Goal: Task Accomplishment & Management: Manage account settings

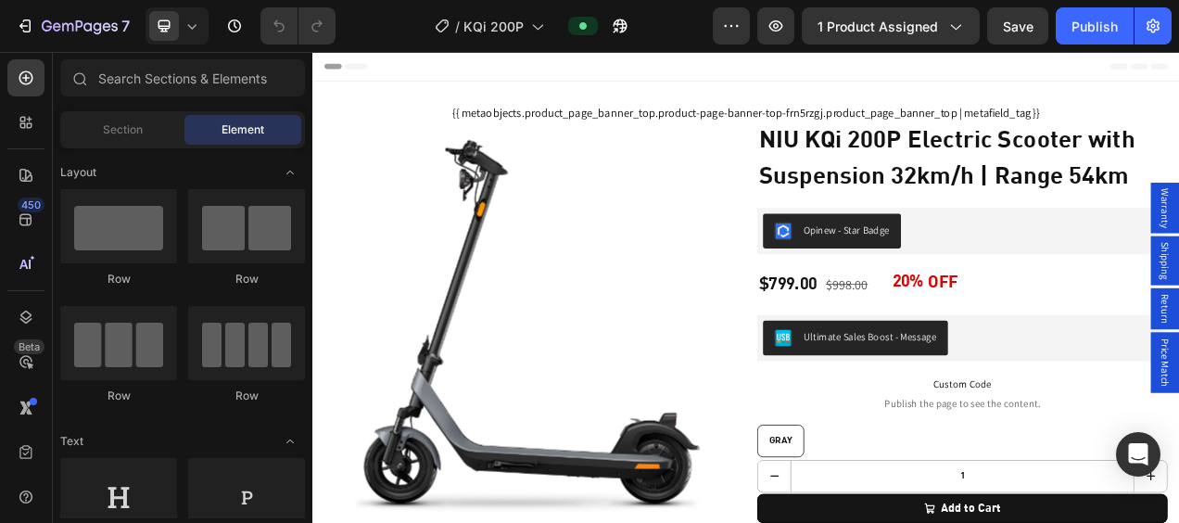
click at [968, 70] on div "Header" at bounding box center [868, 70] width 1083 height 37
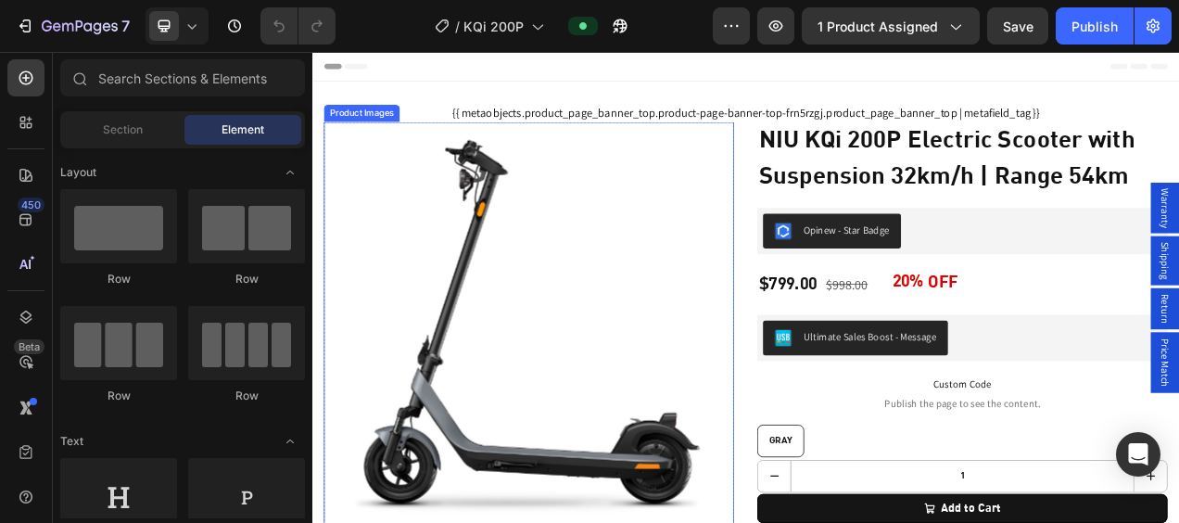
scroll to position [93, 0]
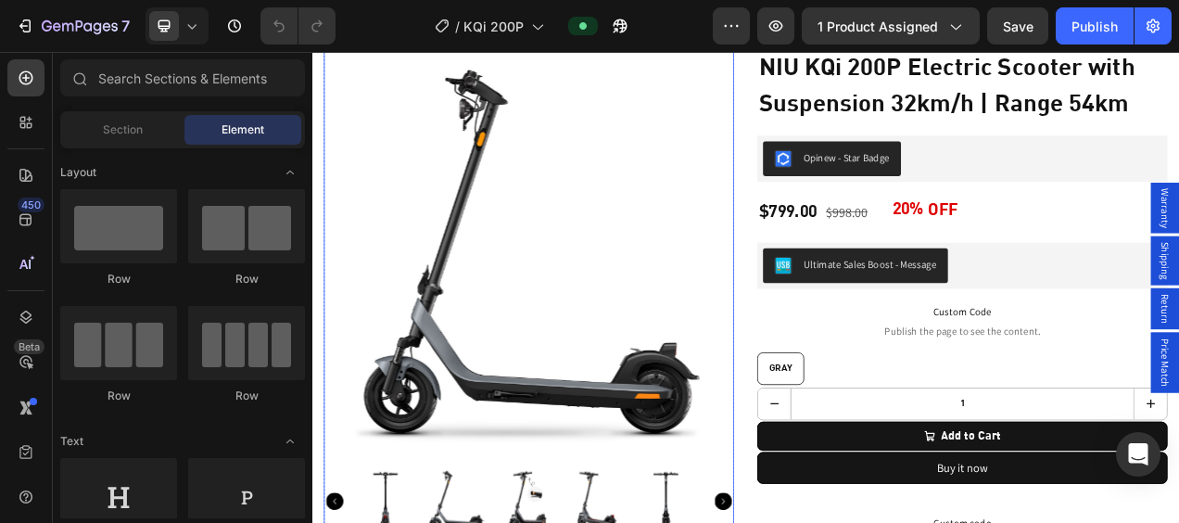
click at [575, 315] on img at bounding box center [590, 315] width 526 height 526
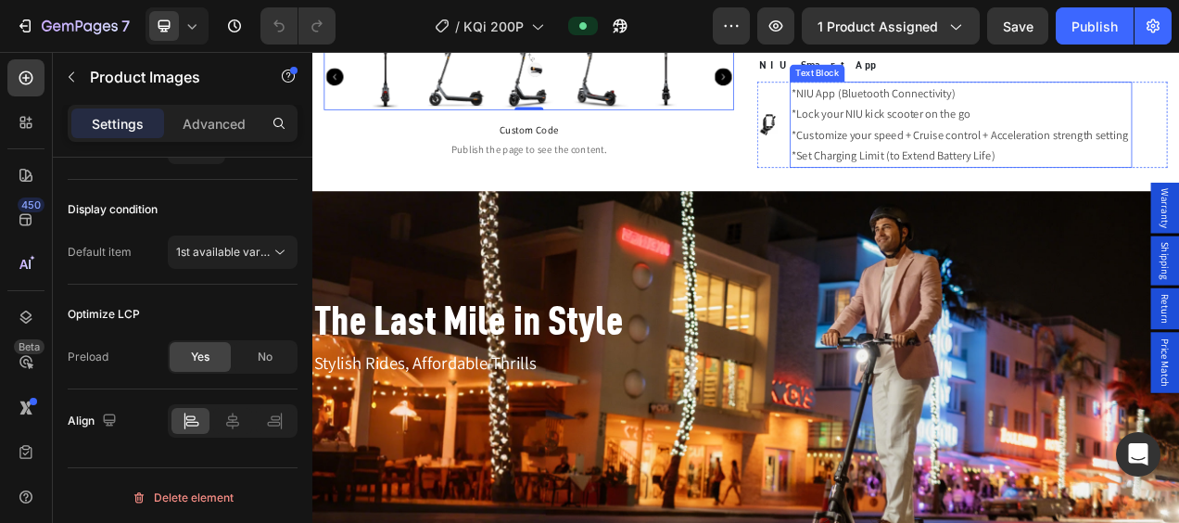
scroll to position [1390, 0]
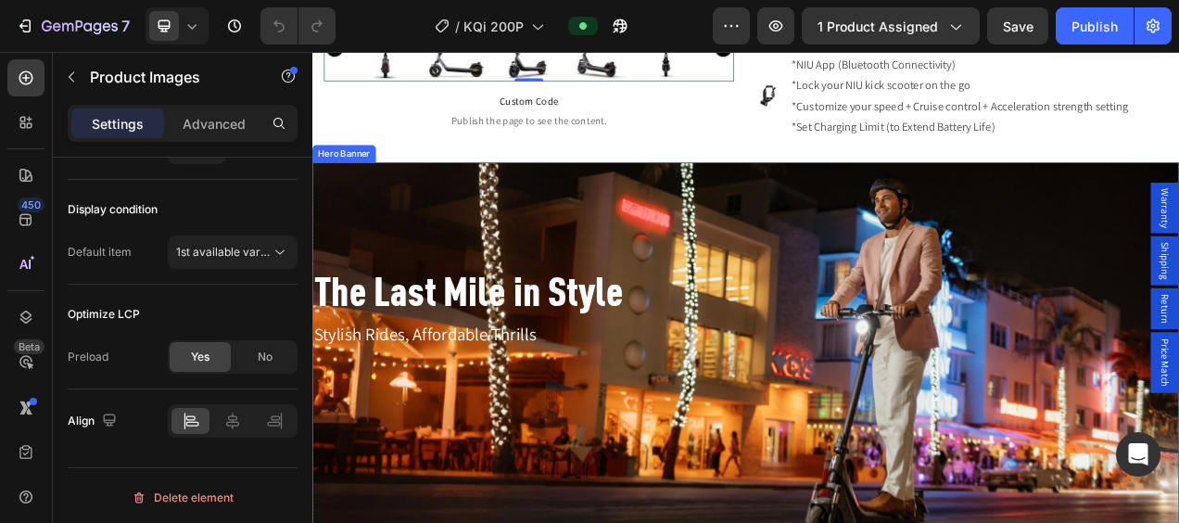
click at [825, 285] on div "Background Image" at bounding box center [868, 455] width 1112 height 522
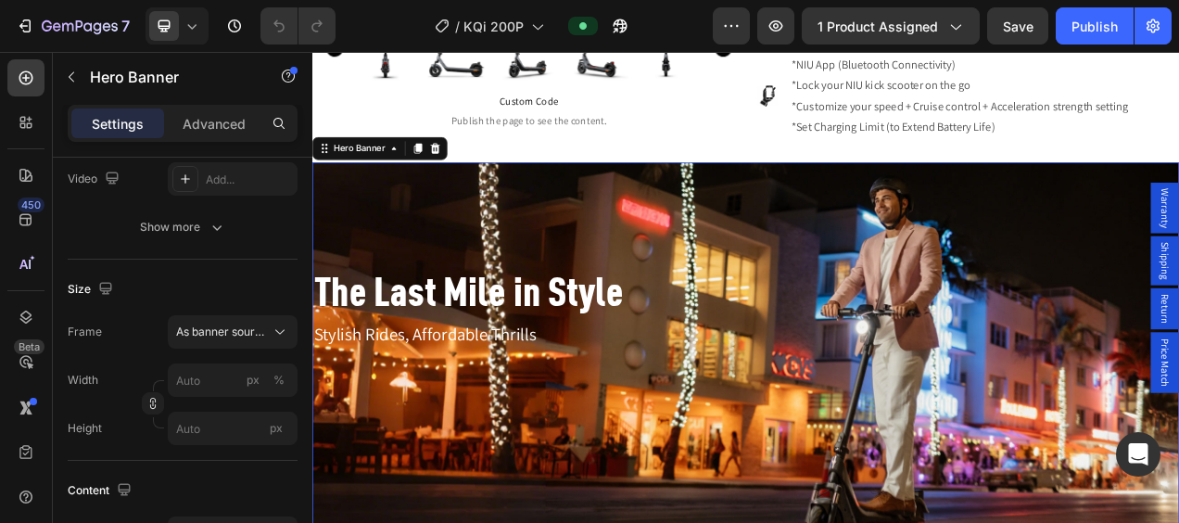
scroll to position [93, 0]
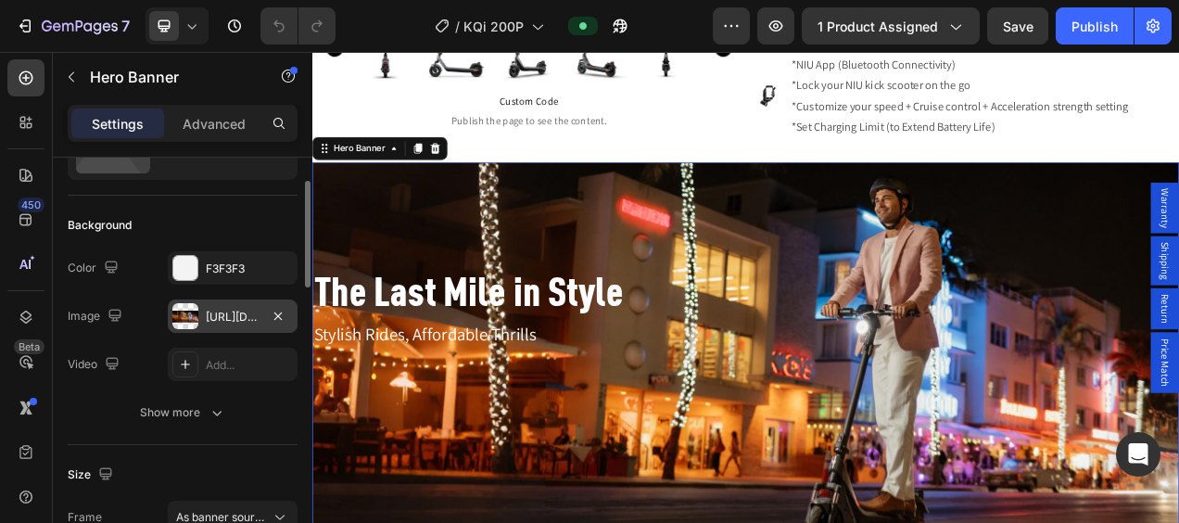
click at [188, 323] on div at bounding box center [185, 316] width 26 height 26
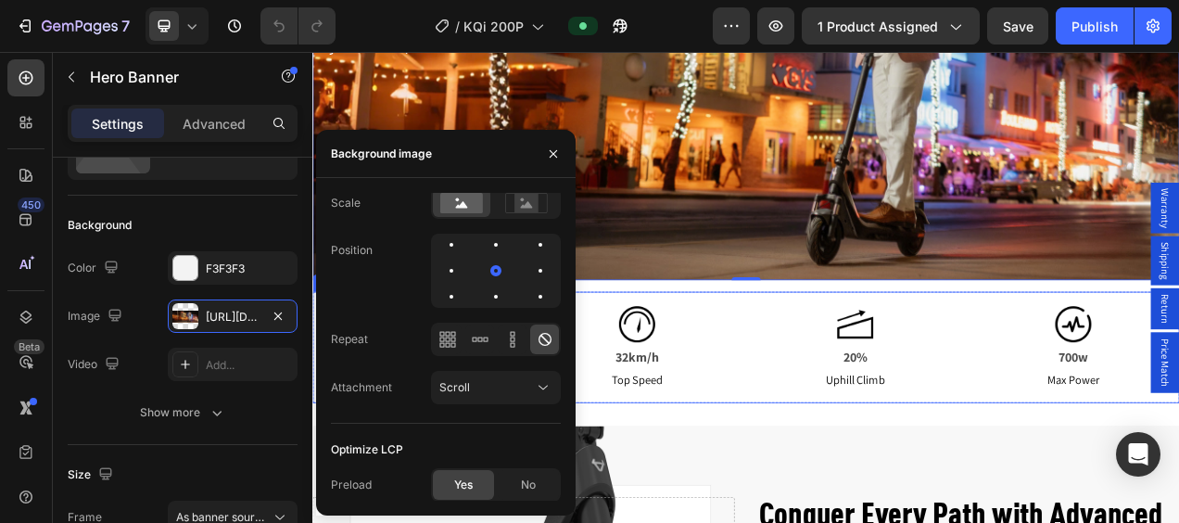
scroll to position [1946, 0]
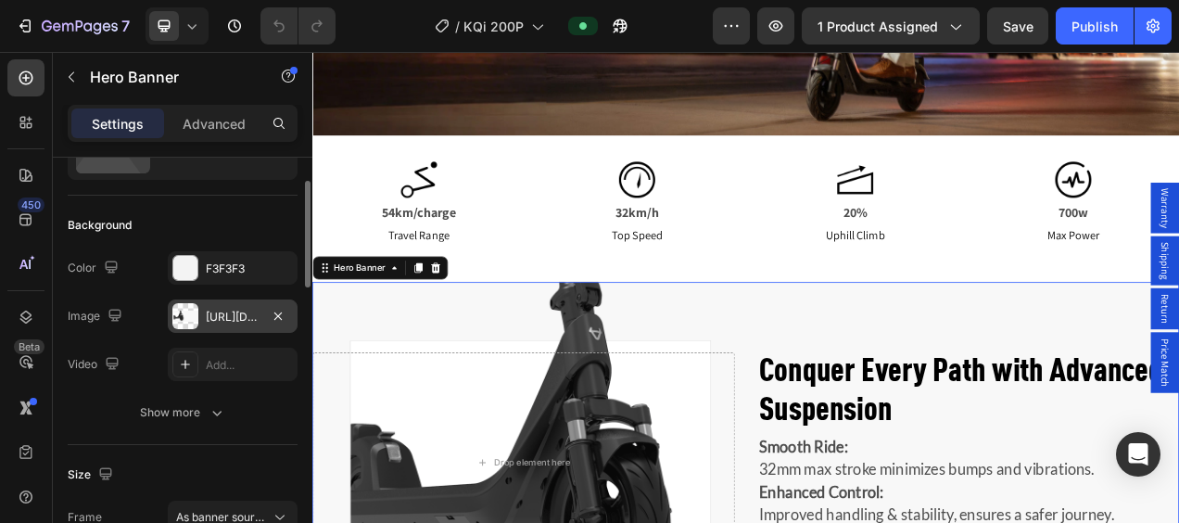
click at [184, 310] on div at bounding box center [185, 316] width 26 height 26
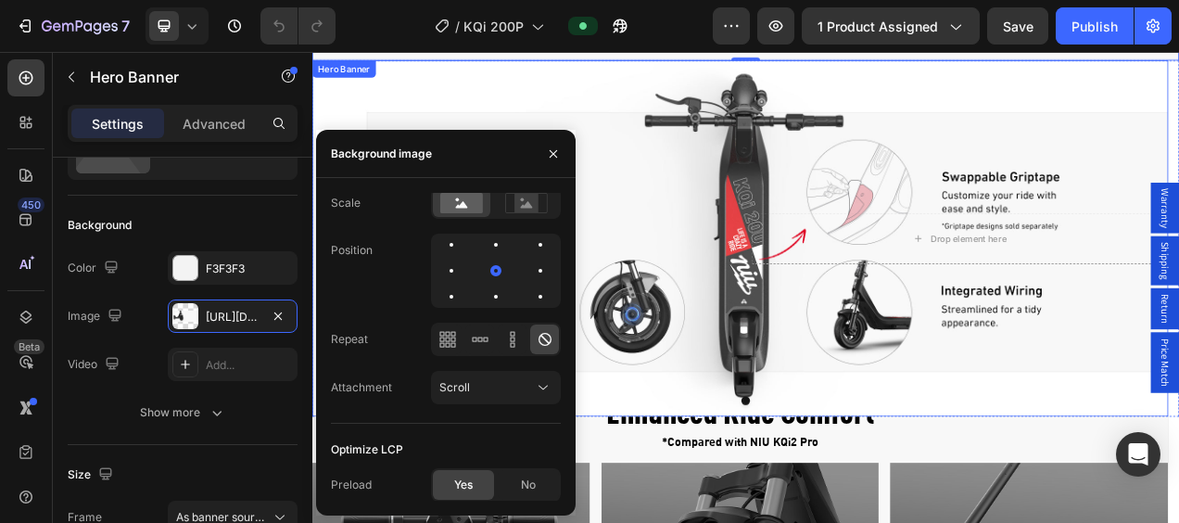
scroll to position [2688, 0]
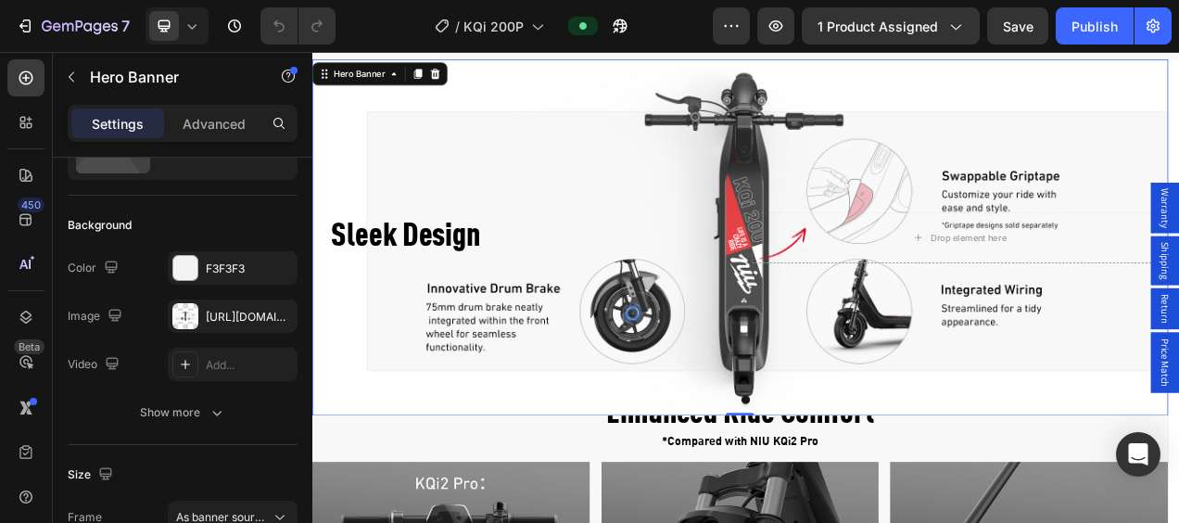
click at [839, 184] on div "Background Image" at bounding box center [861, 291] width 1098 height 458
click at [863, 185] on div "Background Image" at bounding box center [861, 291] width 1098 height 458
click at [862, 130] on div "Background Image" at bounding box center [861, 291] width 1098 height 458
click at [185, 308] on div at bounding box center [185, 316] width 26 height 26
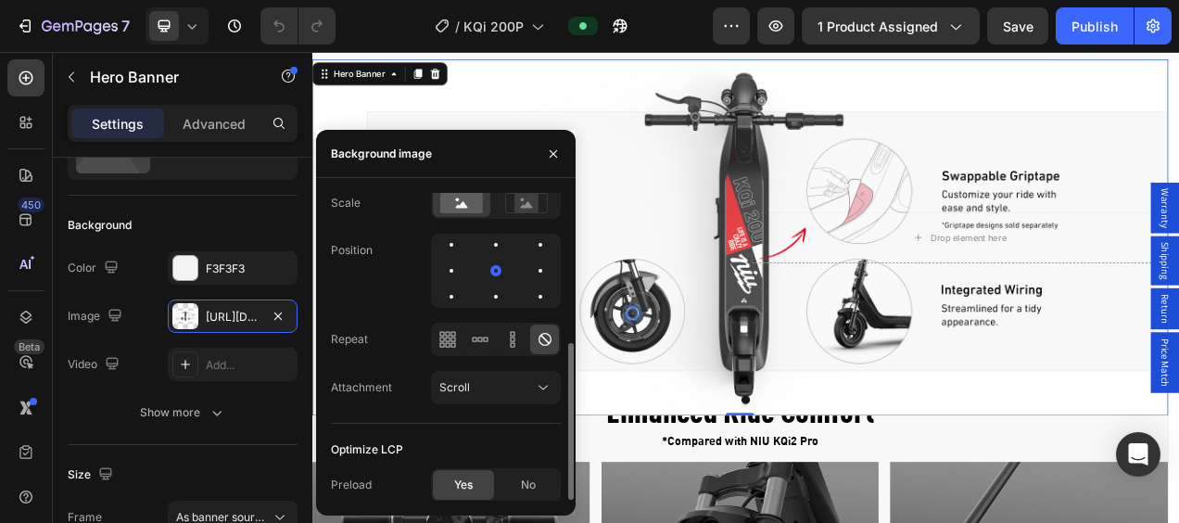
scroll to position [2966, 0]
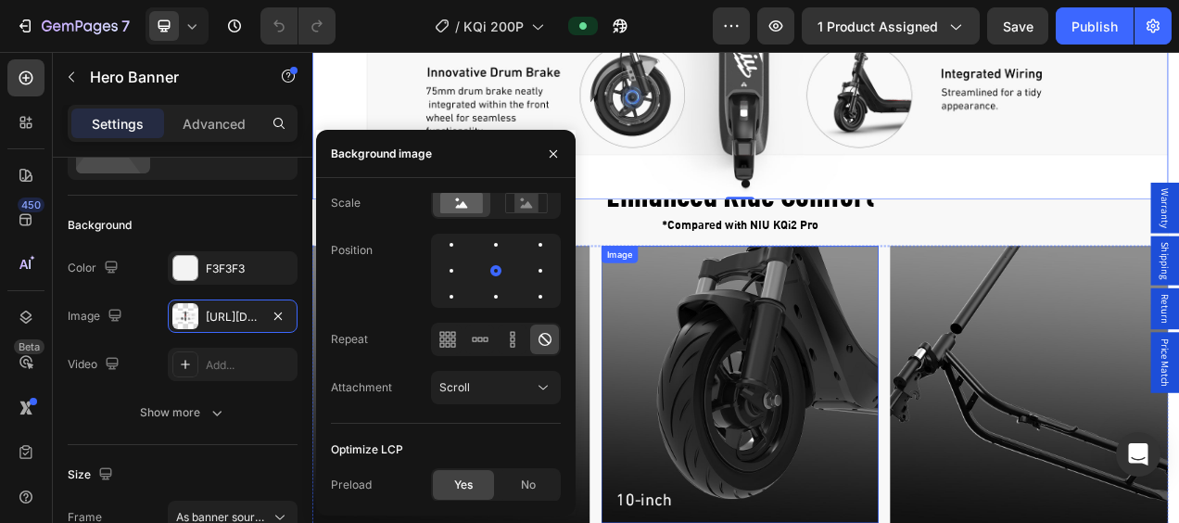
click at [904, 423] on img at bounding box center [861, 478] width 356 height 356
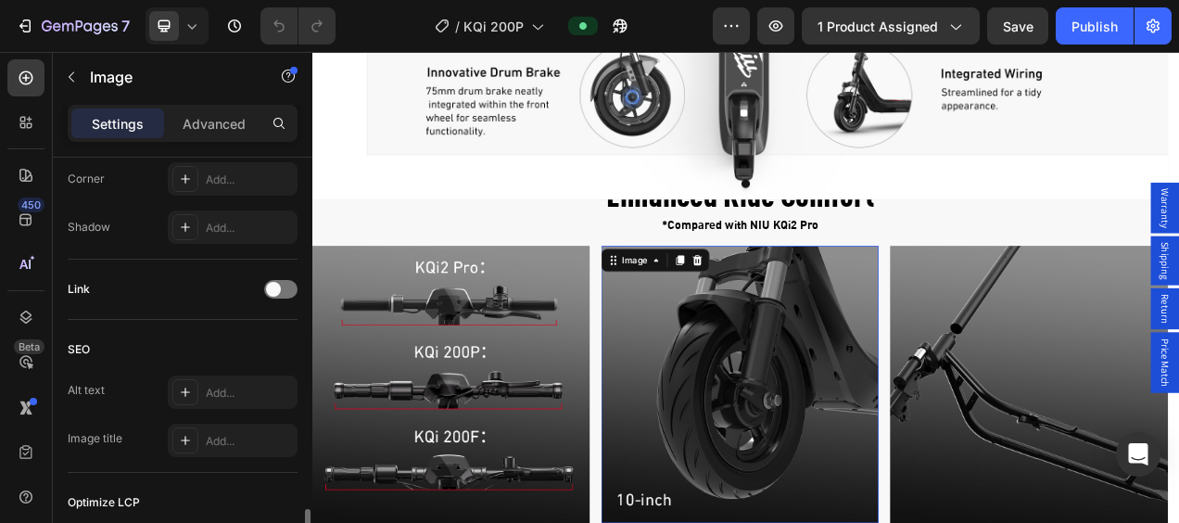
scroll to position [834, 0]
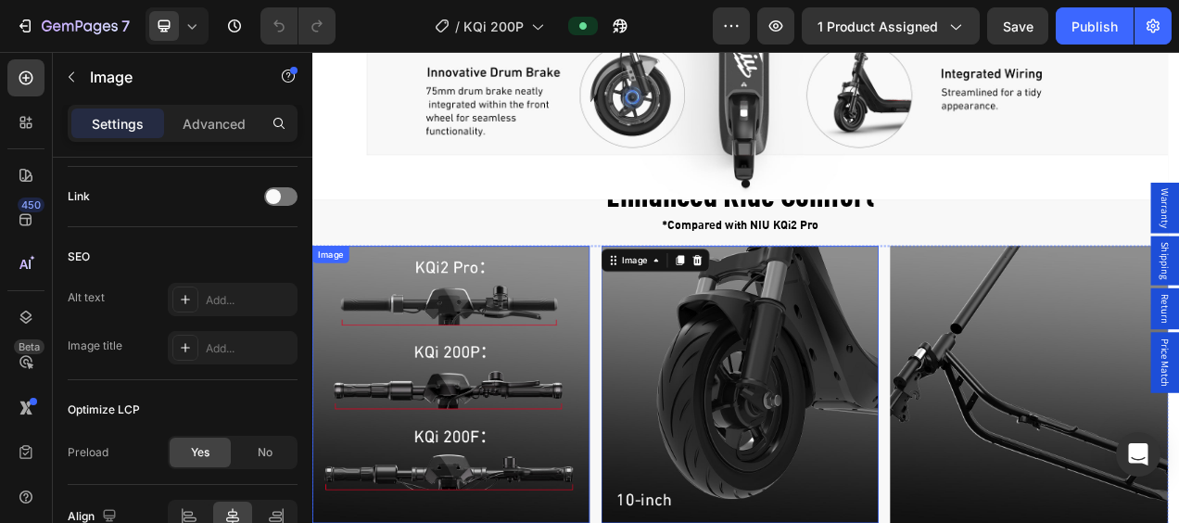
click at [507, 426] on img at bounding box center [490, 478] width 356 height 356
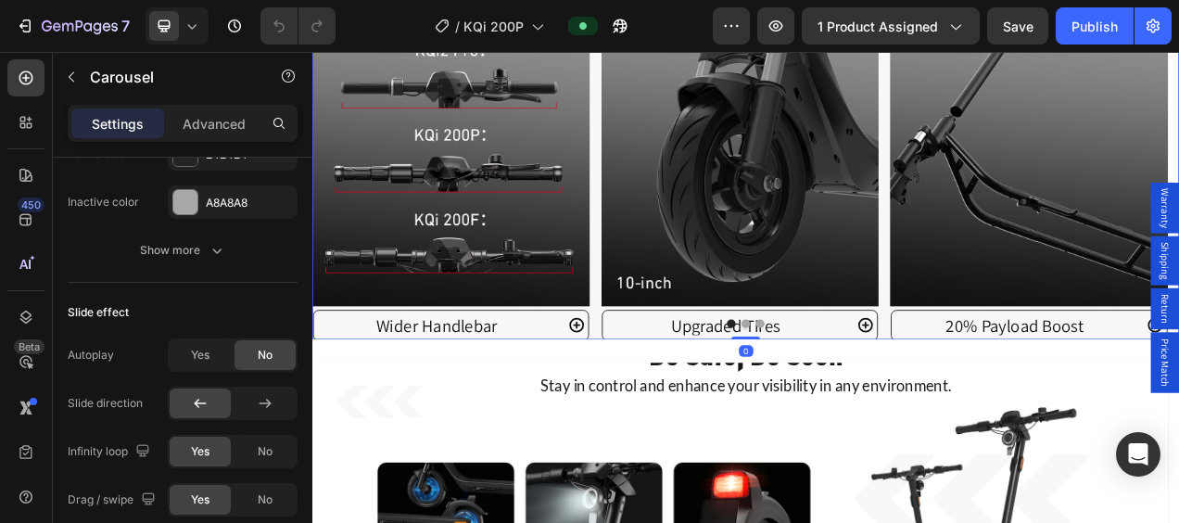
click at [863, 395] on button "Dot" at bounding box center [868, 400] width 11 height 11
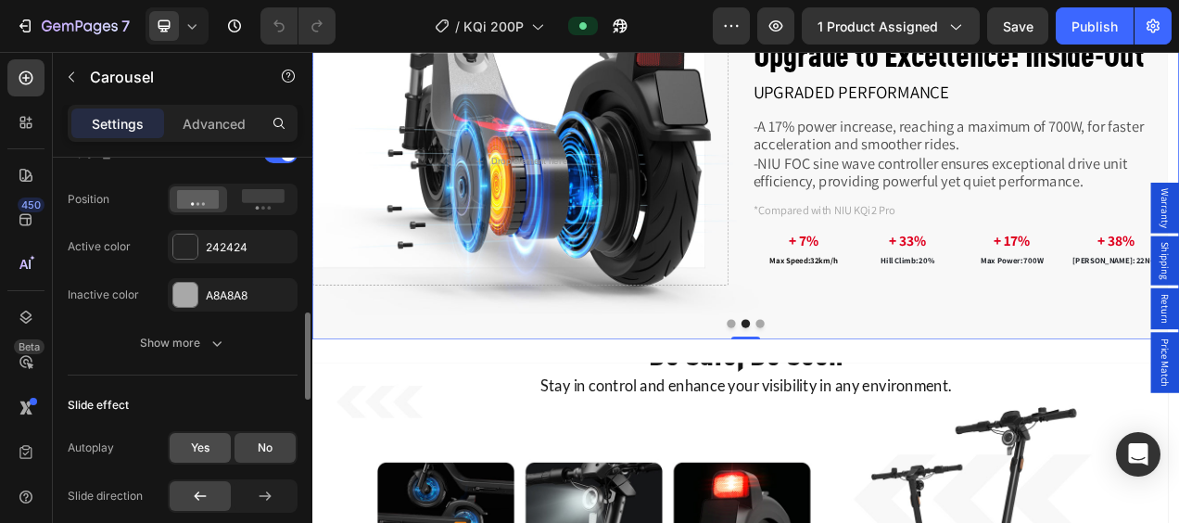
click at [204, 439] on span "Yes" at bounding box center [200, 447] width 19 height 17
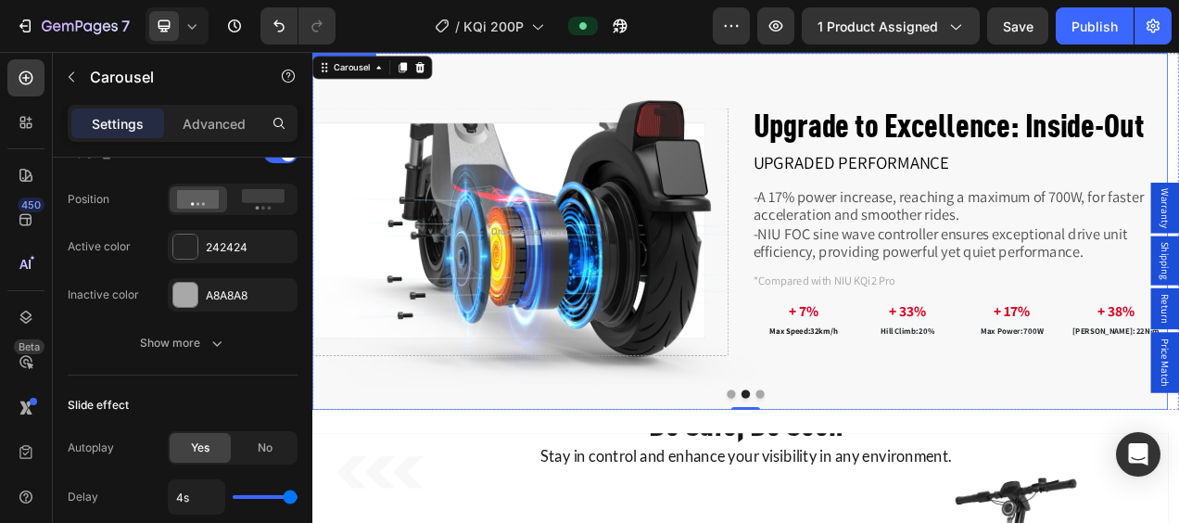
scroll to position [3151, 0]
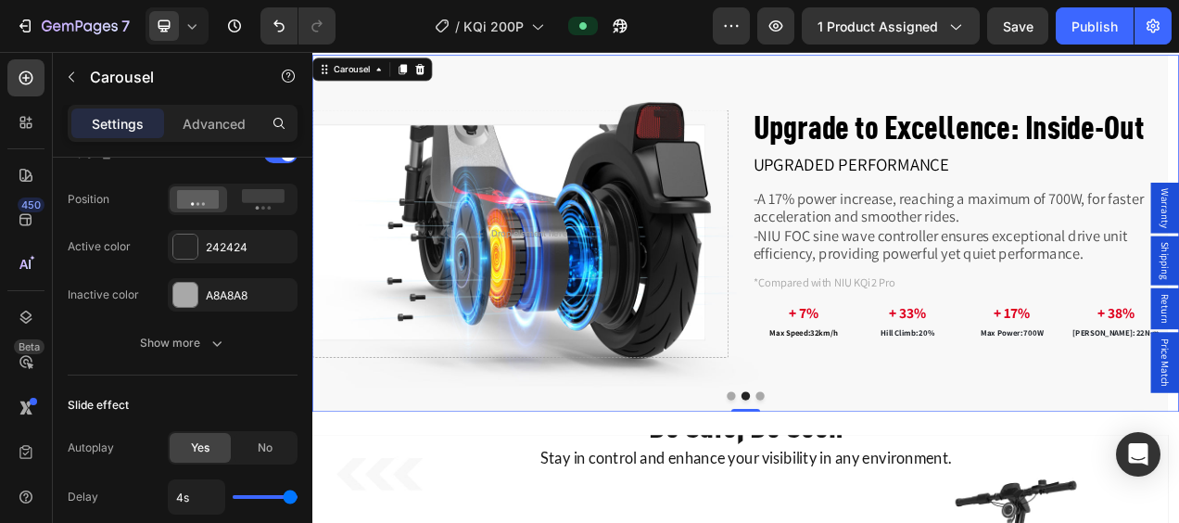
click at [881, 488] on button "Dot" at bounding box center [886, 493] width 11 height 11
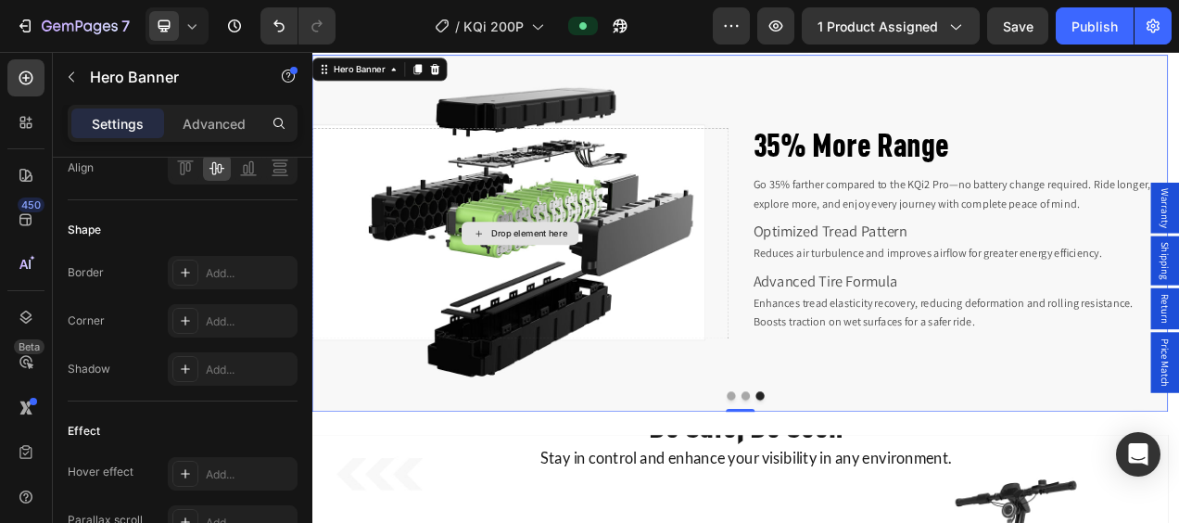
click at [719, 227] on div "Drop element here" at bounding box center [579, 284] width 534 height 270
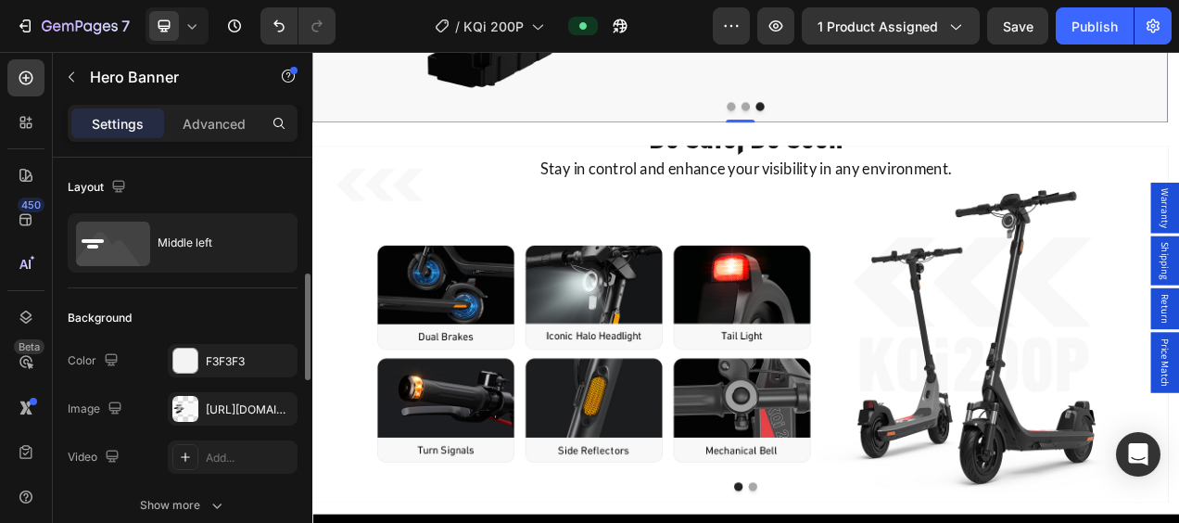
scroll to position [93, 0]
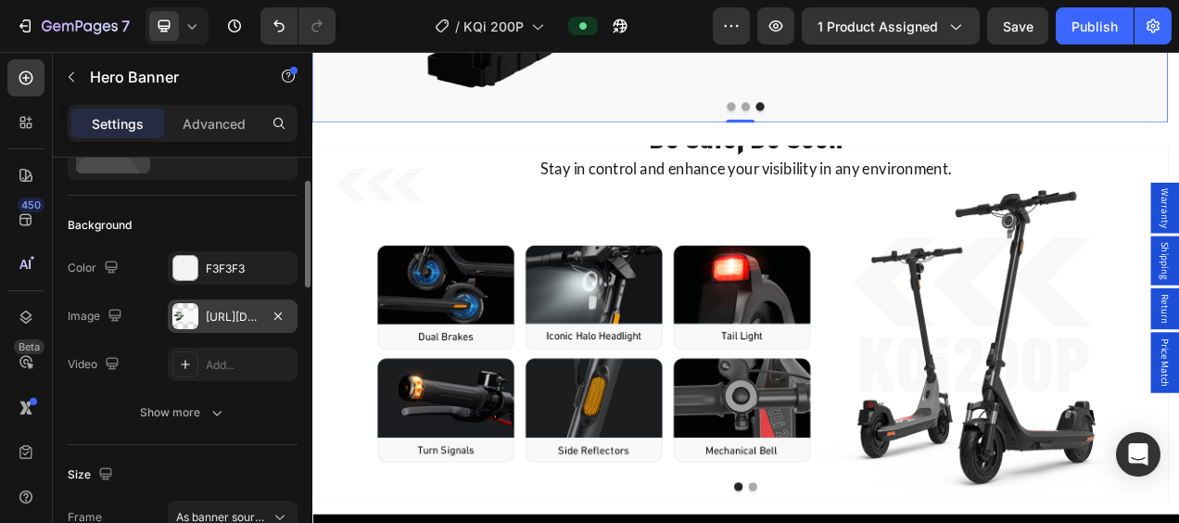
click at [195, 324] on div at bounding box center [185, 316] width 26 height 26
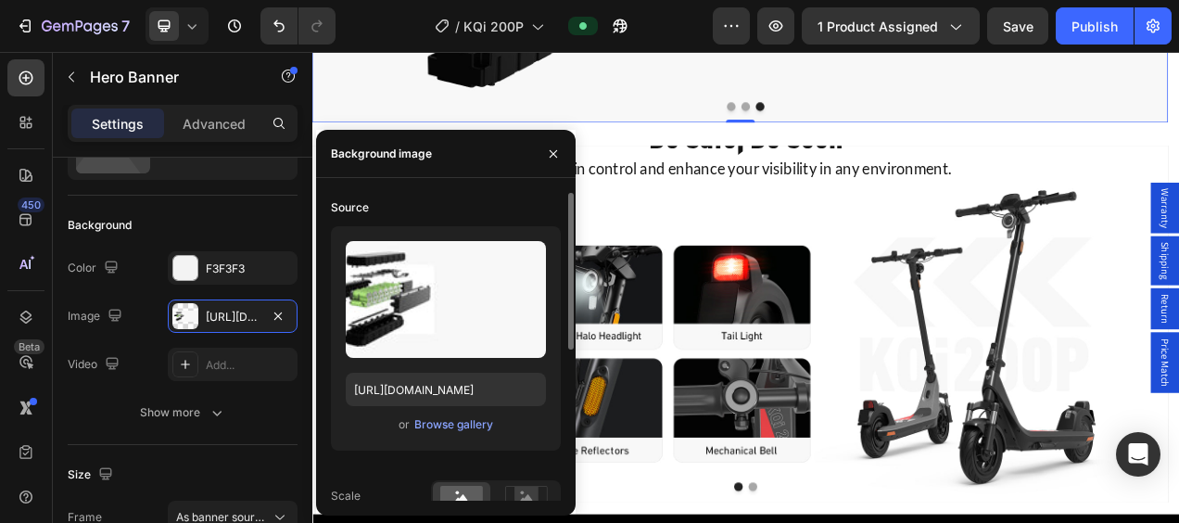
scroll to position [293, 0]
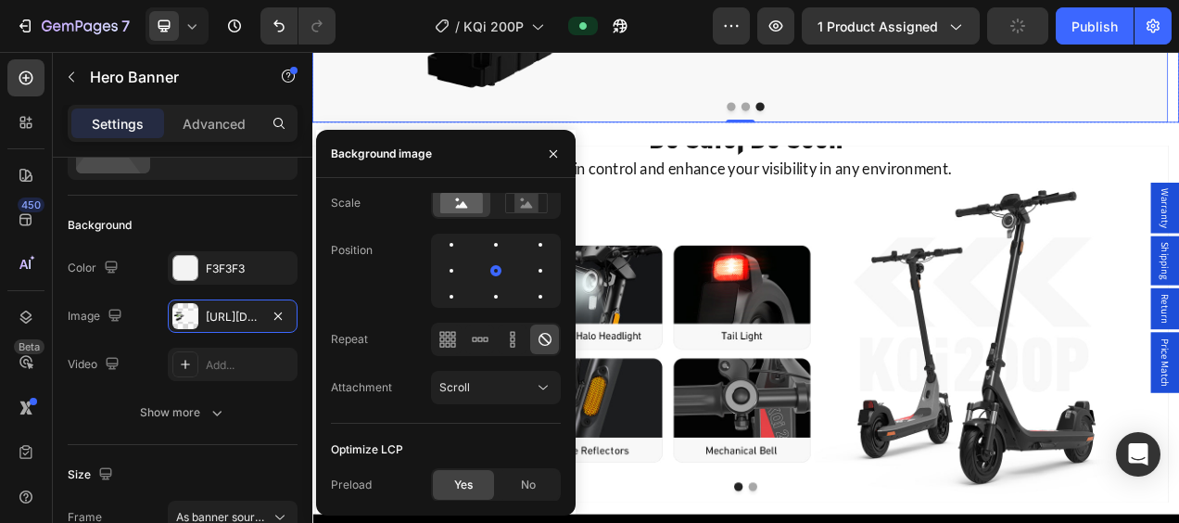
click at [863, 117] on button "Dot" at bounding box center [868, 122] width 11 height 11
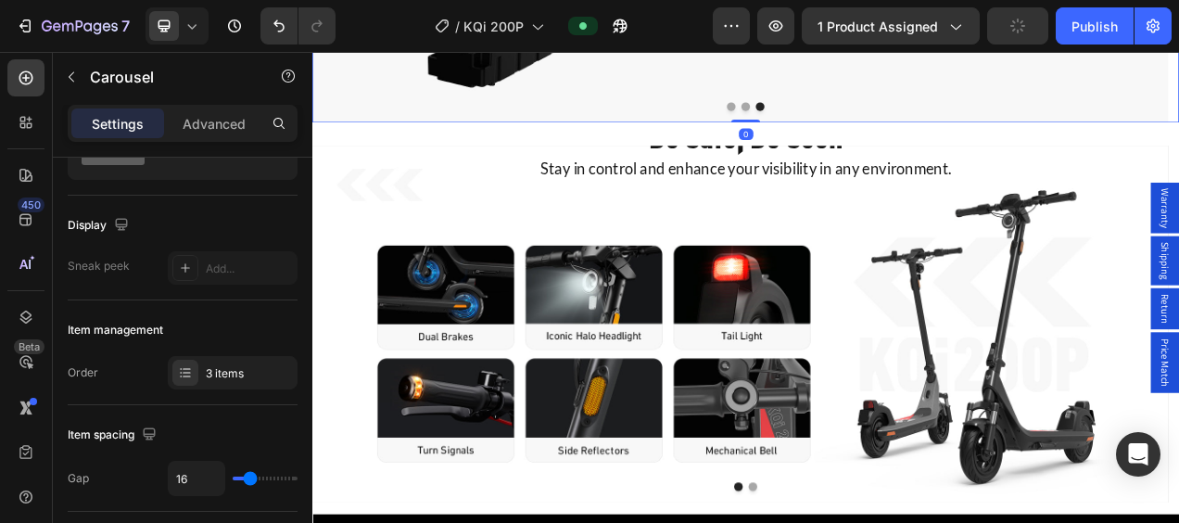
scroll to position [0, 0]
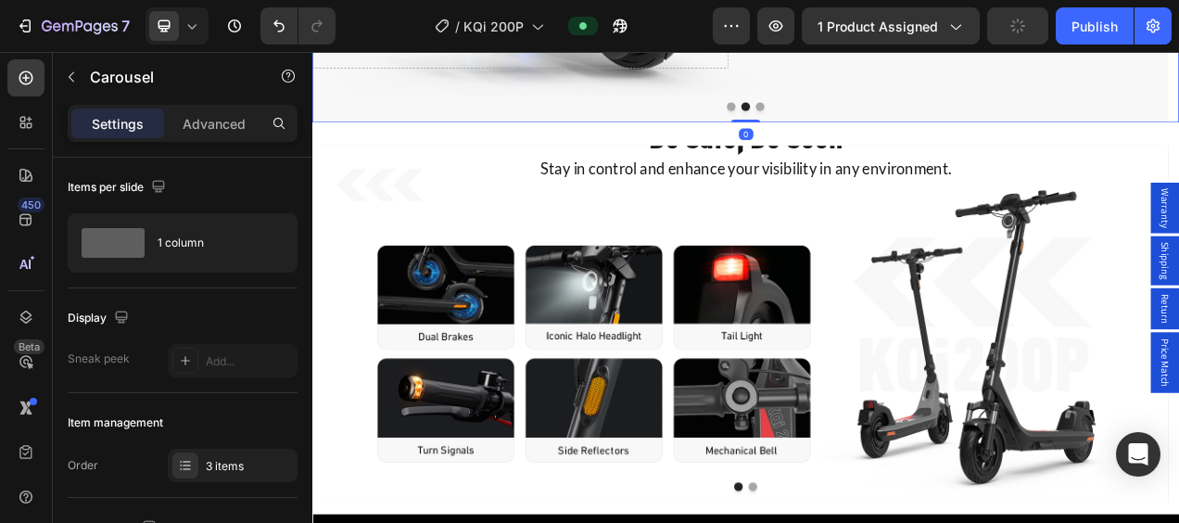
click at [863, 117] on button "Dot" at bounding box center [868, 122] width 11 height 11
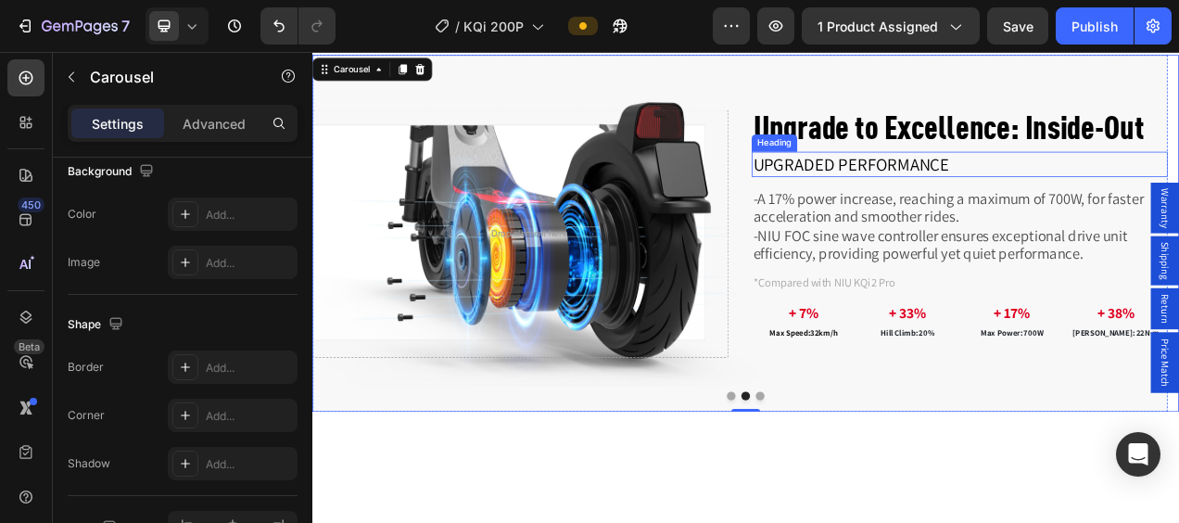
scroll to position [2966, 0]
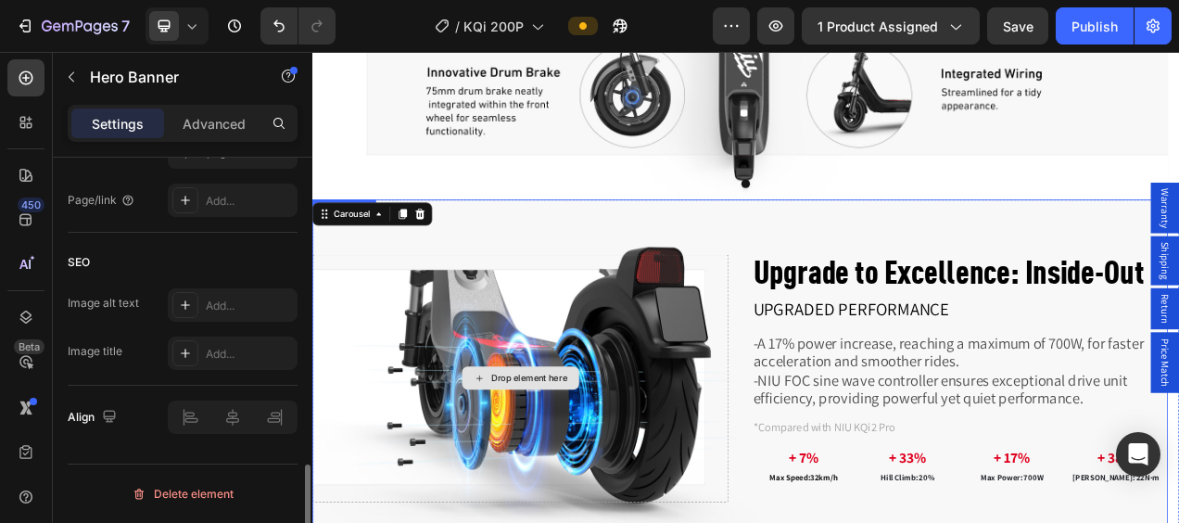
click at [628, 511] on div "Drop element here" at bounding box center [579, 470] width 534 height 318
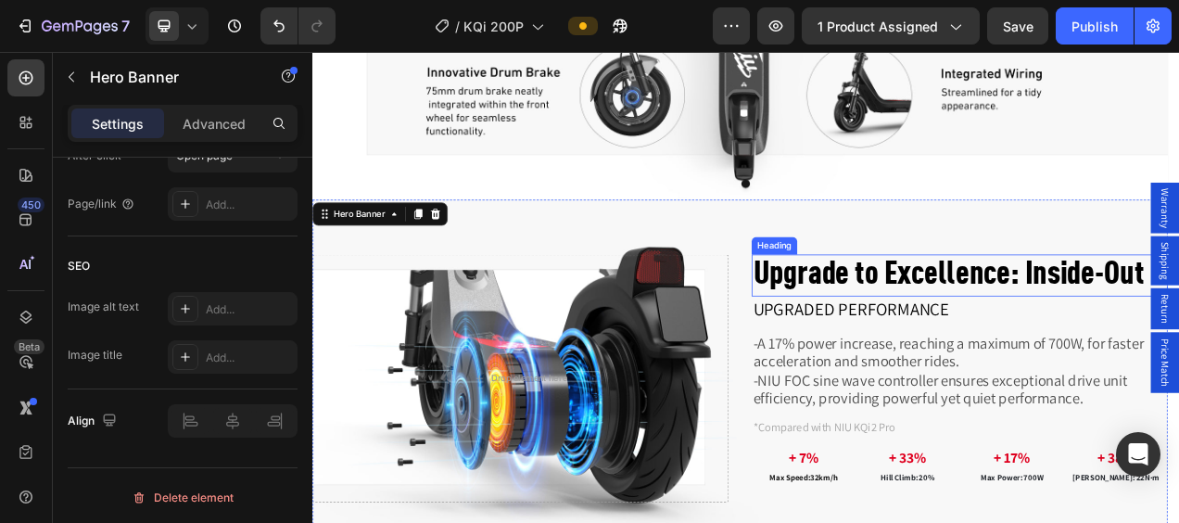
scroll to position [3244, 0]
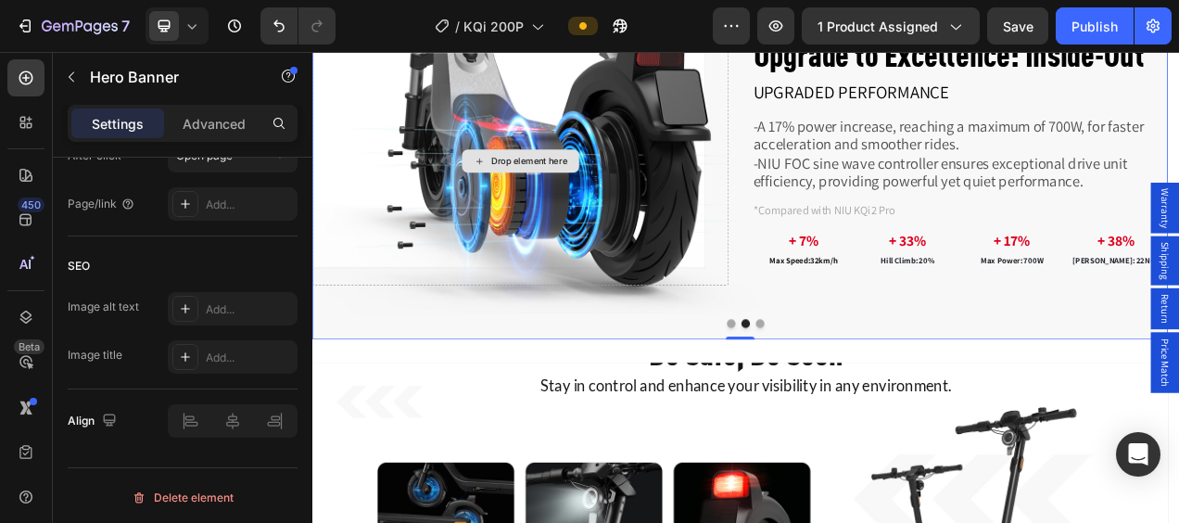
click at [652, 171] on div "Drop element here" at bounding box center [579, 192] width 534 height 318
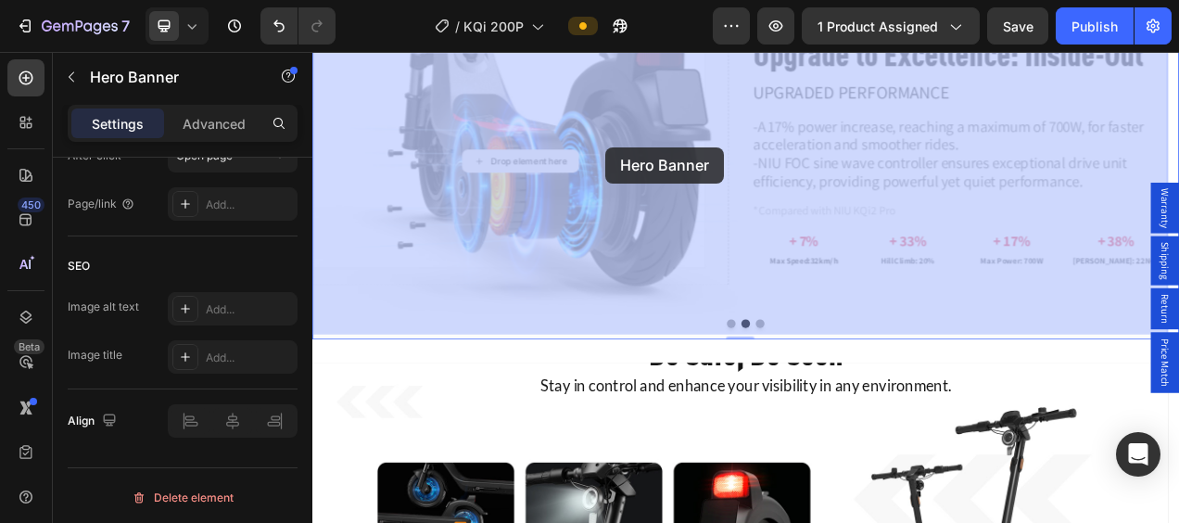
drag, startPoint x: 652, startPoint y: 171, endPoint x: 706, endPoint y: 174, distance: 54.8
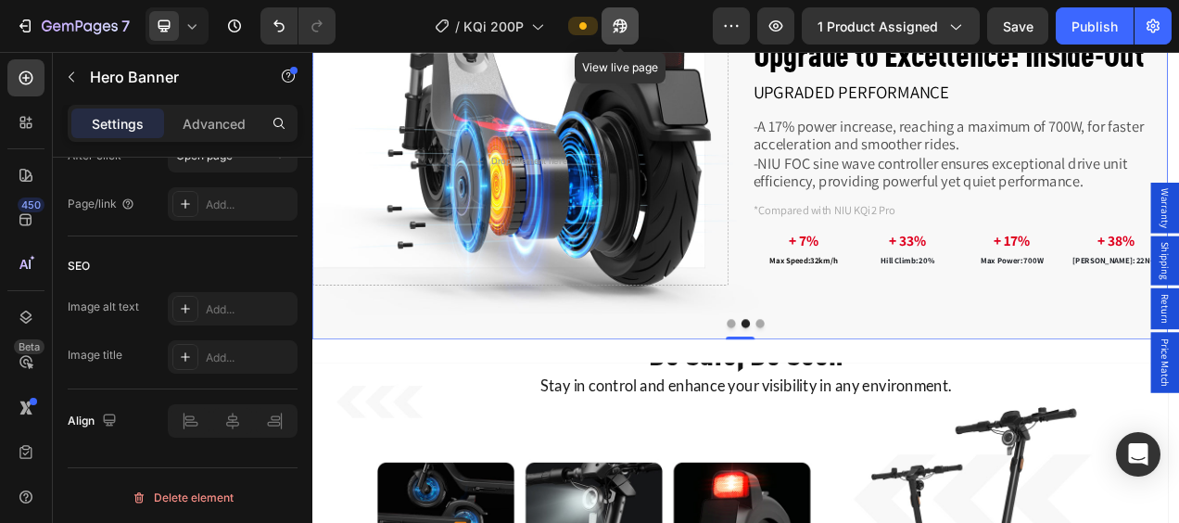
click at [626, 20] on icon "button" at bounding box center [620, 26] width 19 height 19
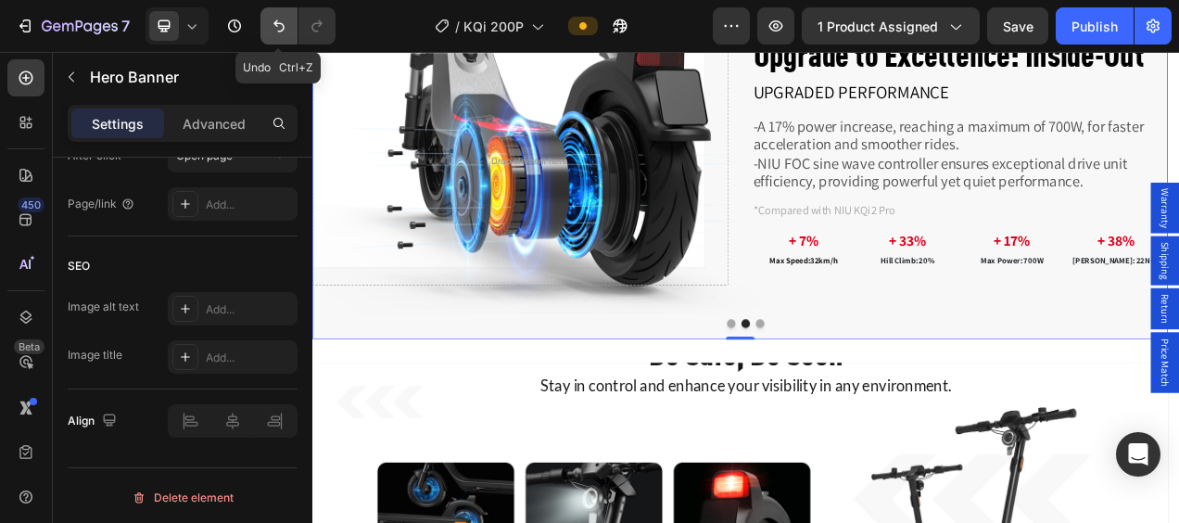
click at [282, 25] on icon "Undo/Redo" at bounding box center [278, 26] width 11 height 12
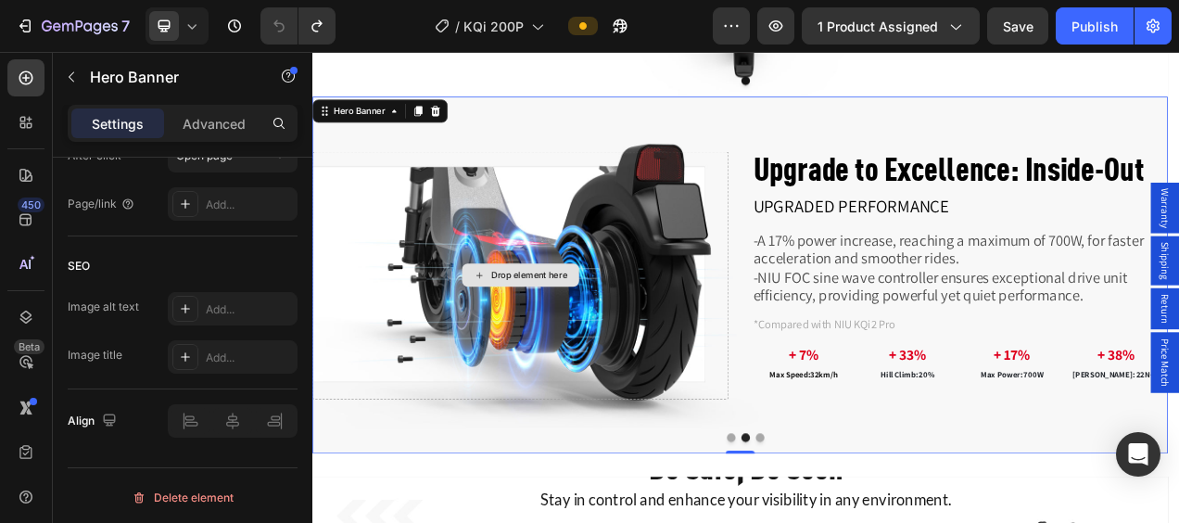
scroll to position [3059, 0]
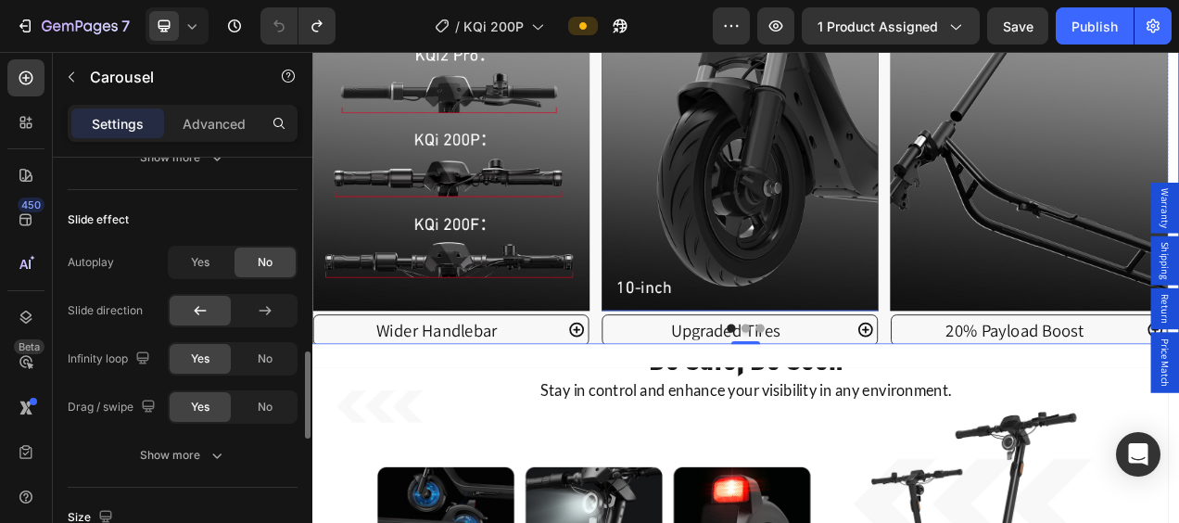
scroll to position [3244, 0]
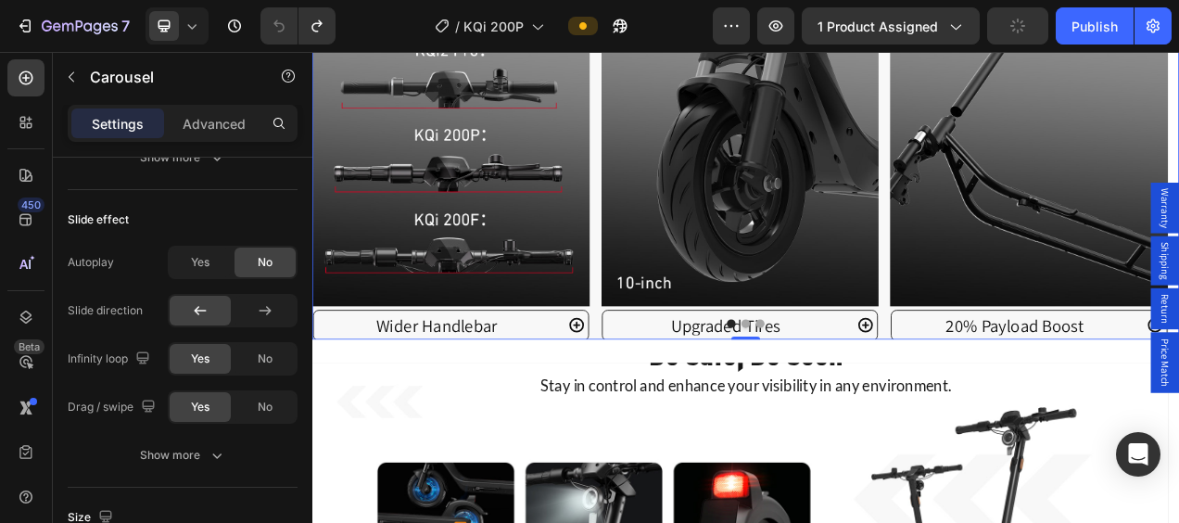
click at [863, 395] on button "Dot" at bounding box center [868, 400] width 11 height 11
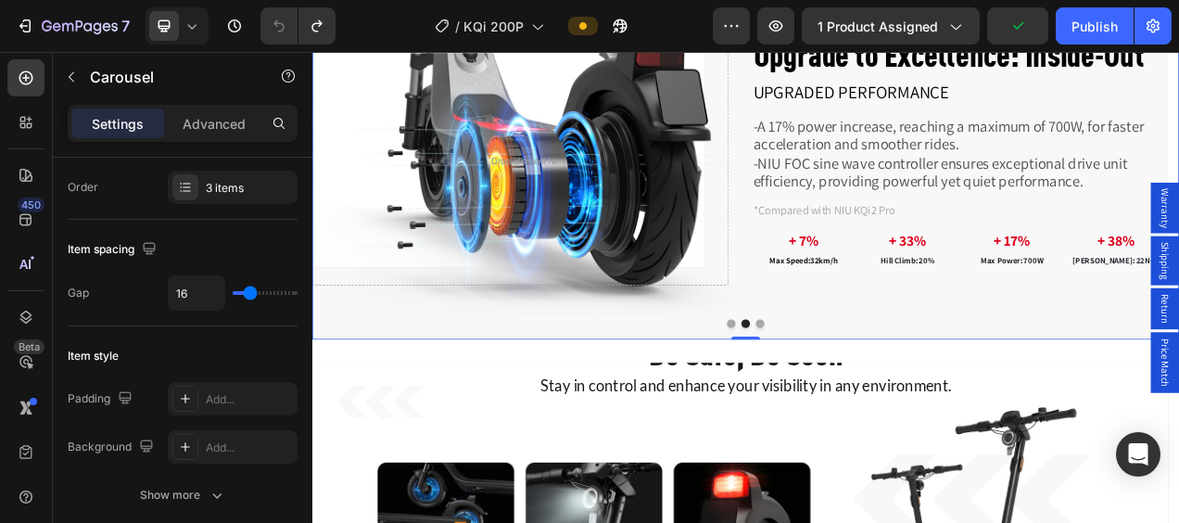
scroll to position [0, 0]
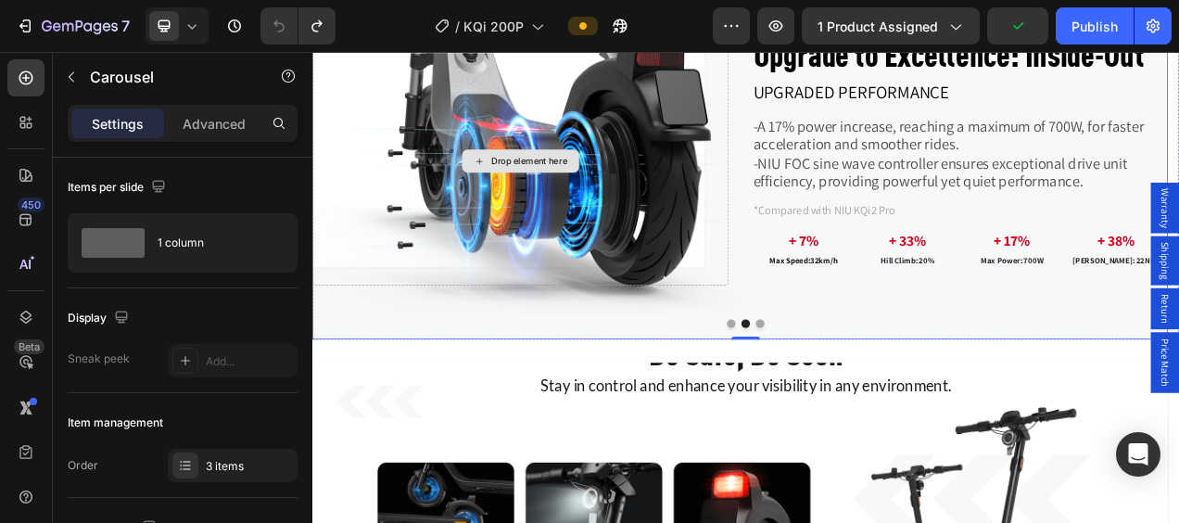
click at [647, 232] on div "Drop element here" at bounding box center [579, 192] width 534 height 318
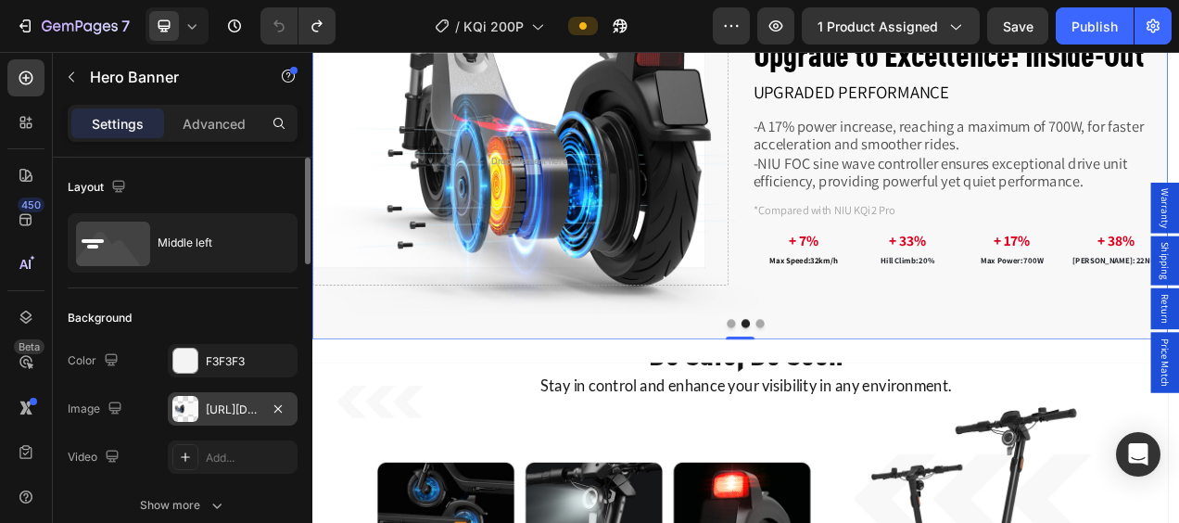
click at [182, 406] on div at bounding box center [185, 409] width 26 height 26
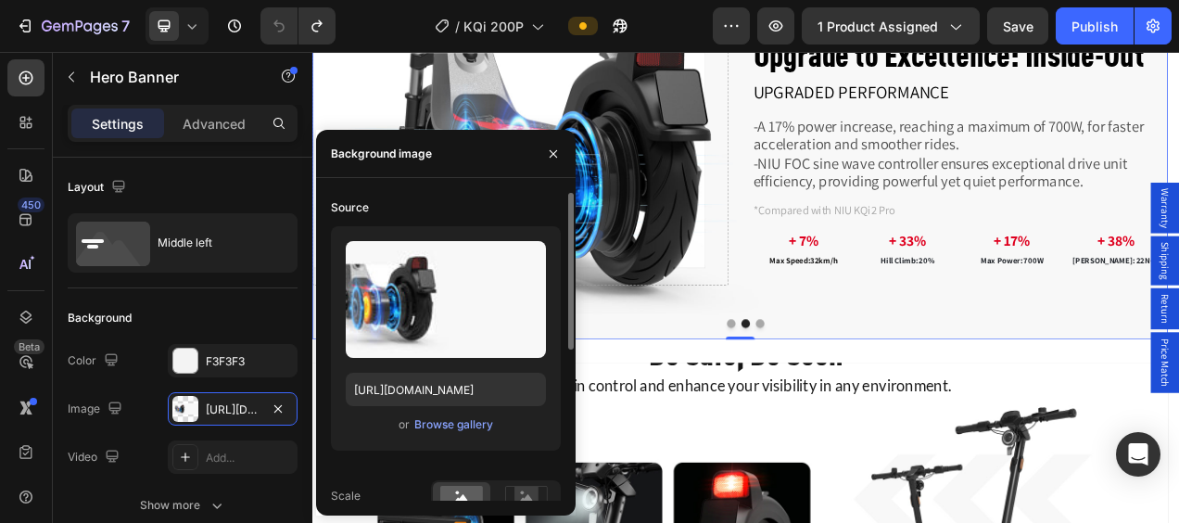
scroll to position [293, 0]
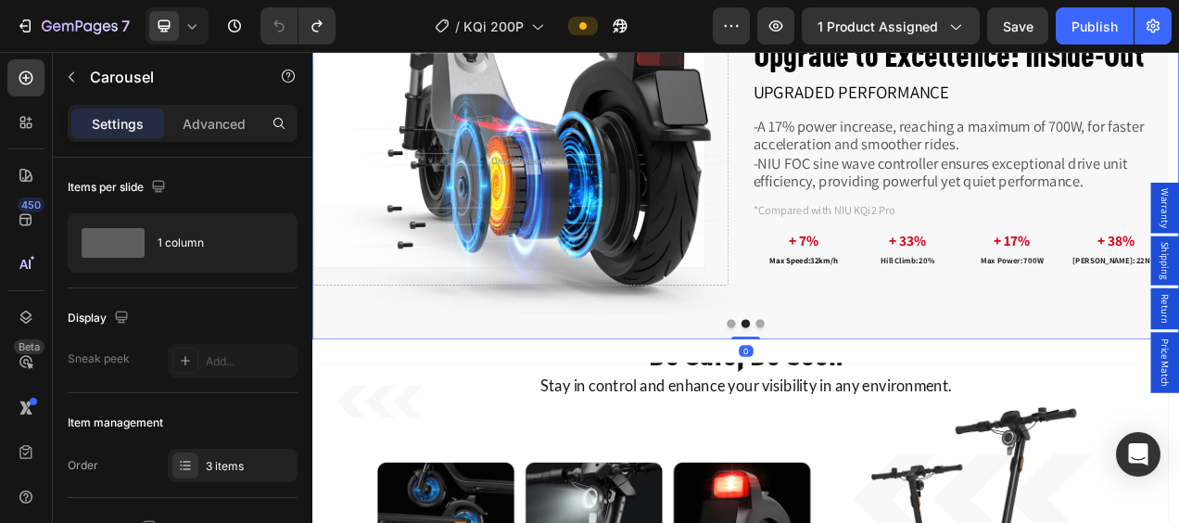
click at [882, 395] on button "Dot" at bounding box center [886, 400] width 11 height 11
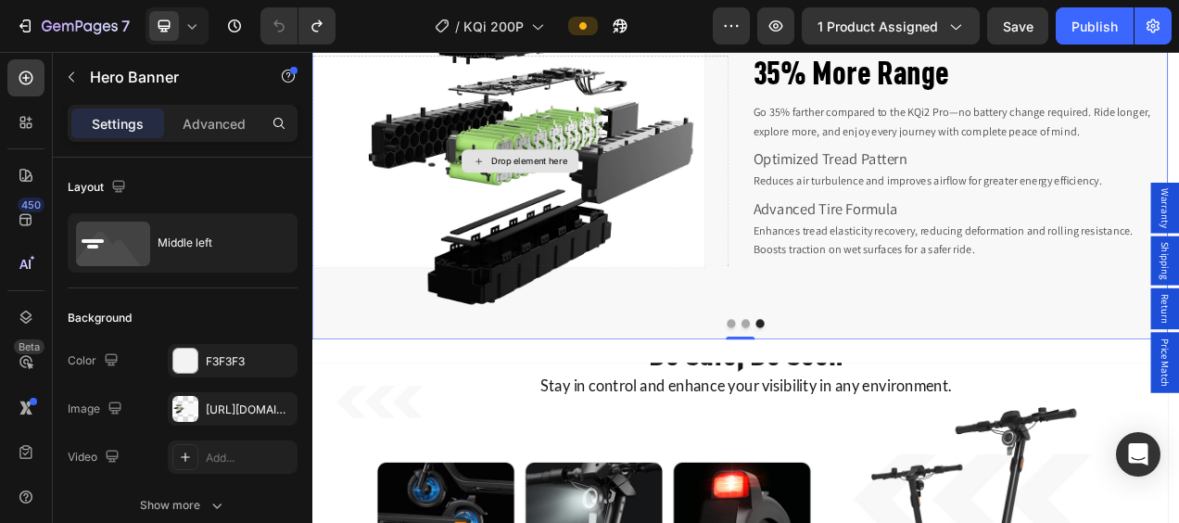
click at [447, 155] on div "Drop element here" at bounding box center [579, 192] width 534 height 270
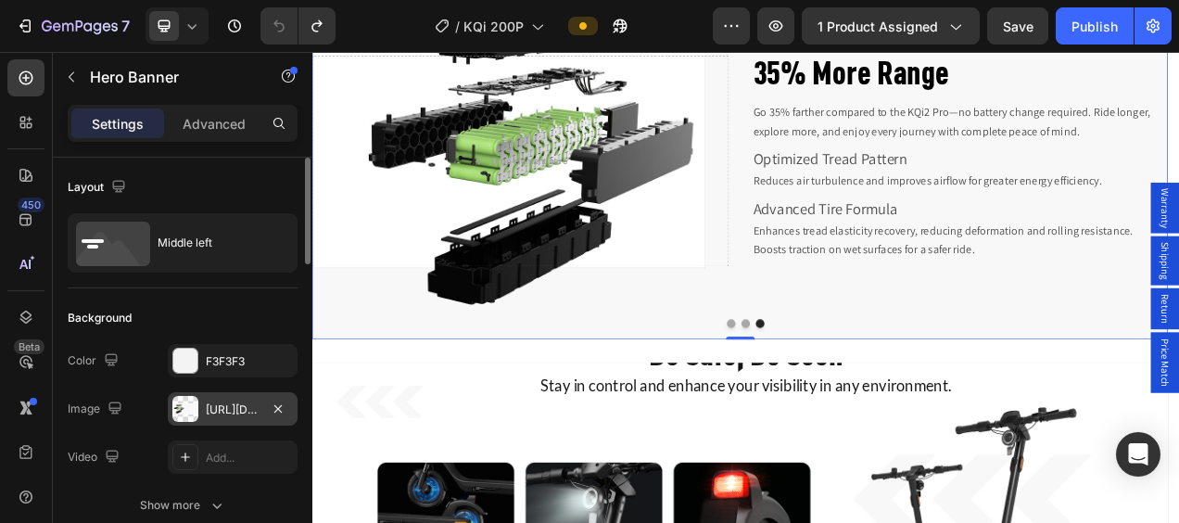
click at [187, 404] on div at bounding box center [185, 409] width 26 height 26
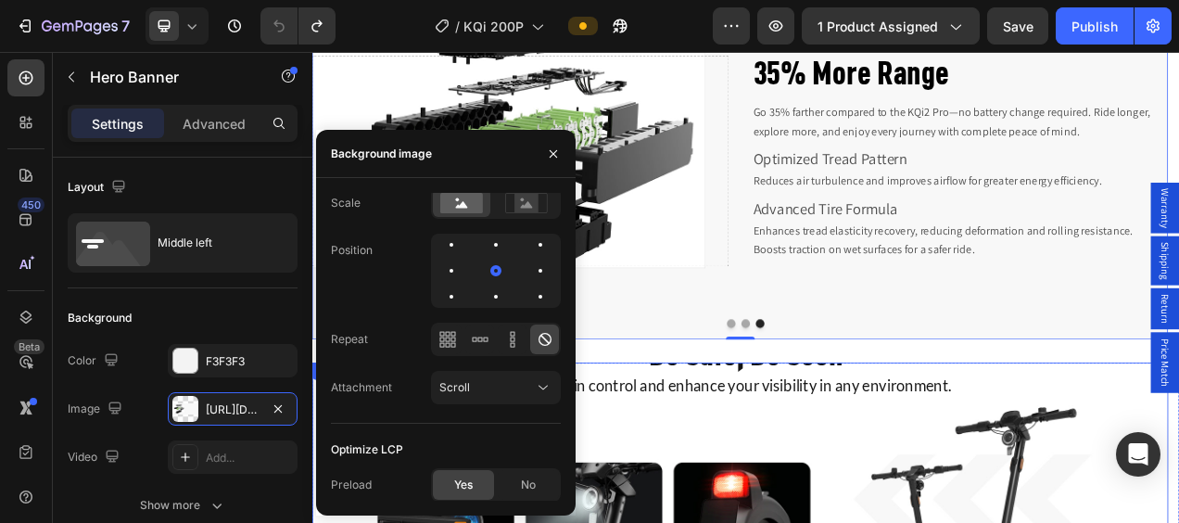
scroll to position [3522, 0]
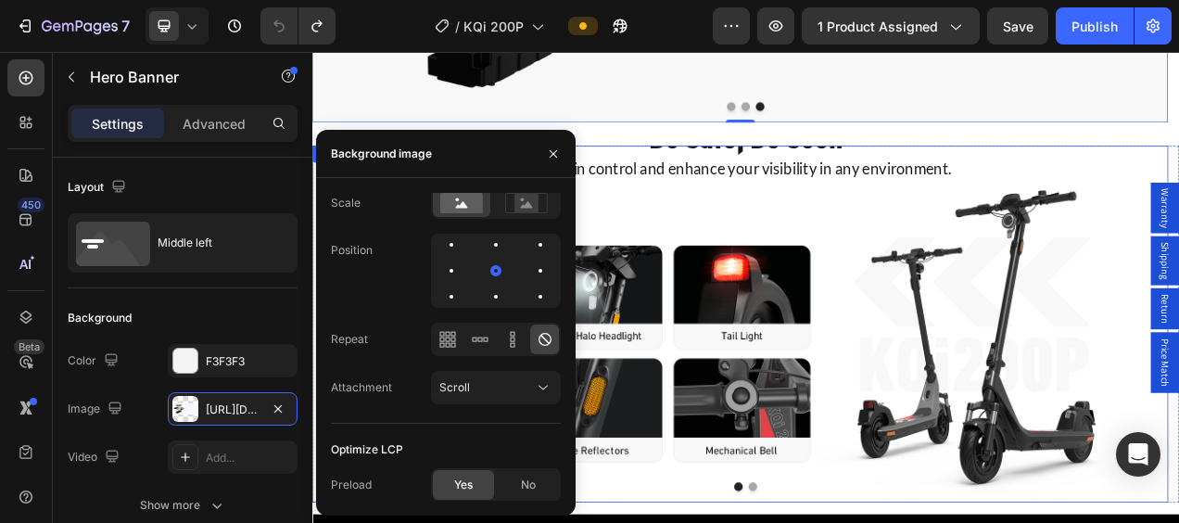
click at [893, 373] on div "Be Safe, Be Seen Heading Stay in control and enhance your visibility in any env…" at bounding box center [861, 401] width 1098 height 517
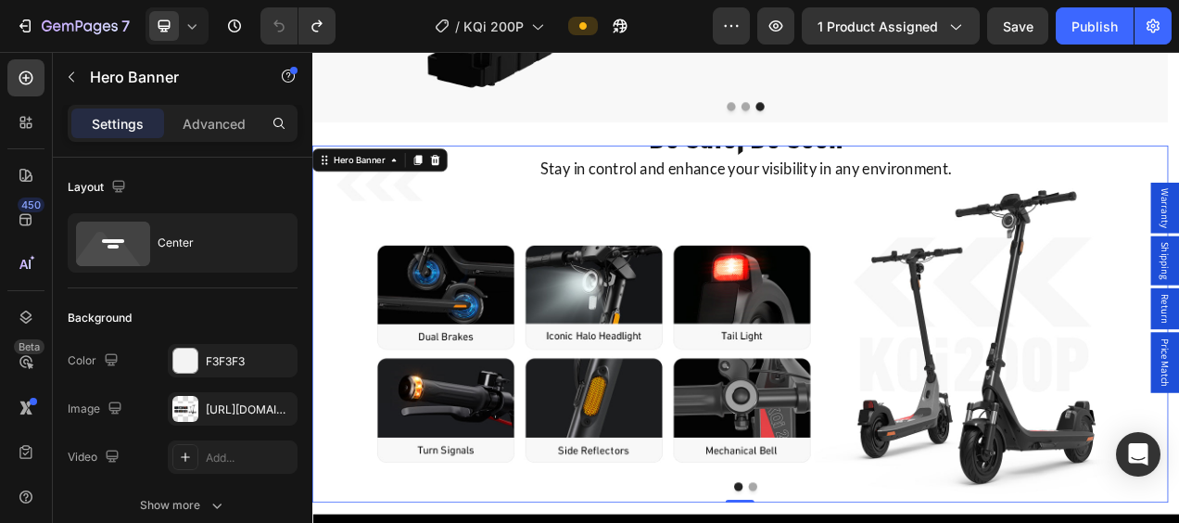
scroll to position [3707, 0]
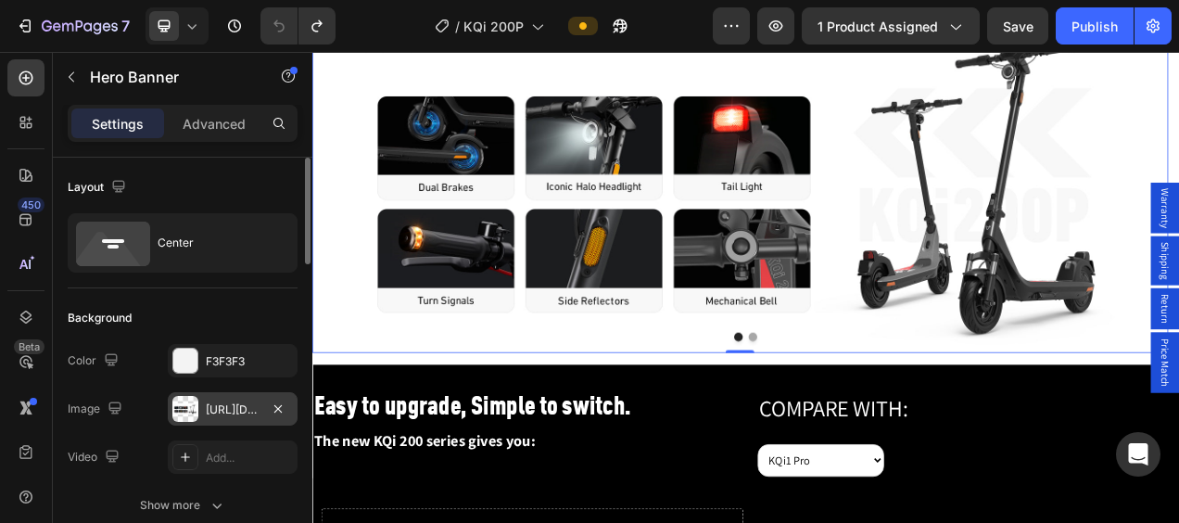
click at [173, 404] on div at bounding box center [185, 409] width 26 height 26
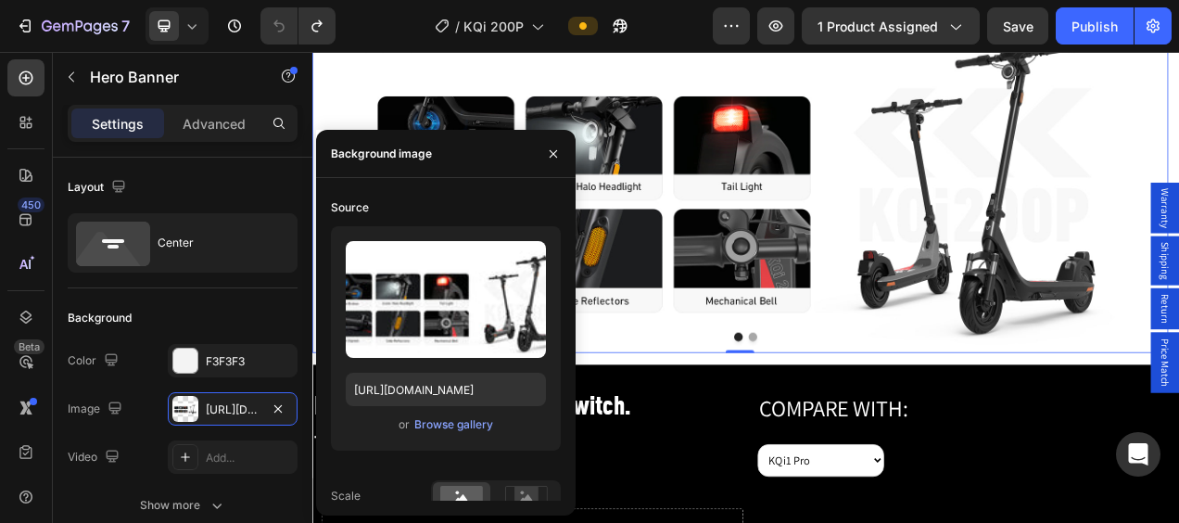
scroll to position [293, 0]
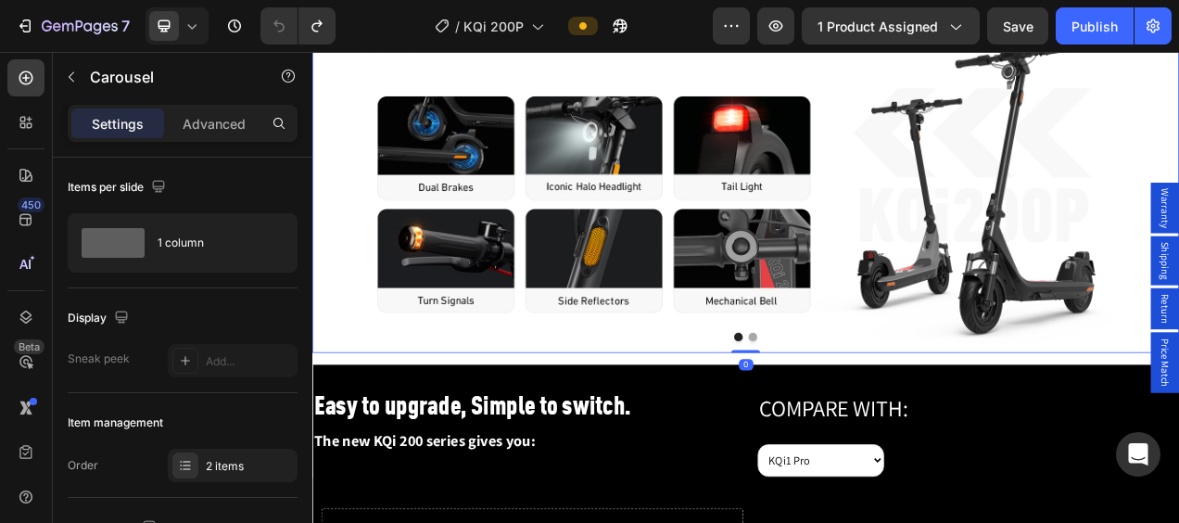
click at [872, 421] on button "Dot" at bounding box center [877, 417] width 11 height 11
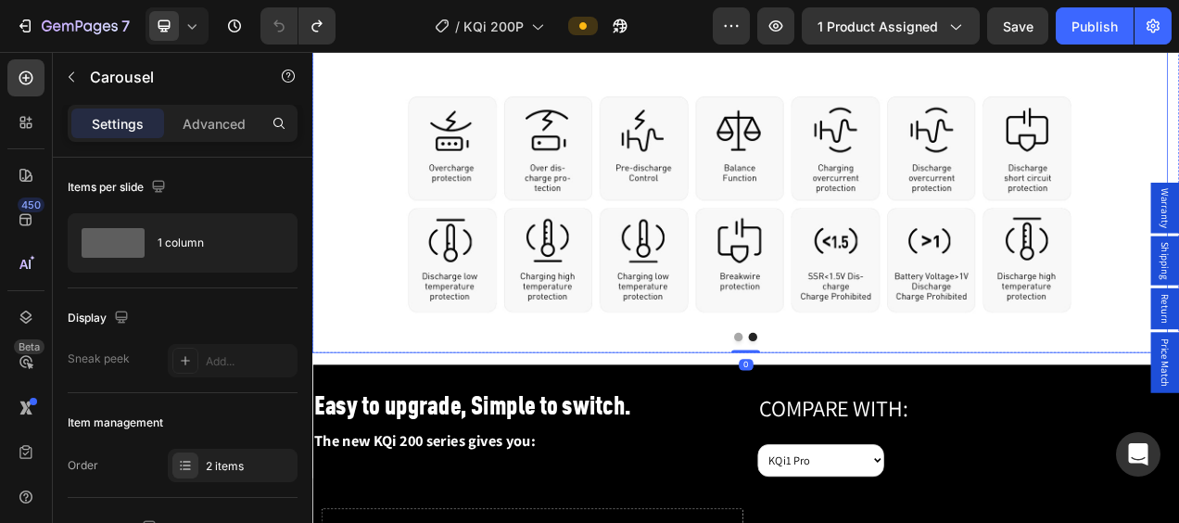
click at [692, 195] on div "NIU BMS Heading The KQi 200 Series features the NIU ENERGY BMS system, a patent…" at bounding box center [861, 210] width 1098 height 540
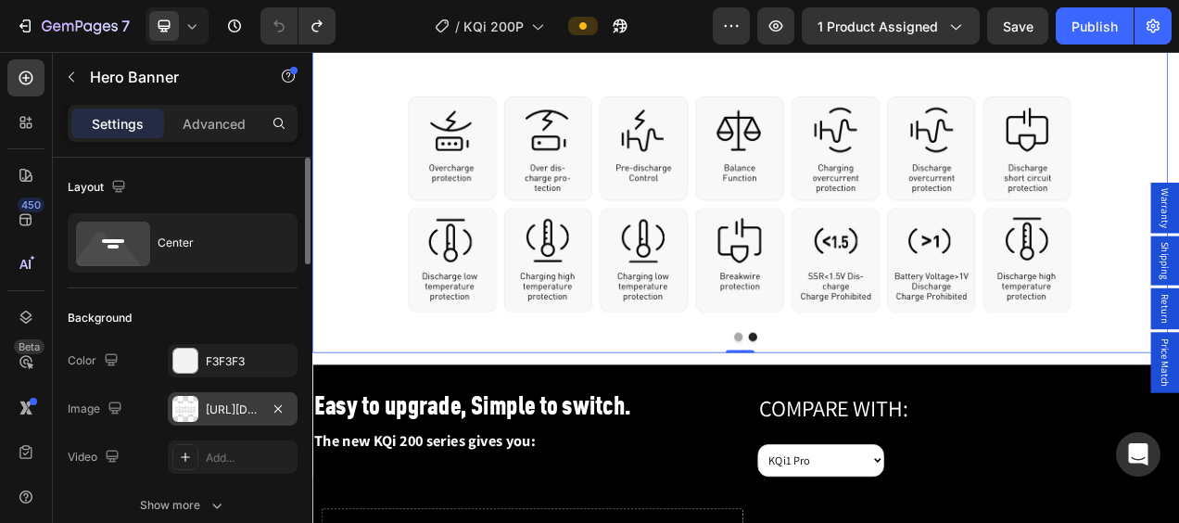
click at [175, 408] on div at bounding box center [185, 409] width 26 height 26
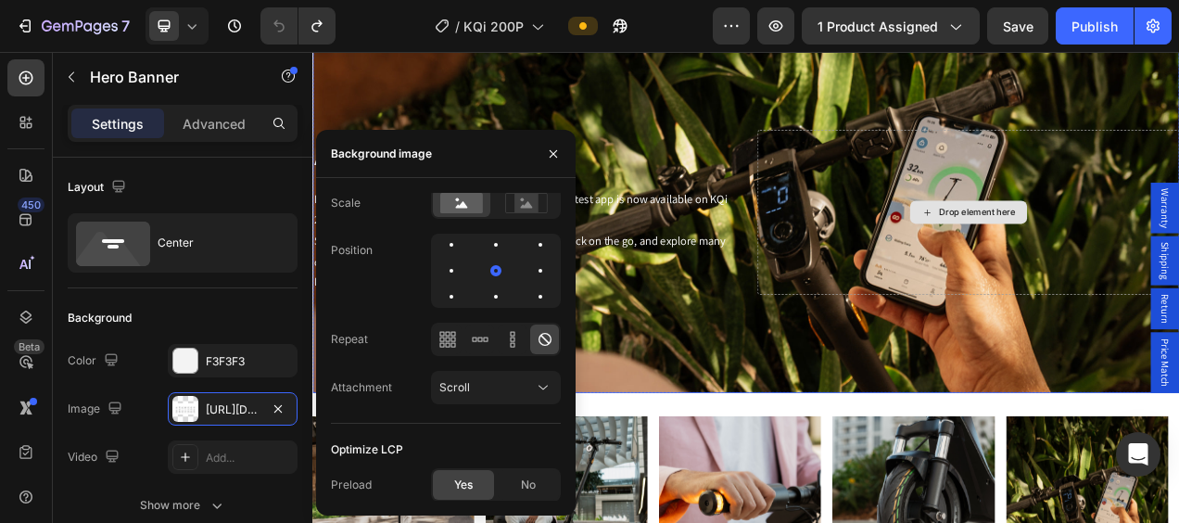
scroll to position [4449, 0]
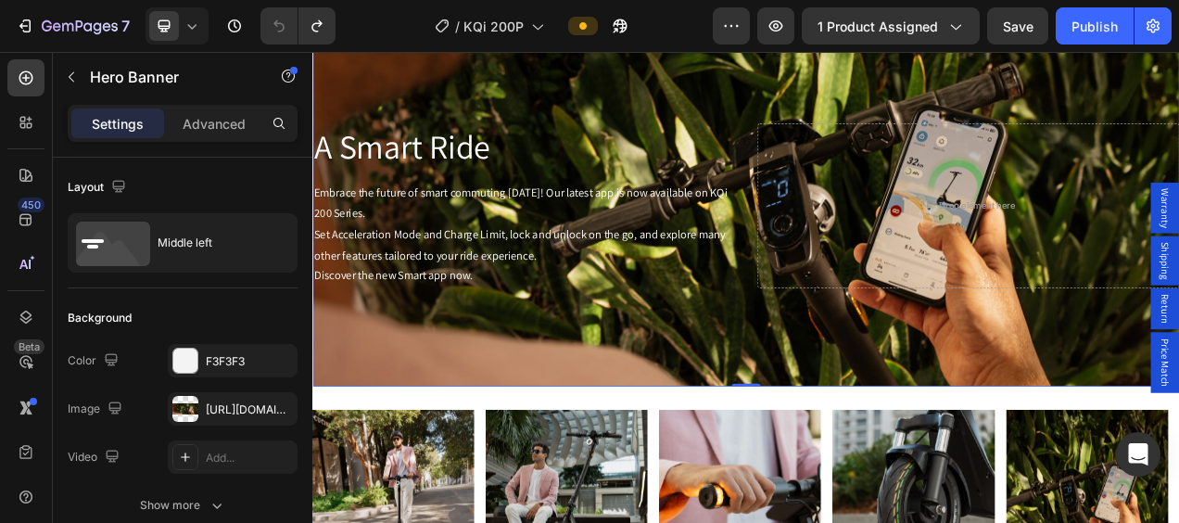
click at [1061, 132] on div "A Smart Ride Heading Embrace the future of smart commuting today! Our latest ap…" at bounding box center [868, 249] width 1112 height 271
click at [992, 114] on div "A Smart Ride Heading Embrace the future of smart commuting today! Our latest ap…" at bounding box center [868, 249] width 1112 height 271
click at [199, 408] on div "https://cdn.shopify.com/s/files/1/0554/6944/1084/files/gempages_446628546337572…" at bounding box center [233, 408] width 130 height 33
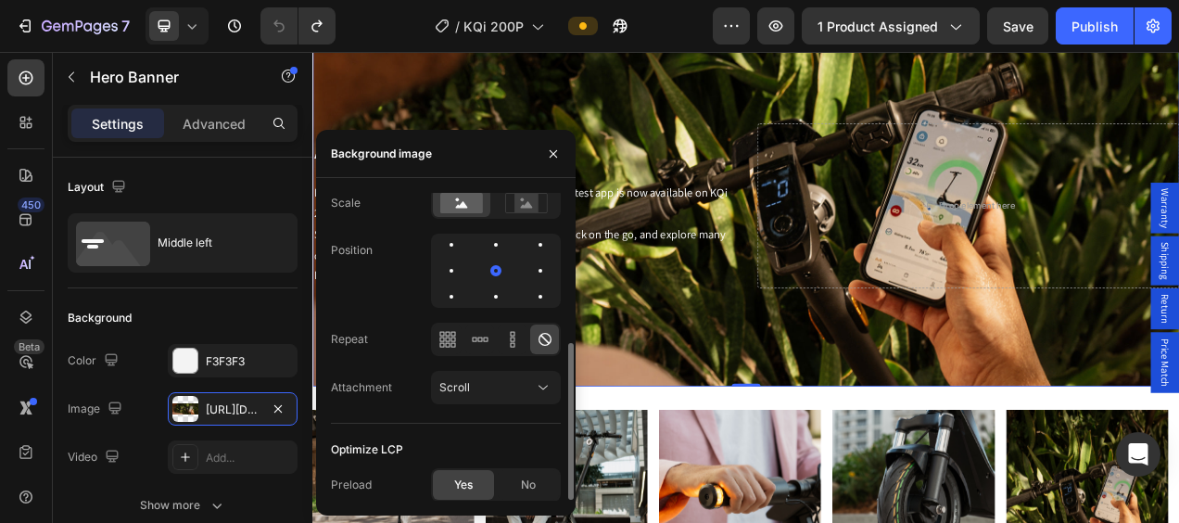
scroll to position [4820, 0]
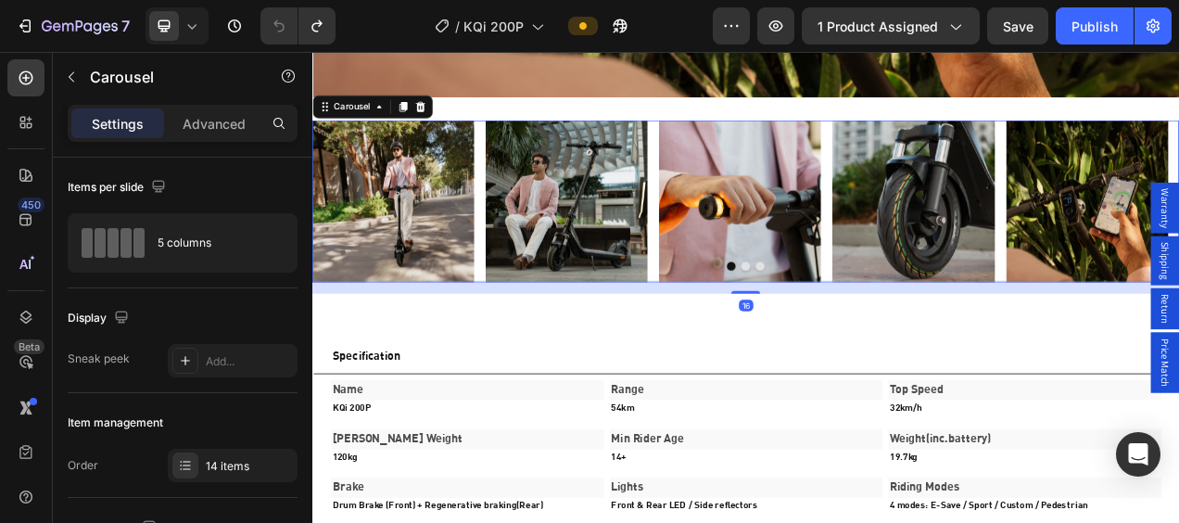
click at [746, 225] on div "Image Image Image Image Image Image Image Image Image Image Image Image Image I…" at bounding box center [868, 244] width 1112 height 208
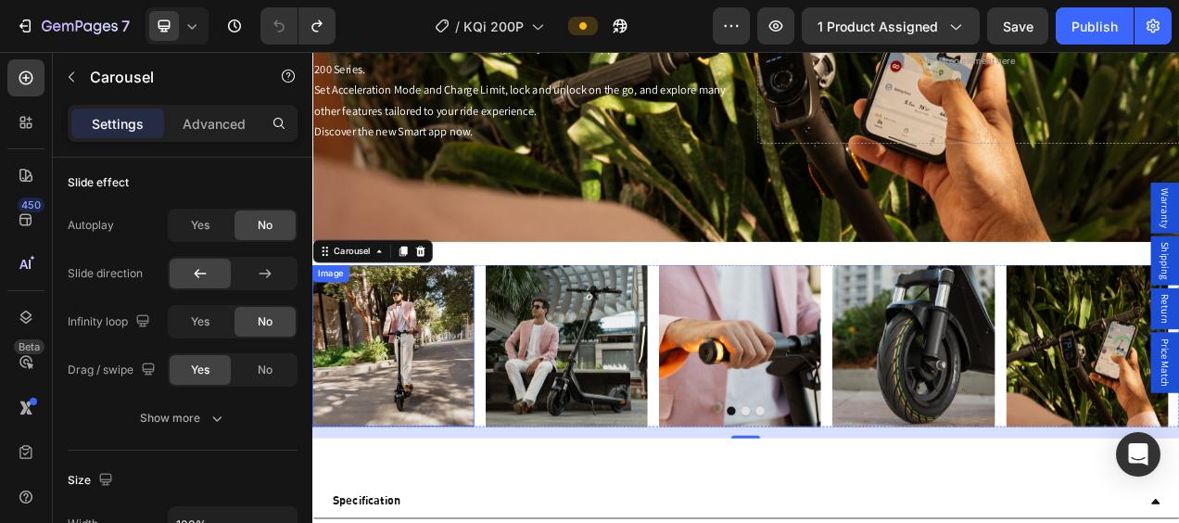
scroll to position [0, 0]
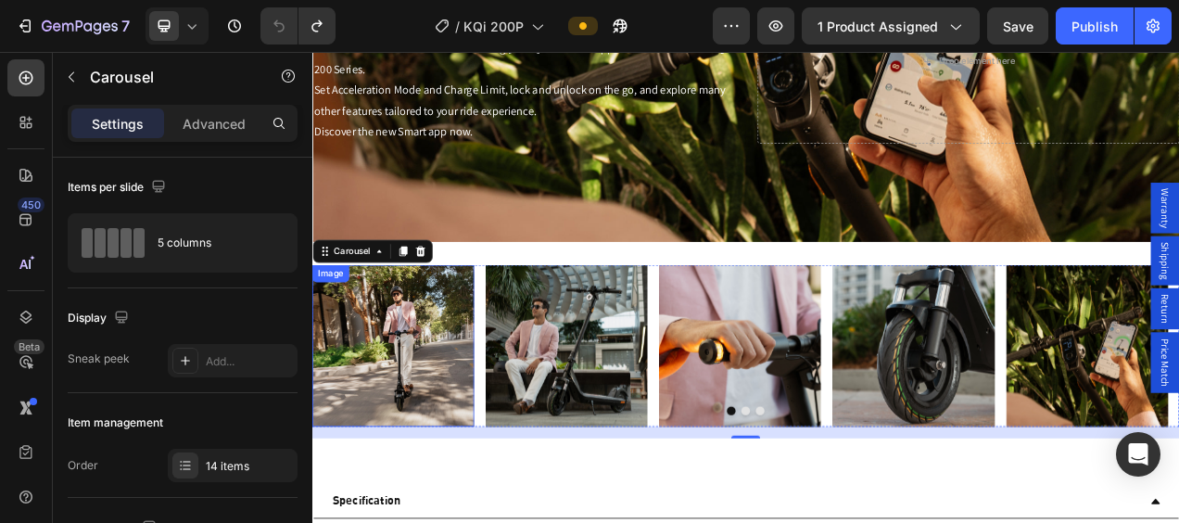
click at [359, 392] on img at bounding box center [416, 429] width 208 height 208
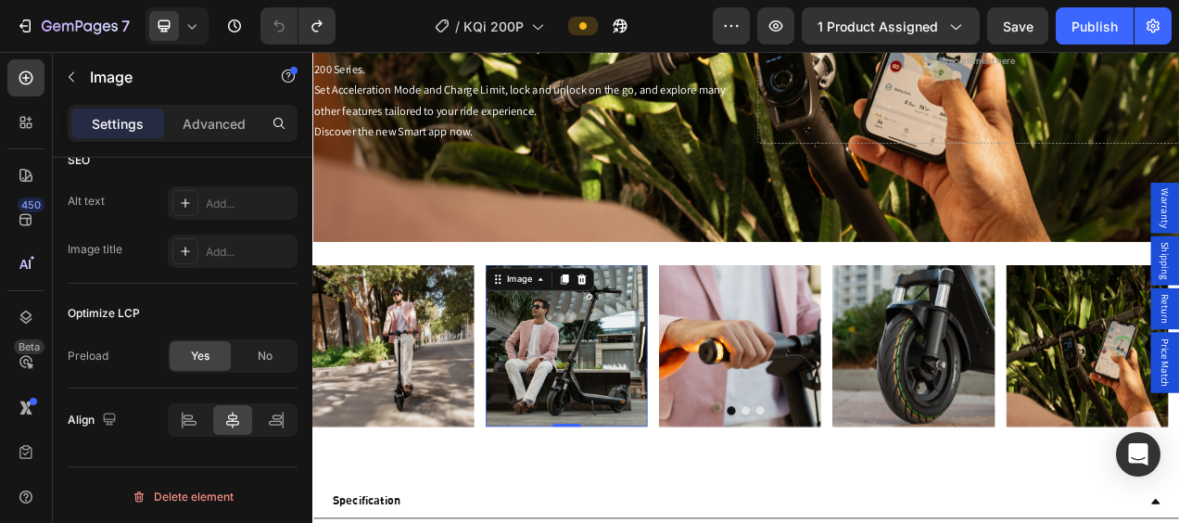
scroll to position [931, 0]
click at [633, 414] on img at bounding box center [639, 429] width 208 height 208
click at [835, 424] on img at bounding box center [861, 429] width 208 height 208
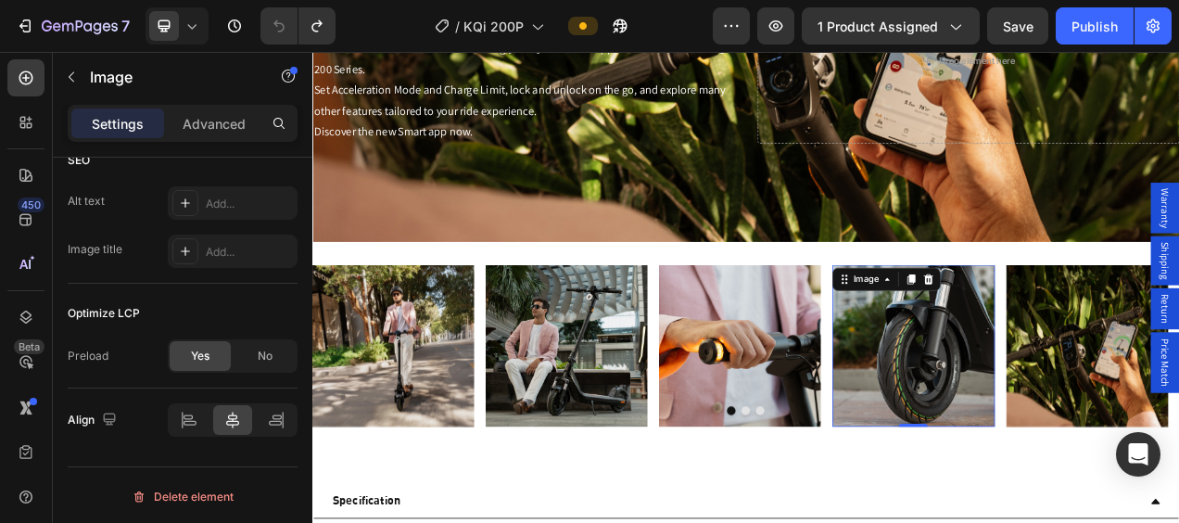
click at [1061, 404] on img at bounding box center [1084, 429] width 208 height 208
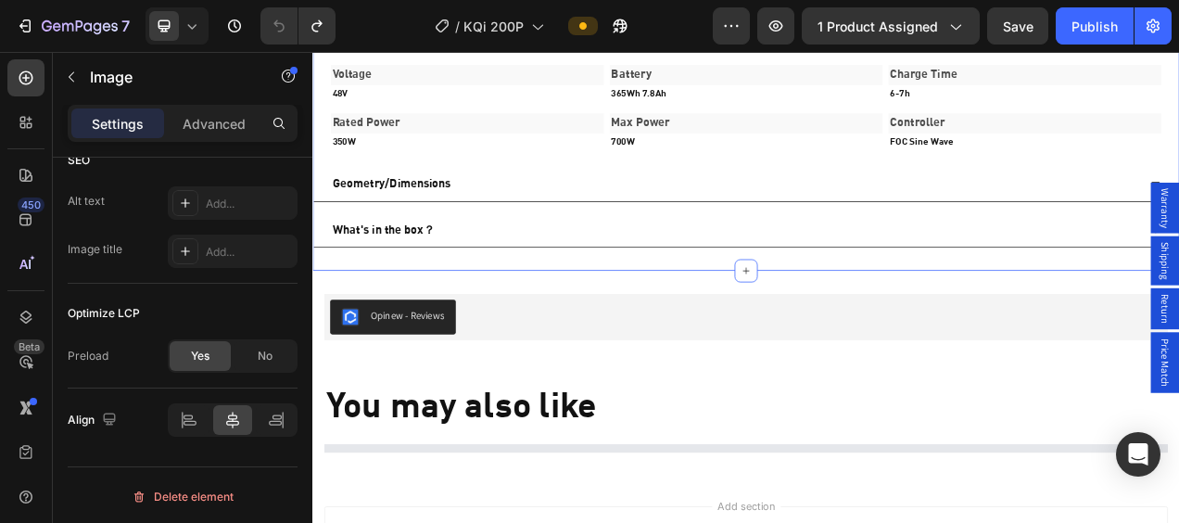
scroll to position [5628, 0]
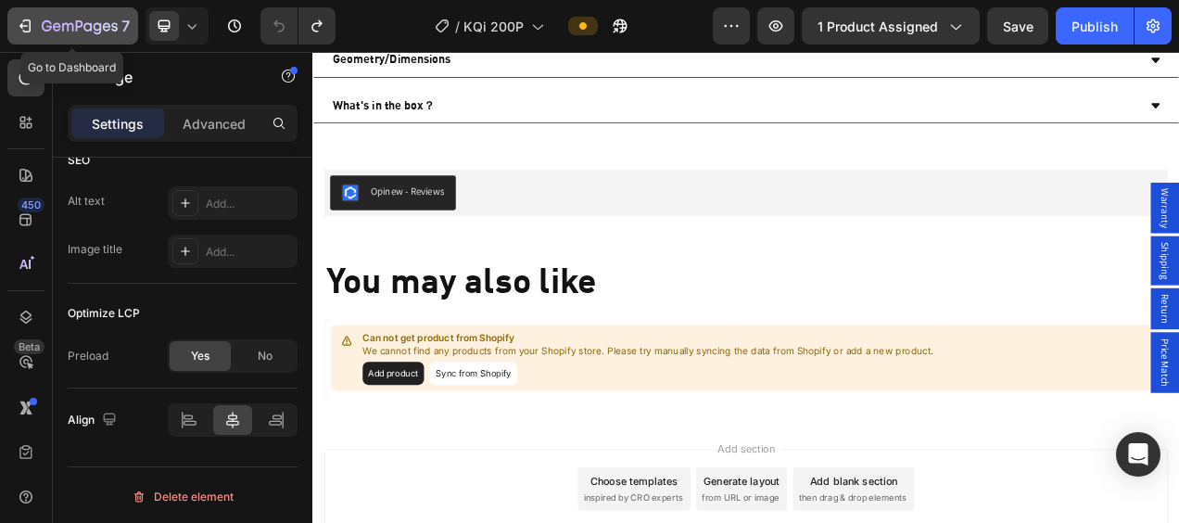
click at [31, 20] on icon "button" at bounding box center [25, 26] width 19 height 19
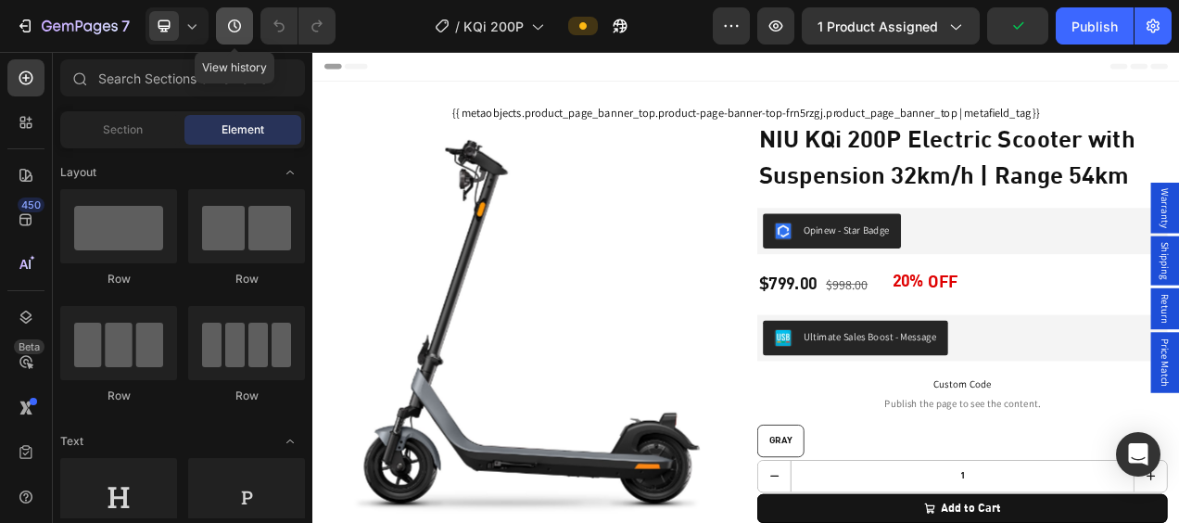
click at [230, 26] on icon "button" at bounding box center [234, 26] width 19 height 19
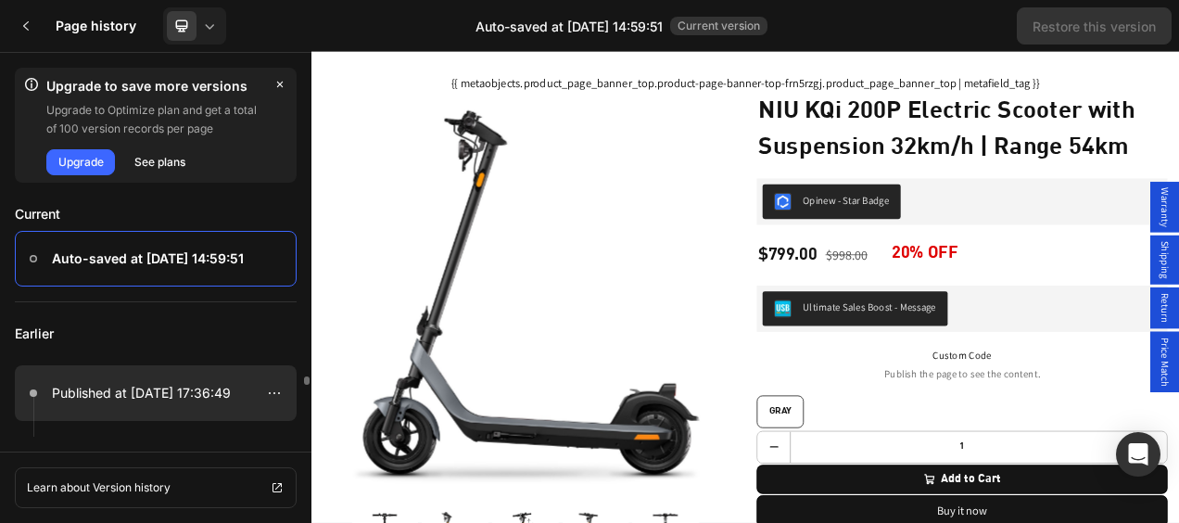
click at [130, 398] on p "Published at Aug 15, 17:36:49" at bounding box center [141, 393] width 179 height 22
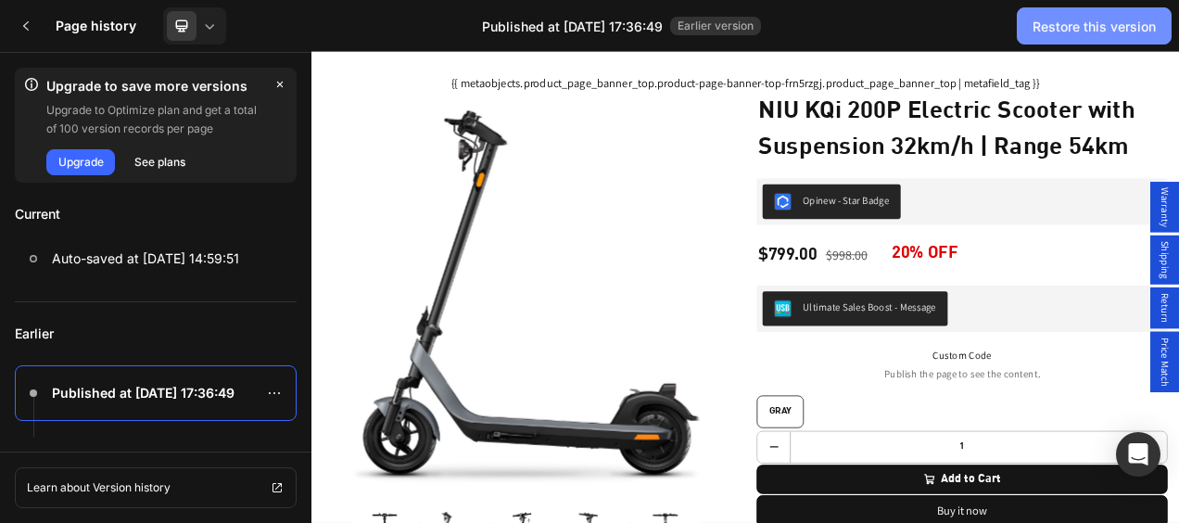
click at [1059, 32] on div "Restore this version" at bounding box center [1093, 26] width 123 height 19
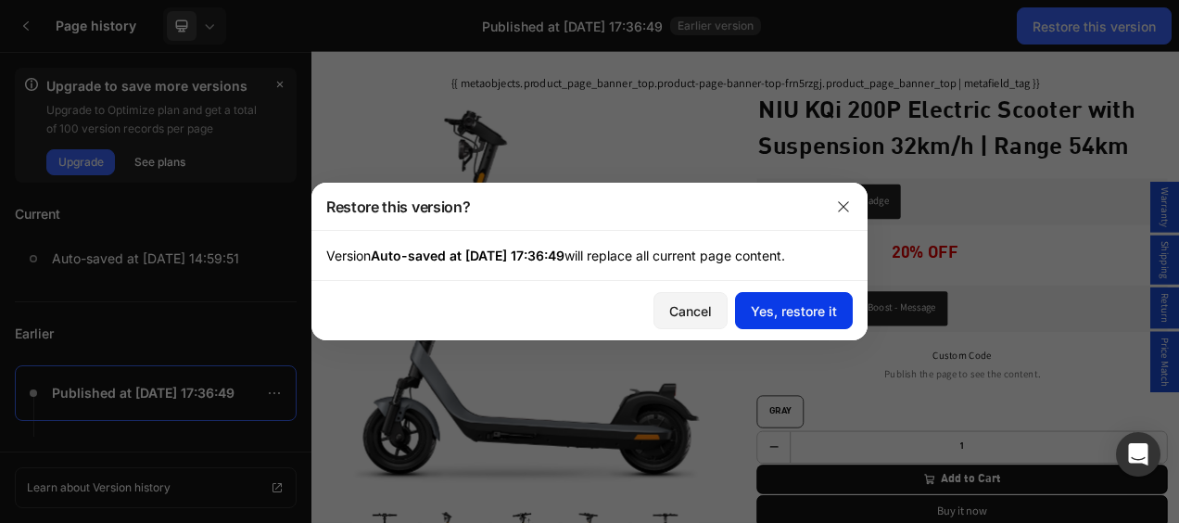
click at [816, 311] on div "Yes, restore it" at bounding box center [794, 310] width 86 height 19
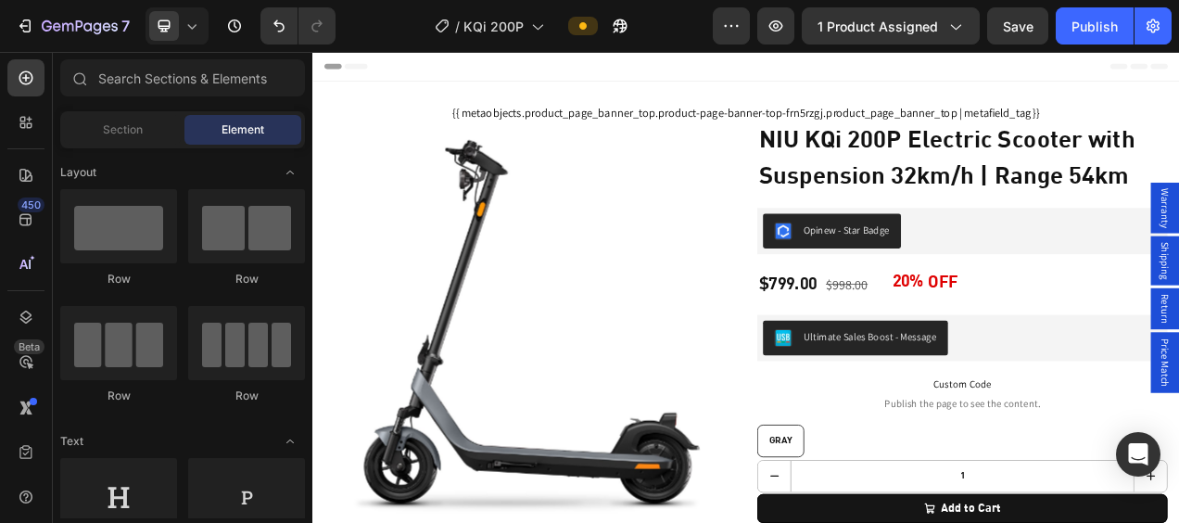
click at [1127, 79] on div "Header" at bounding box center [868, 70] width 1083 height 37
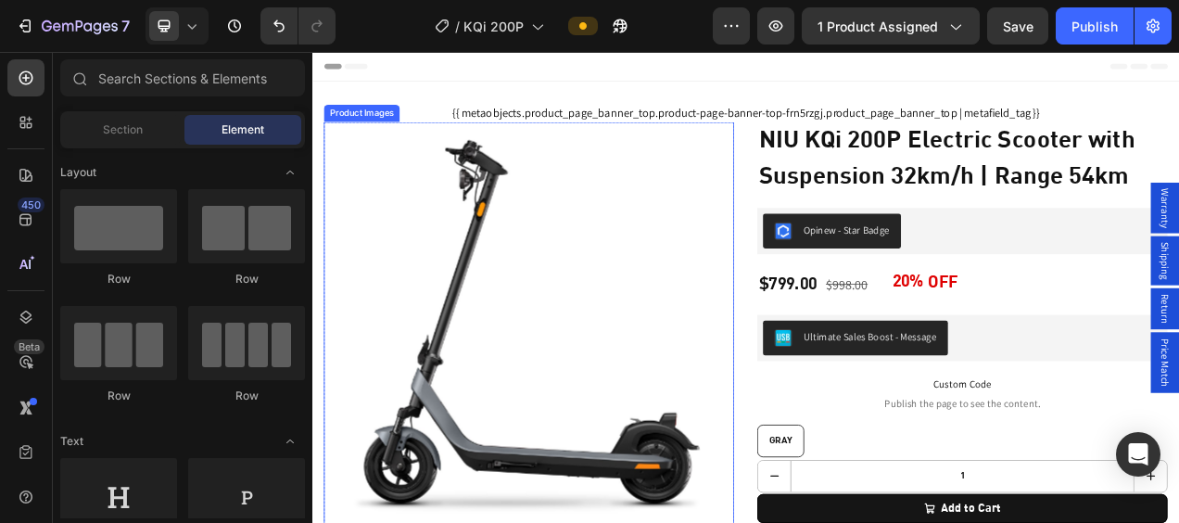
scroll to position [185, 0]
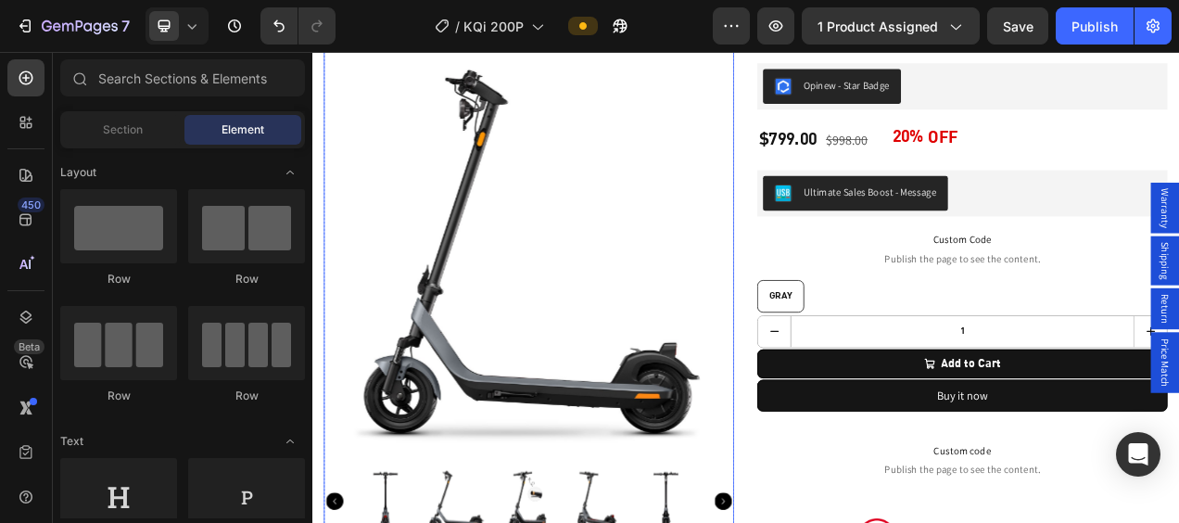
click at [567, 295] on img at bounding box center [590, 315] width 526 height 526
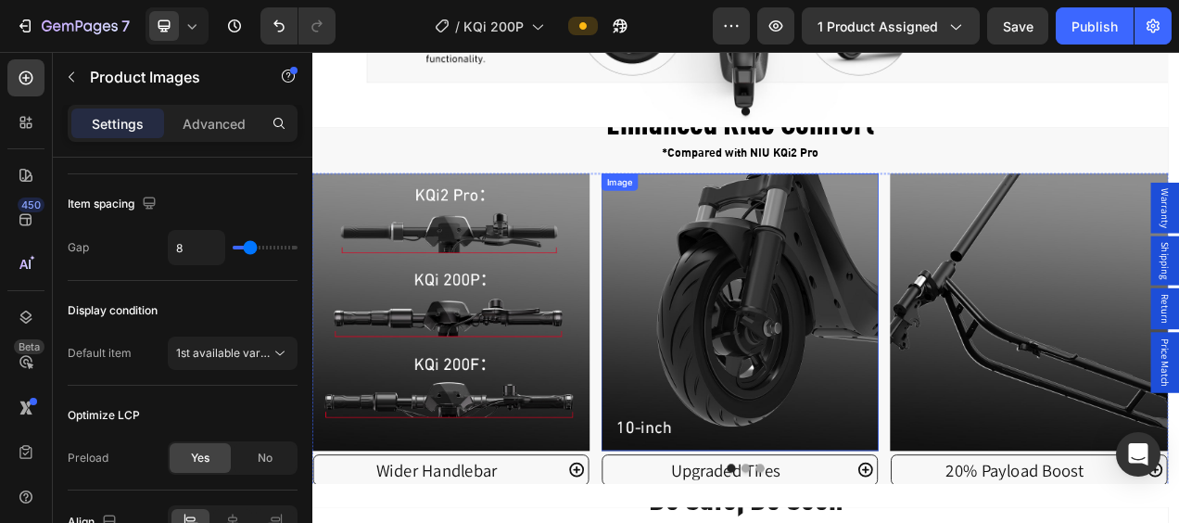
scroll to position [3337, 0]
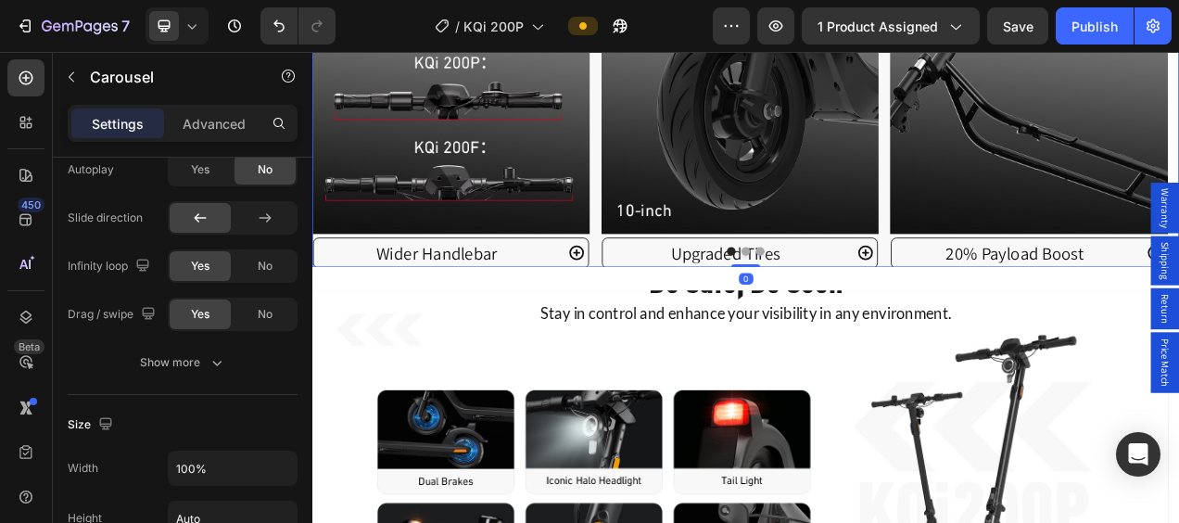
click at [853, 302] on div at bounding box center [868, 307] width 1112 height 11
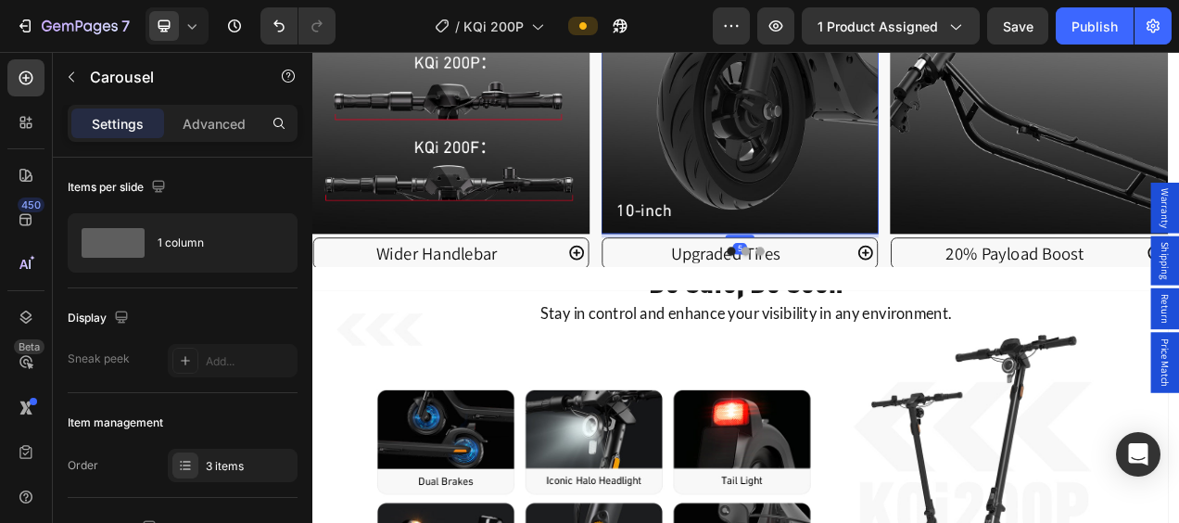
click at [867, 168] on img at bounding box center [861, 108] width 356 height 356
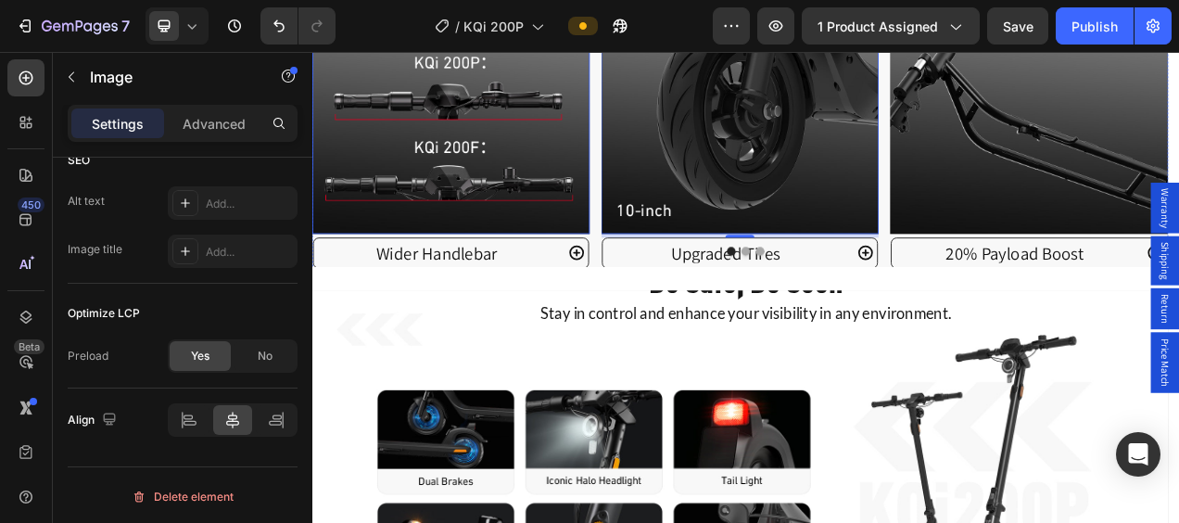
scroll to position [931, 0]
click at [561, 170] on img at bounding box center [490, 108] width 356 height 356
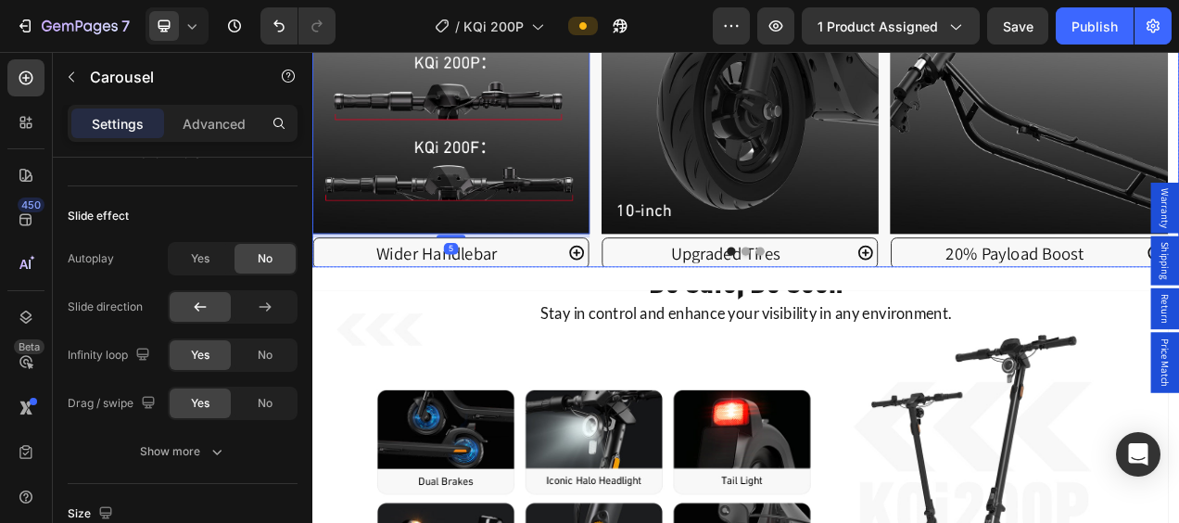
click at [863, 302] on button "Dot" at bounding box center [868, 307] width 11 height 11
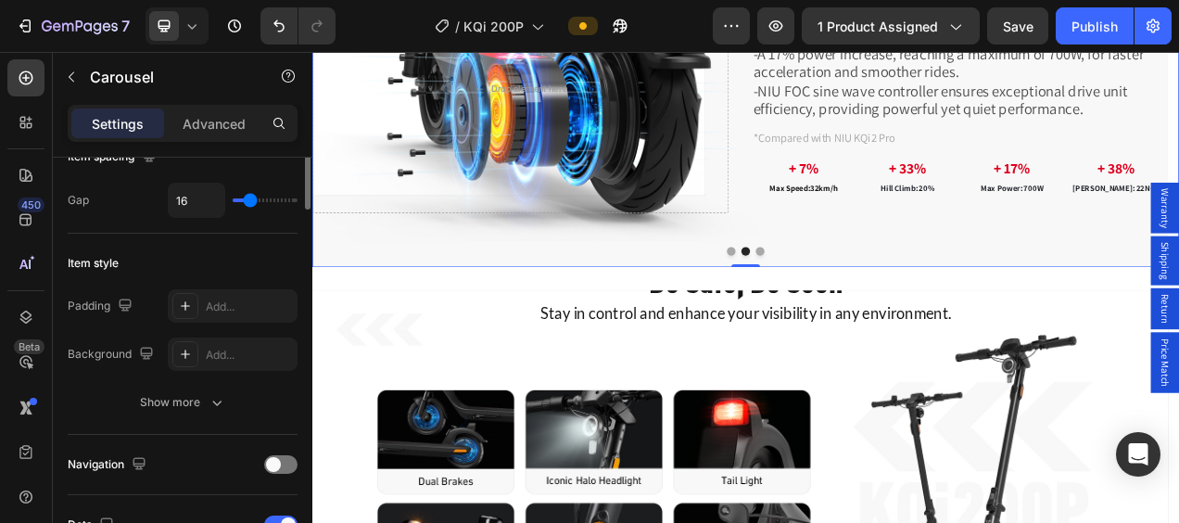
scroll to position [278, 0]
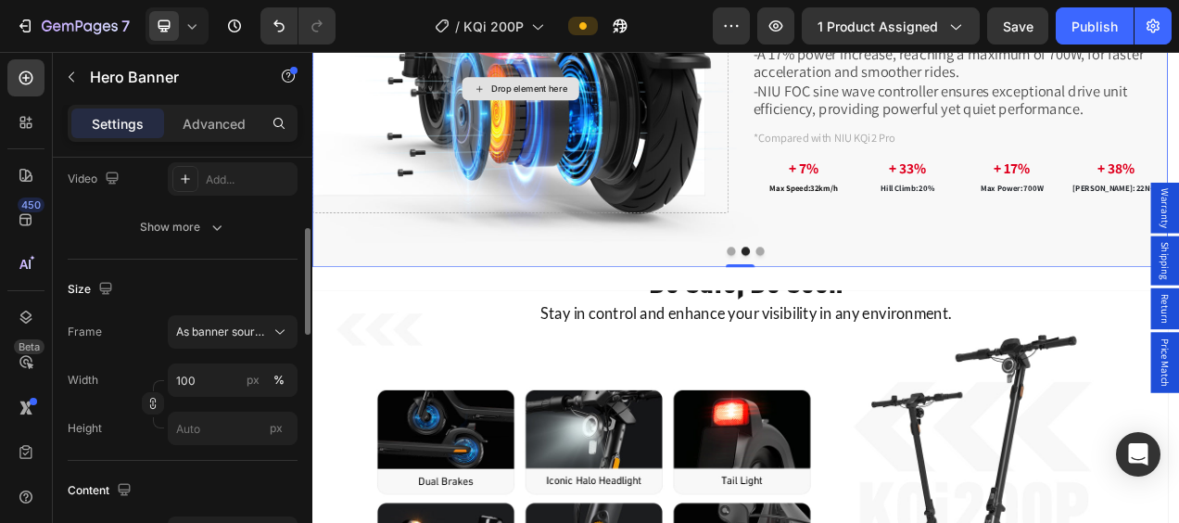
click at [655, 134] on div "Drop element here" at bounding box center [579, 100] width 534 height 318
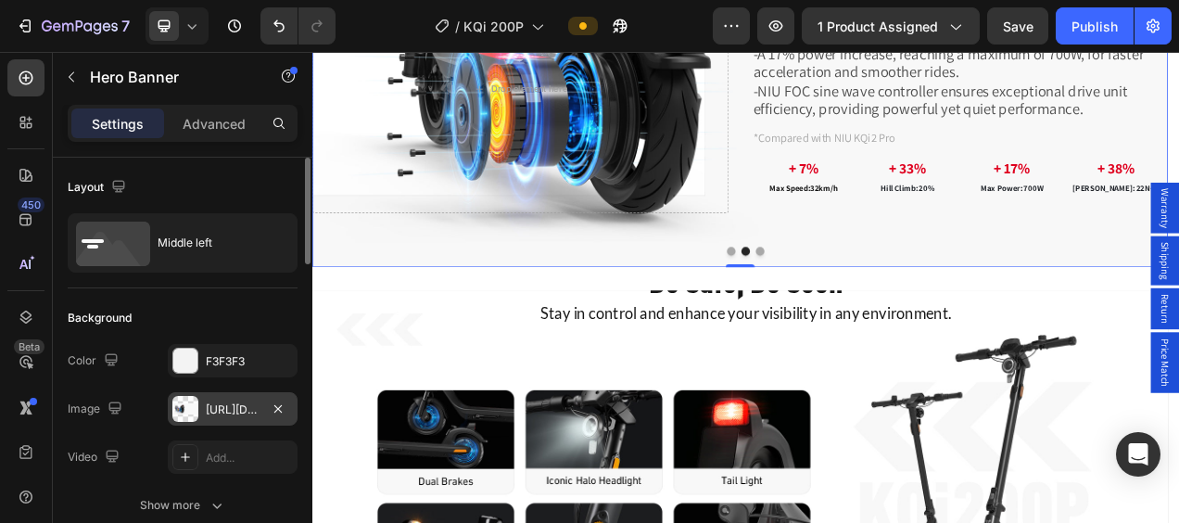
click at [211, 402] on div "https://cdn.shopify.com/s/files/1/0655/4818/9922/files/gempages_492282374864765…" at bounding box center [233, 409] width 54 height 17
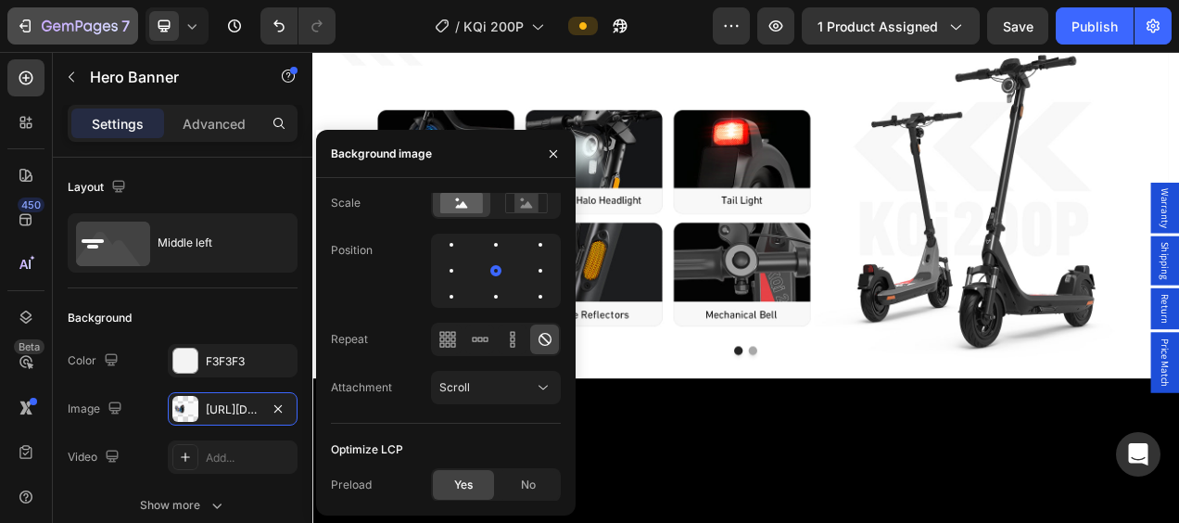
scroll to position [3337, 0]
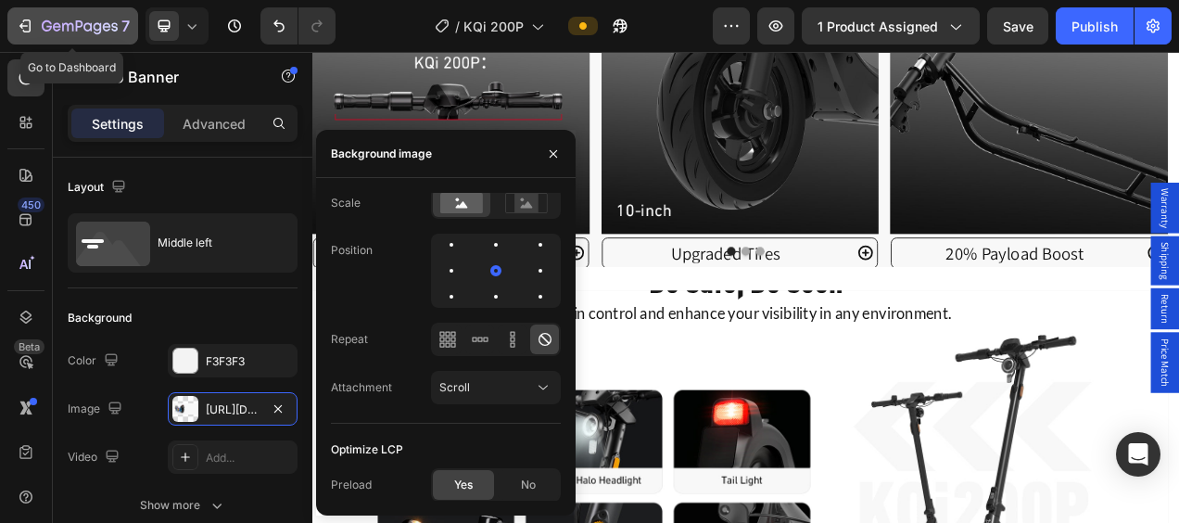
click at [62, 28] on icon "button" at bounding box center [67, 27] width 11 height 8
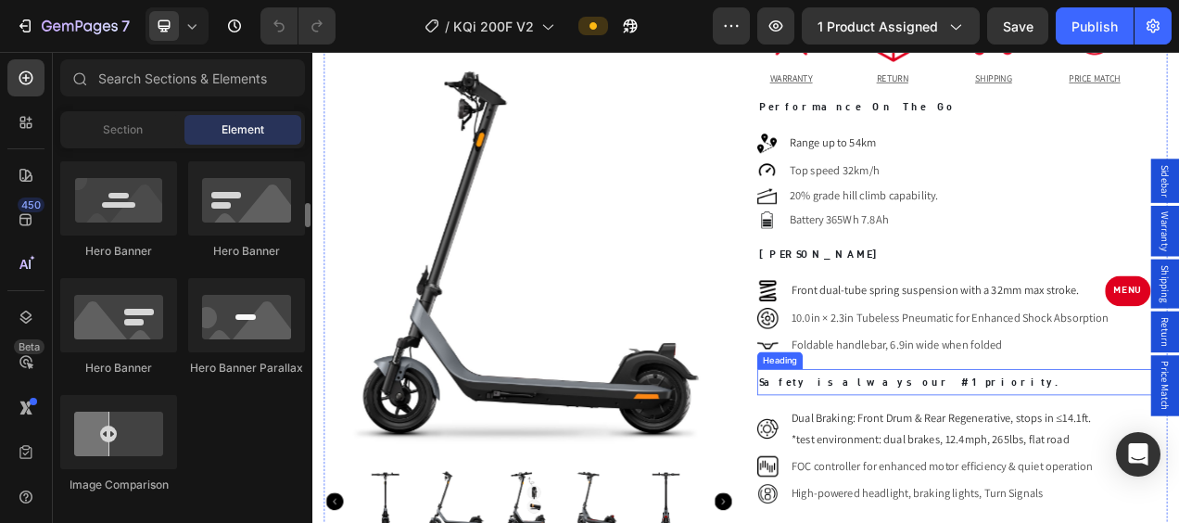
scroll to position [1020, 0]
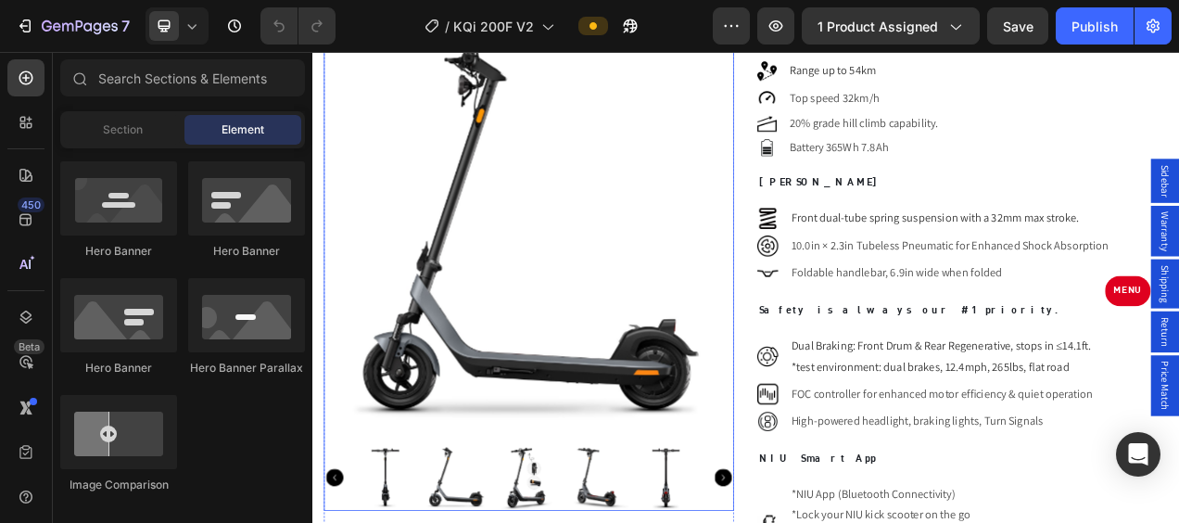
click at [662, 229] on img at bounding box center [590, 284] width 526 height 526
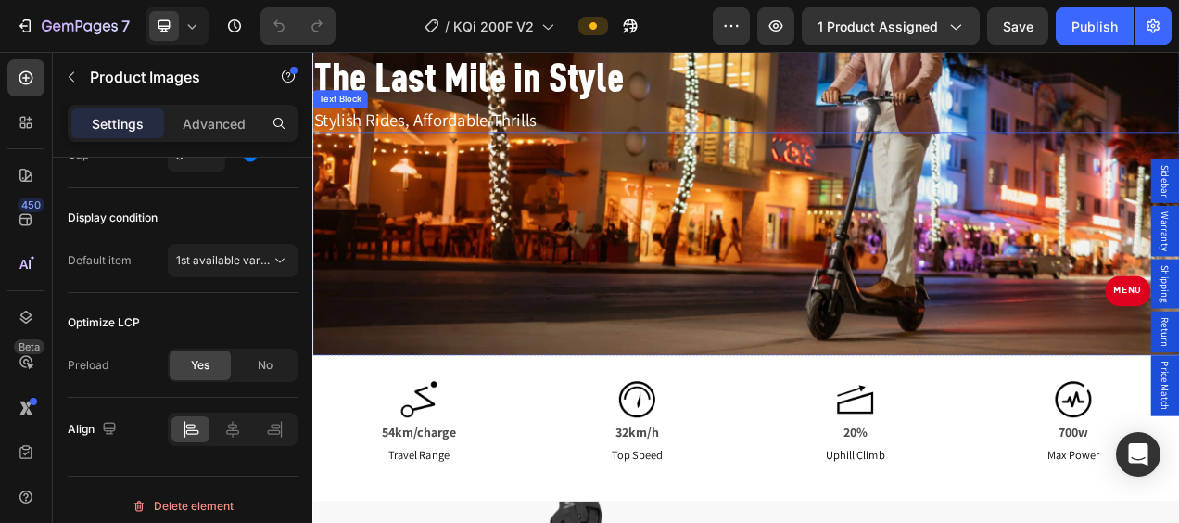
scroll to position [0, 0]
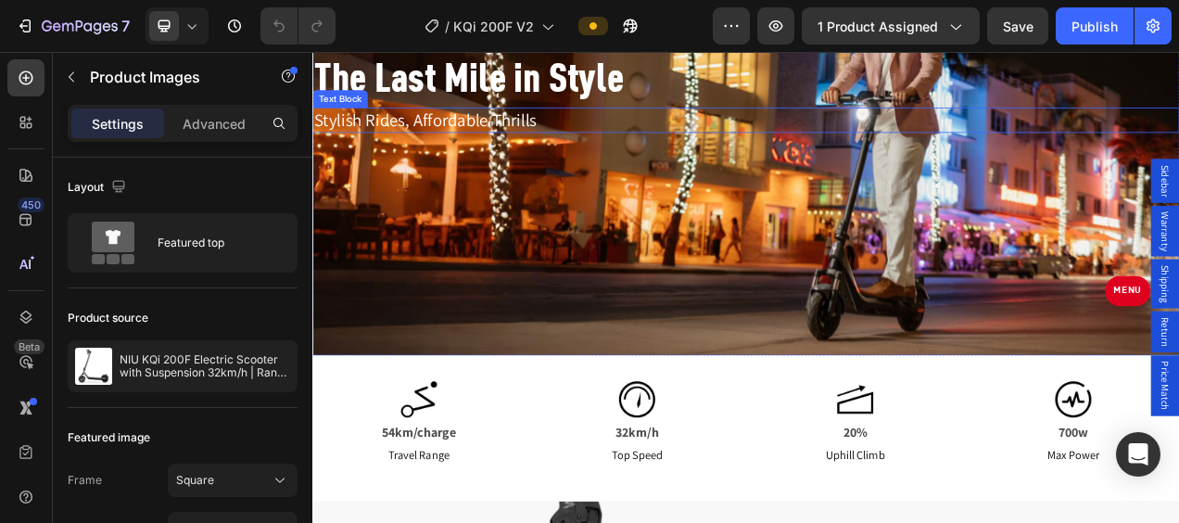
click at [771, 139] on p "Stylish Rides, Affordable Thrills" at bounding box center [868, 139] width 1108 height 29
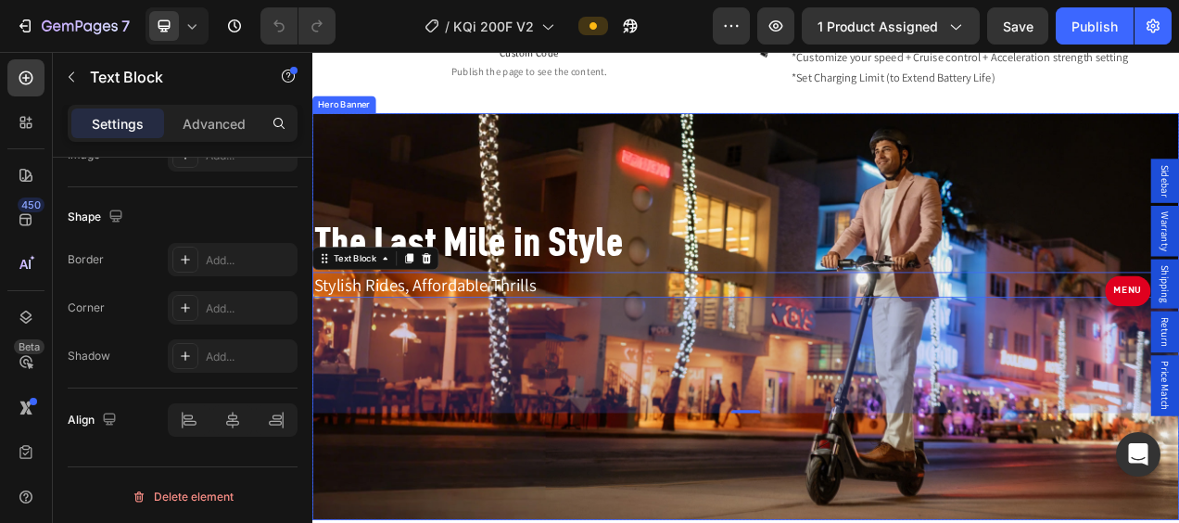
scroll to position [1576, 0]
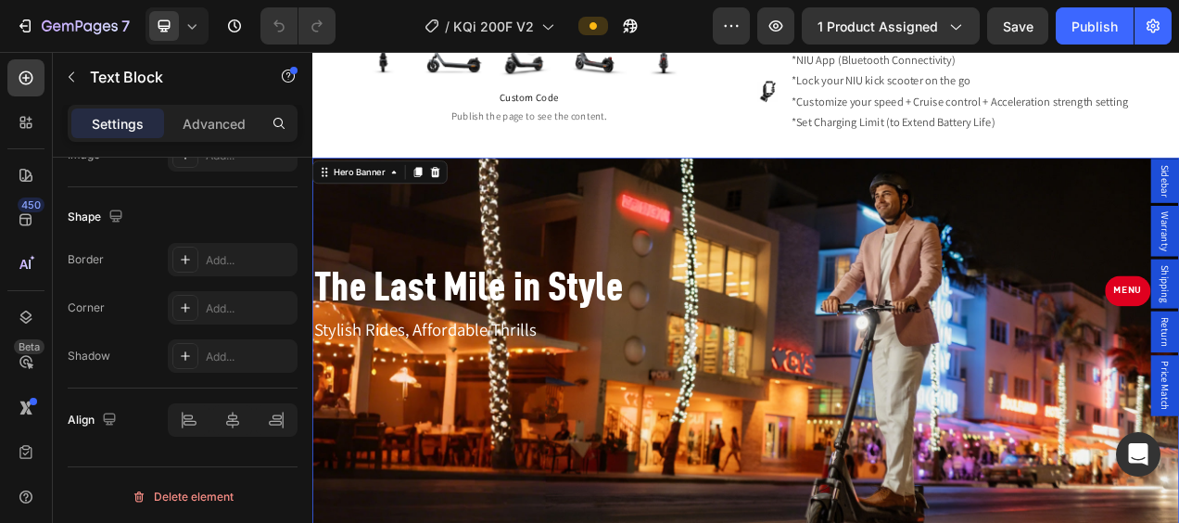
click at [710, 188] on div "Background Image" at bounding box center [868, 449] width 1112 height 522
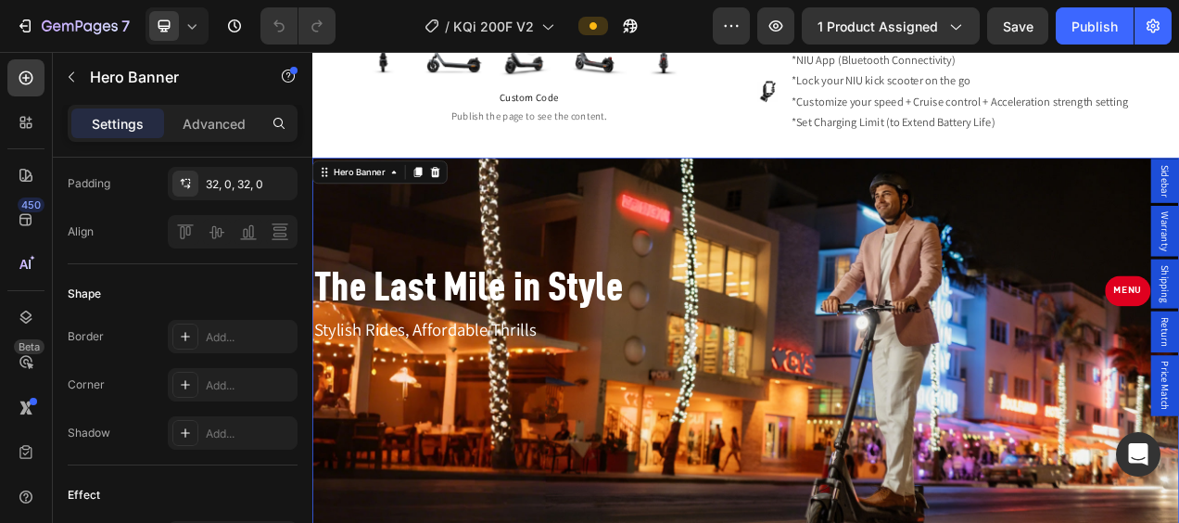
scroll to position [0, 0]
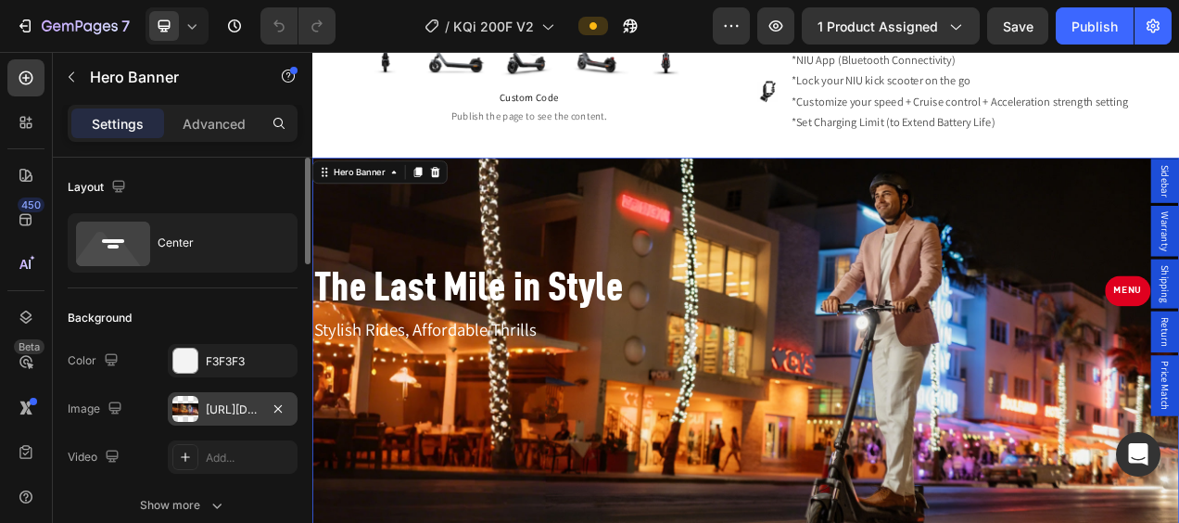
click at [198, 406] on div "https://cdn.shopify.com/s/files/1/0655/4818/9922/files/gempages_492282374864765…" at bounding box center [233, 408] width 130 height 33
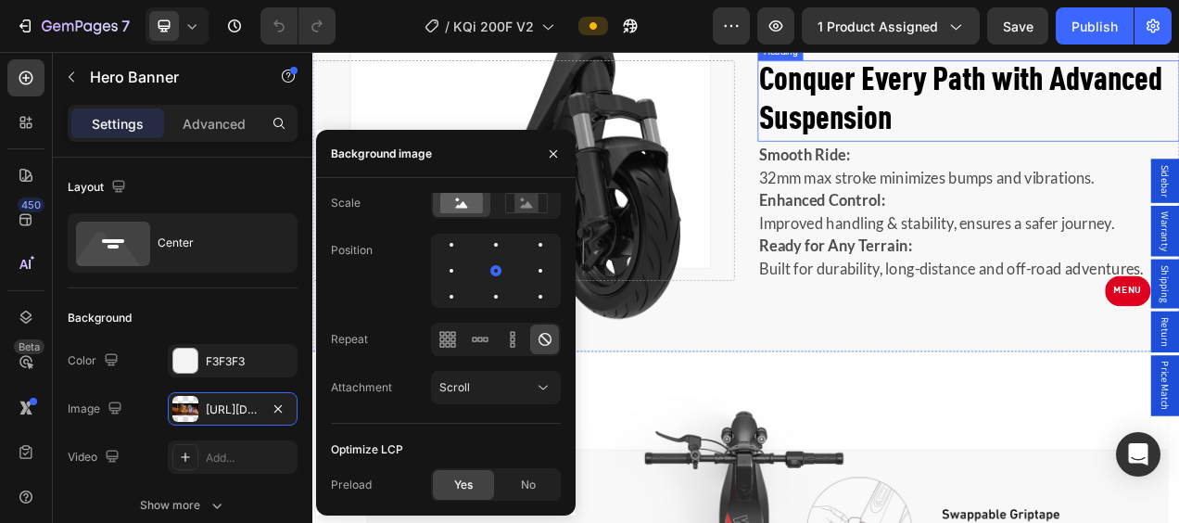
scroll to position [2595, 0]
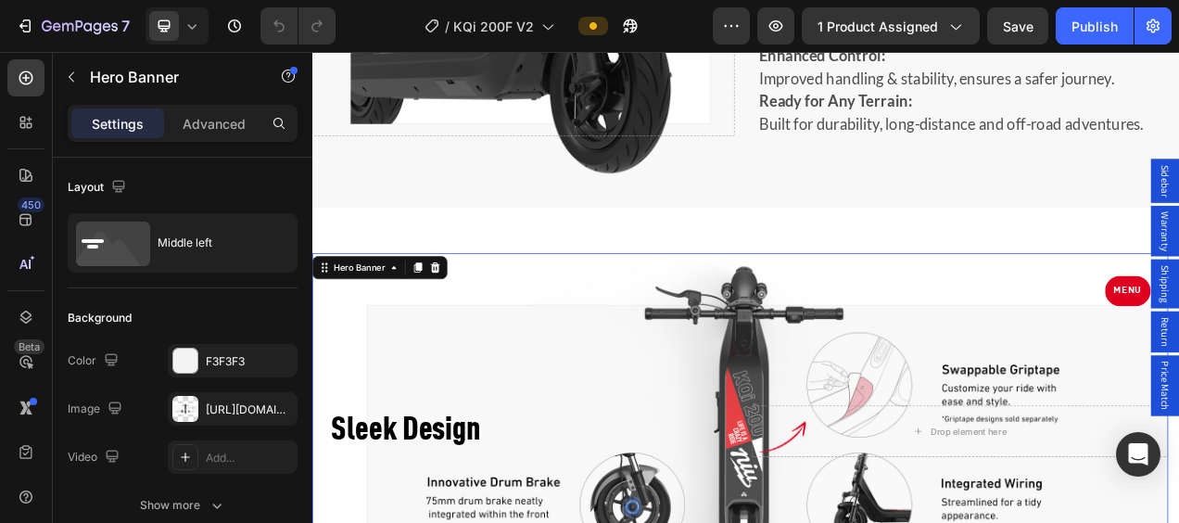
drag, startPoint x: 880, startPoint y: 399, endPoint x: 803, endPoint y: 400, distance: 76.9
click at [184, 399] on div at bounding box center [185, 409] width 26 height 26
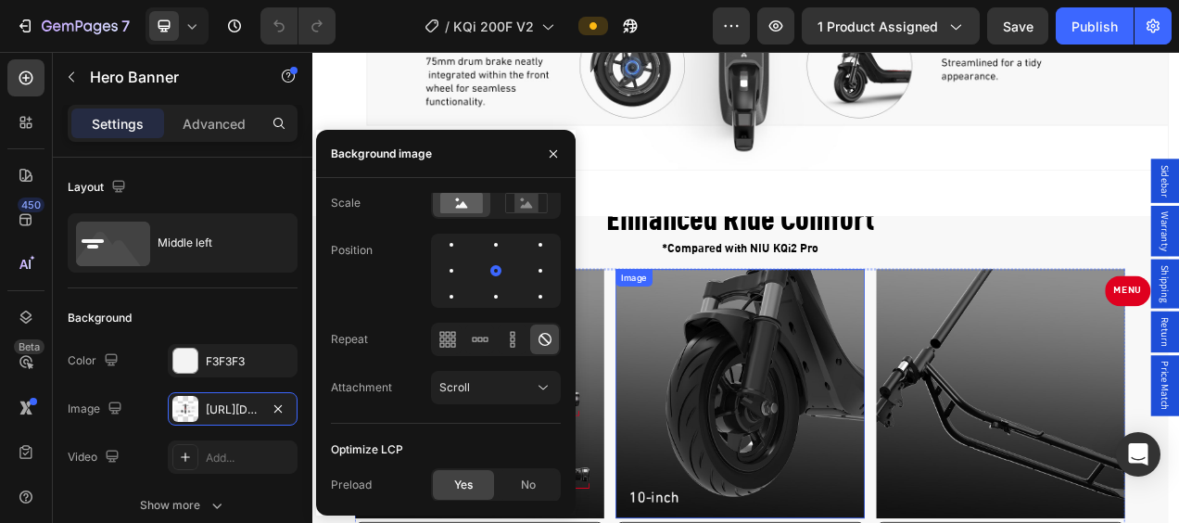
scroll to position [3151, 0]
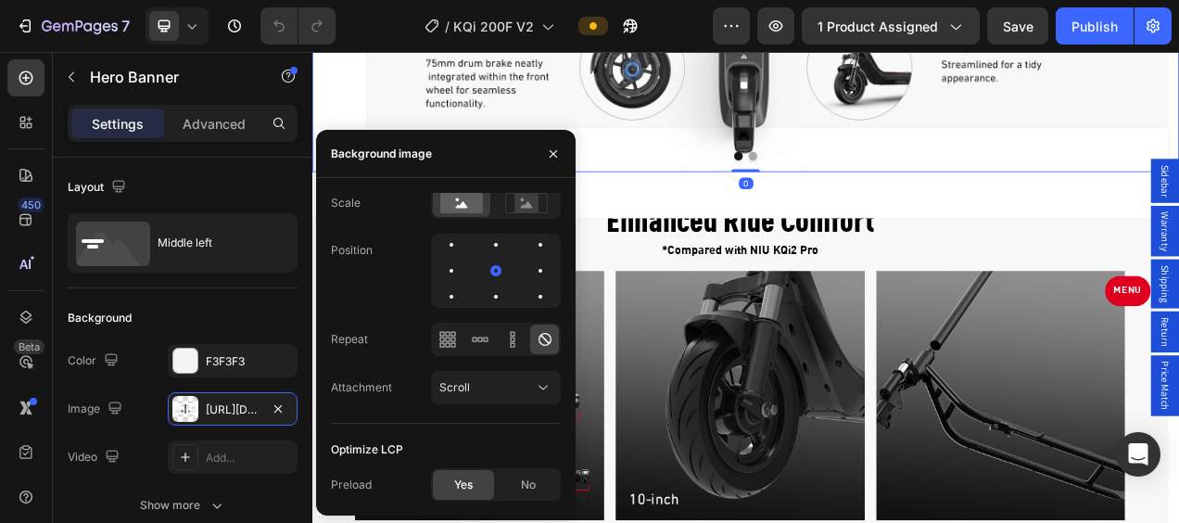
click at [865, 183] on div at bounding box center [868, 185] width 1112 height 11
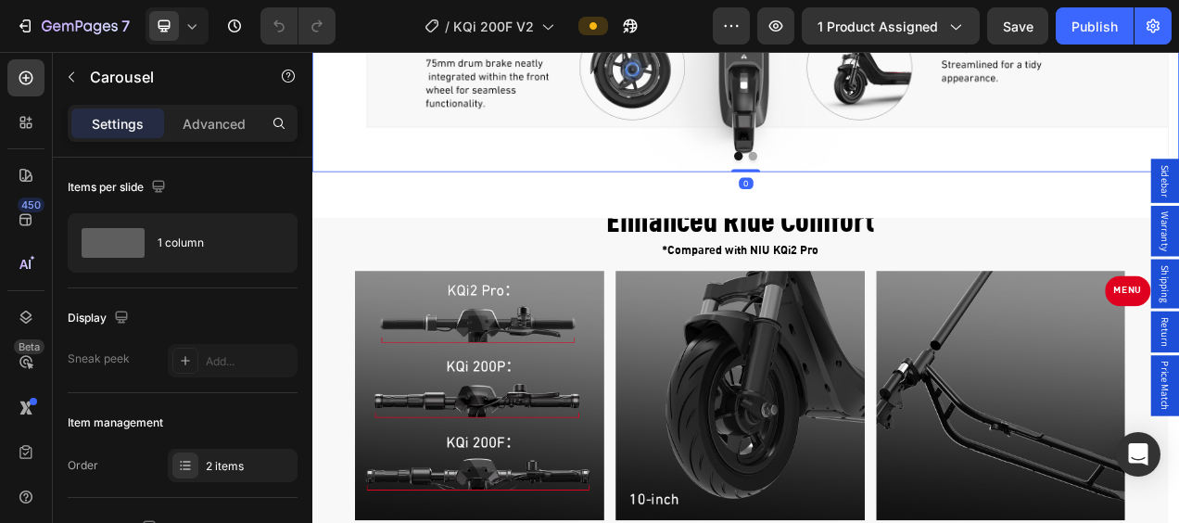
click at [872, 183] on button "Dot" at bounding box center [877, 185] width 11 height 11
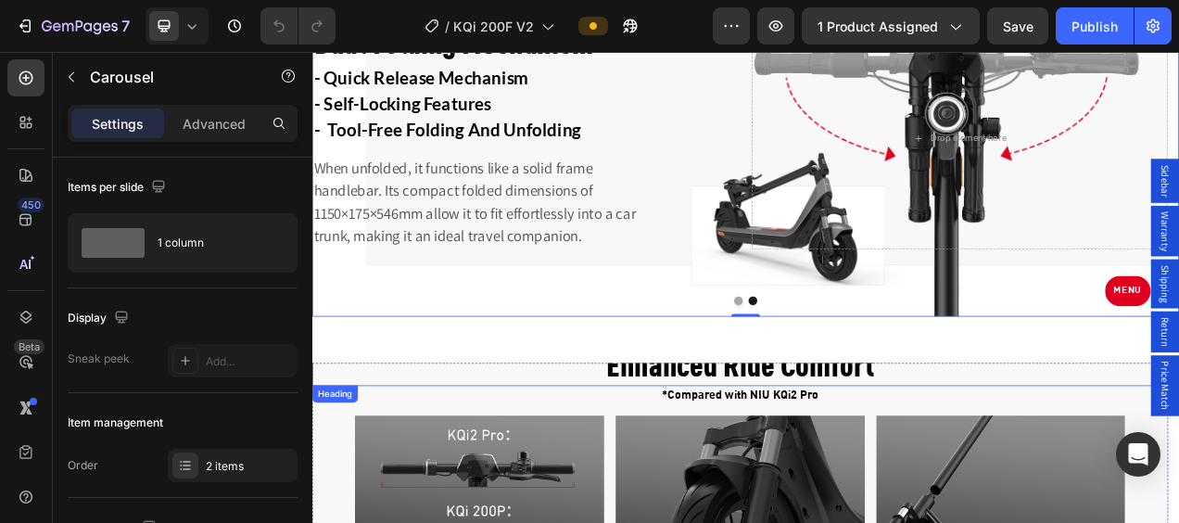
scroll to position [2873, 0]
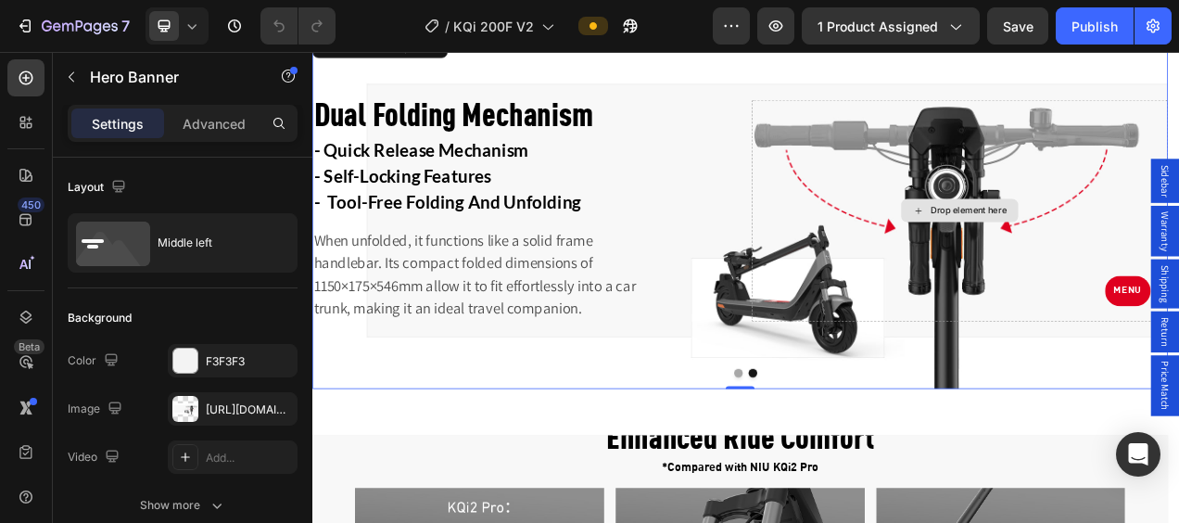
click at [1018, 192] on div "Drop element here" at bounding box center [1143, 255] width 534 height 285
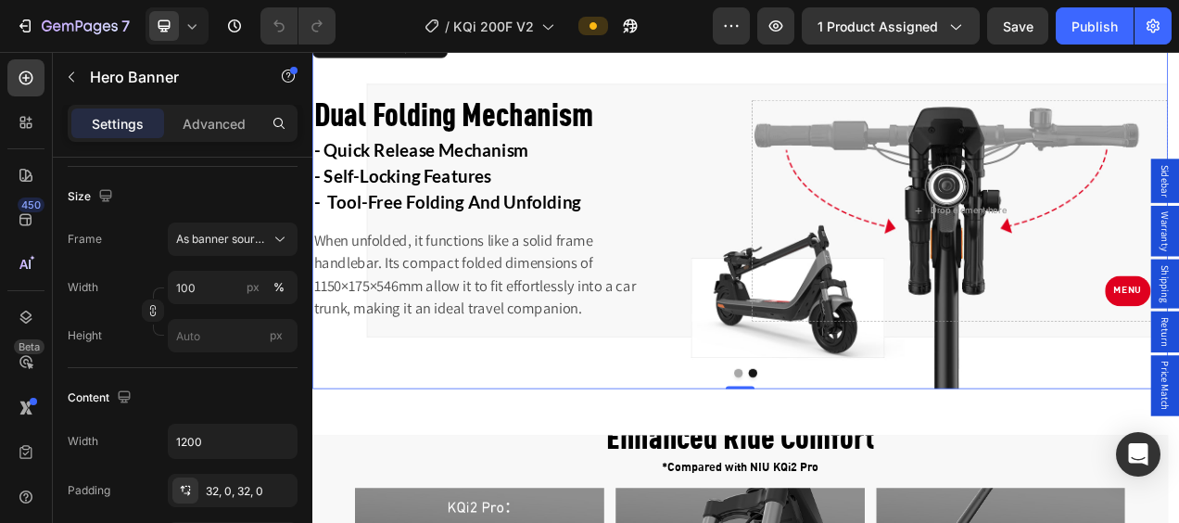
scroll to position [185, 0]
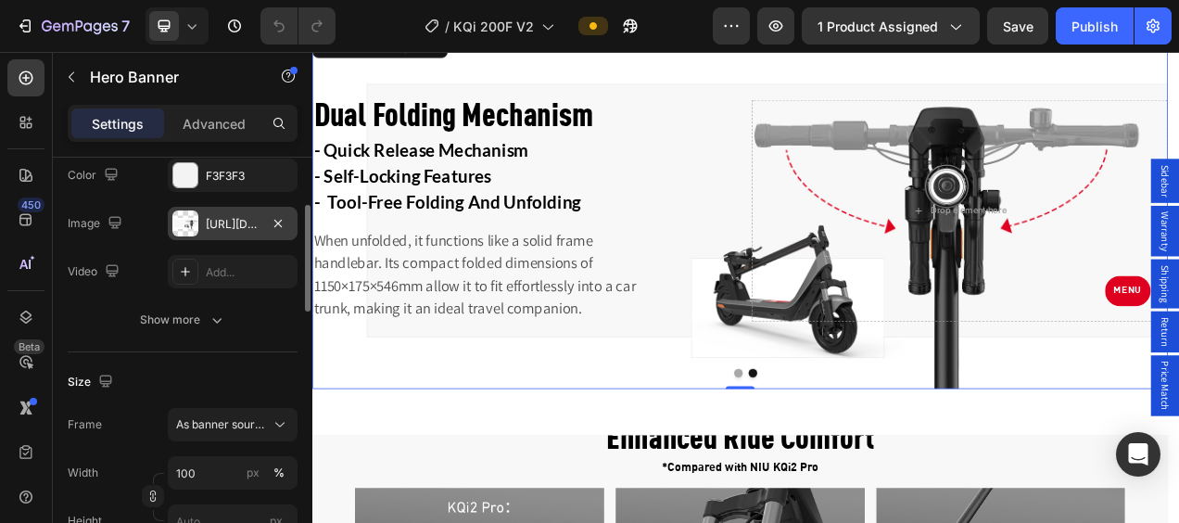
click at [185, 222] on div at bounding box center [185, 223] width 26 height 26
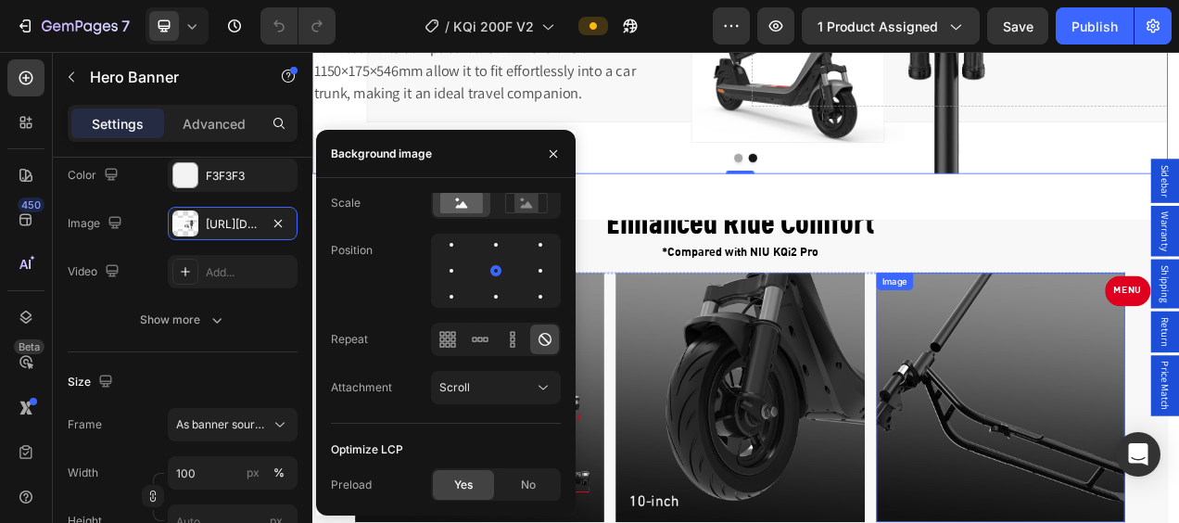
scroll to position [3151, 0]
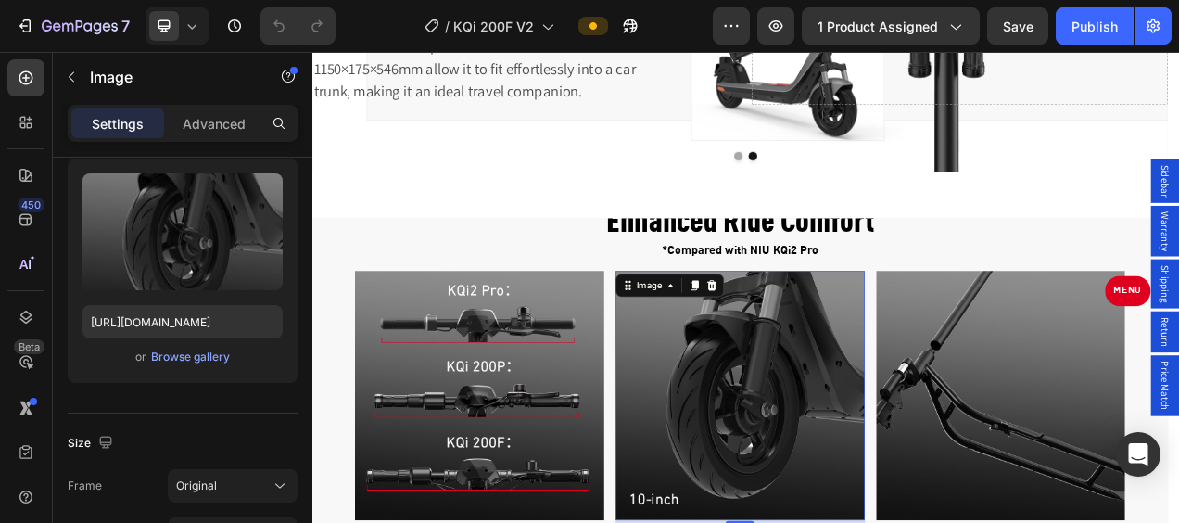
click at [897, 458] on img at bounding box center [862, 493] width 320 height 320
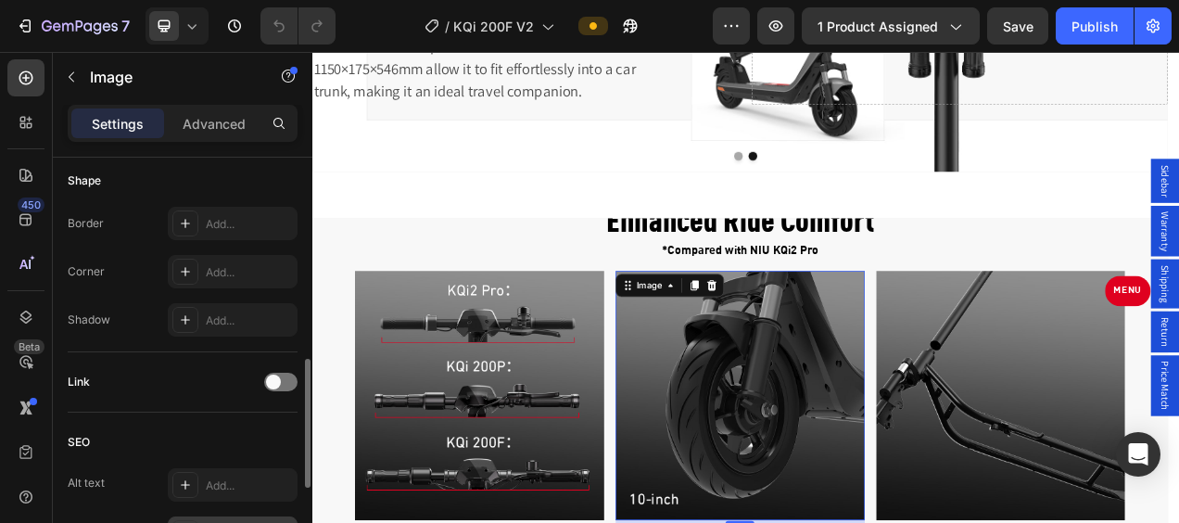
scroll to position [834, 0]
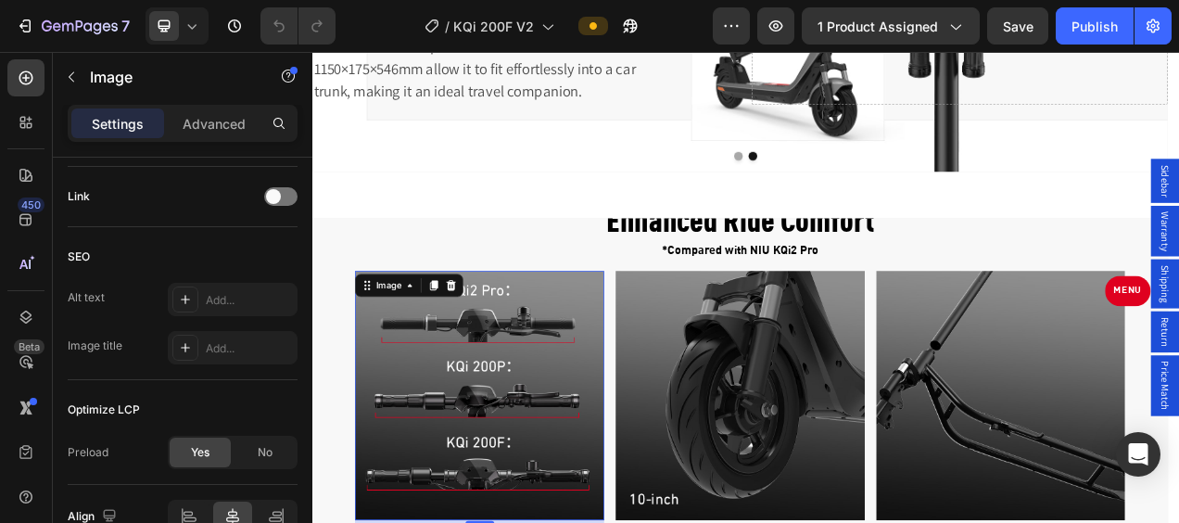
click at [543, 432] on img at bounding box center [527, 493] width 320 height 320
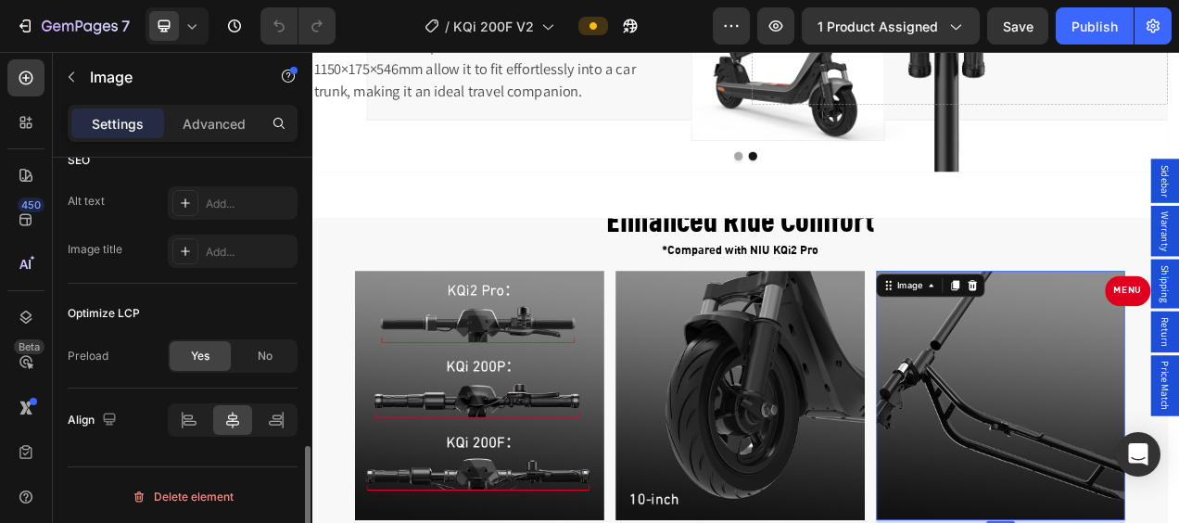
click at [1144, 447] on img at bounding box center [1196, 493] width 320 height 320
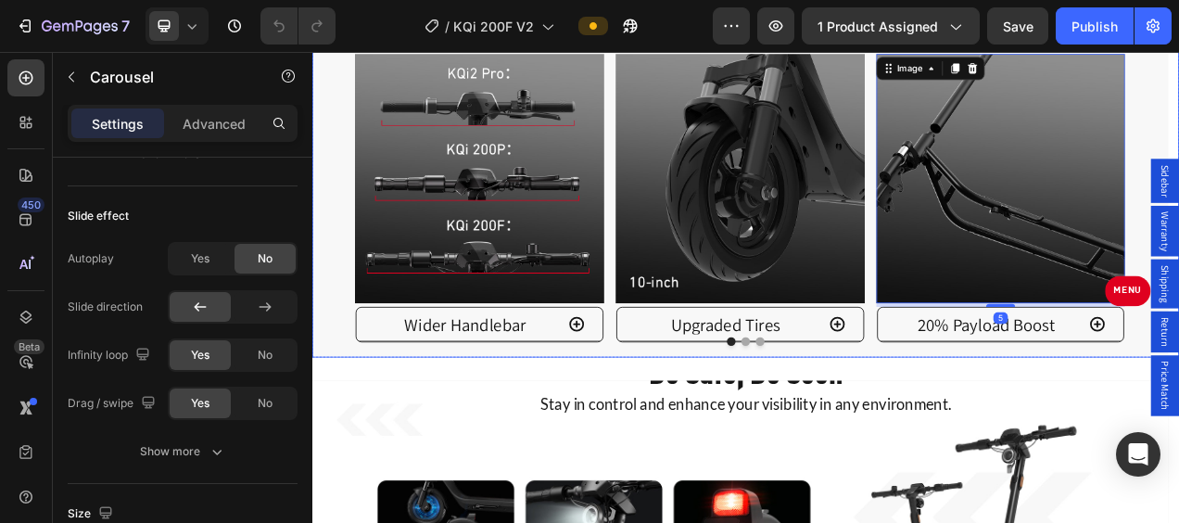
click at [863, 421] on button "Dot" at bounding box center [868, 423] width 11 height 11
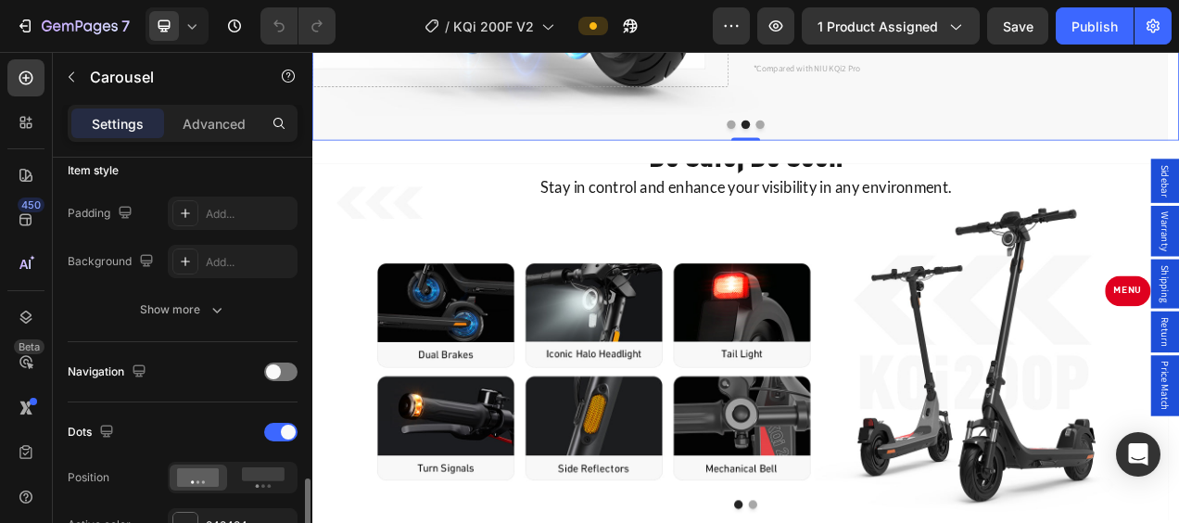
scroll to position [834, 0]
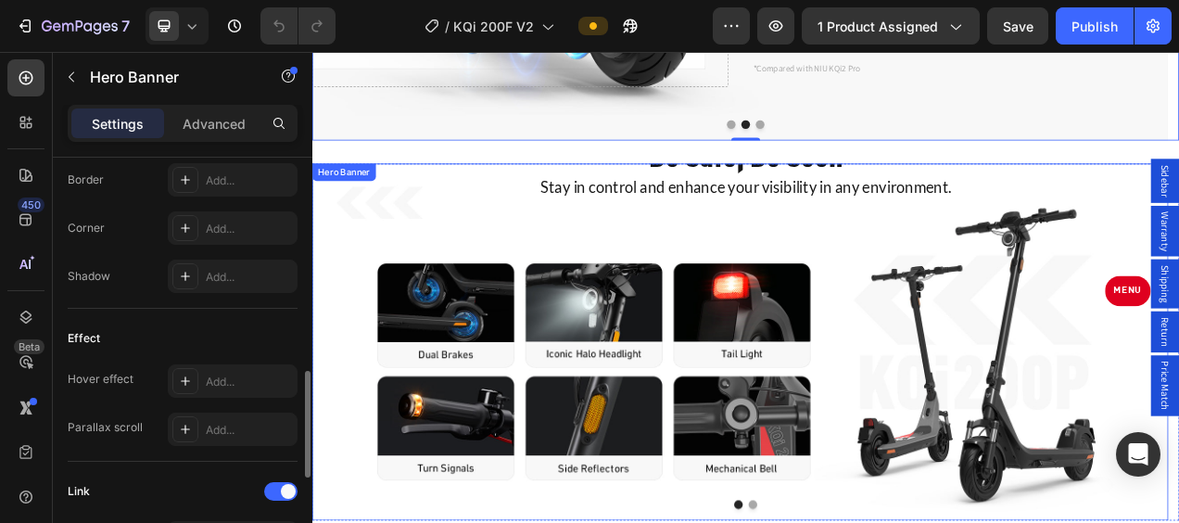
click at [646, 379] on div "Be Safe, Be Seen Heading Stay in control and enhance your visibility in any env…" at bounding box center [861, 424] width 1098 height 517
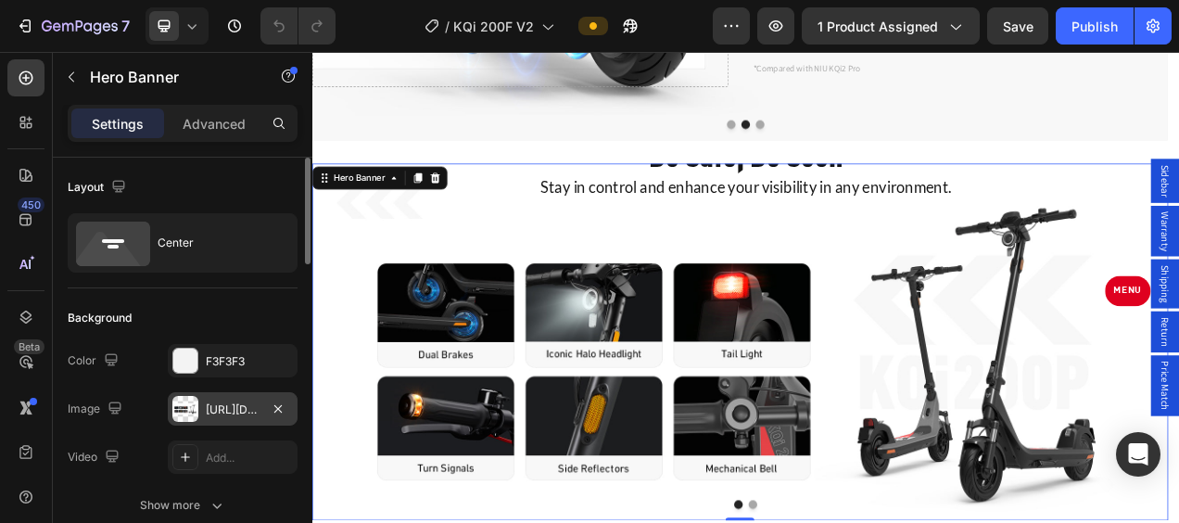
click at [183, 404] on div at bounding box center [185, 409] width 26 height 26
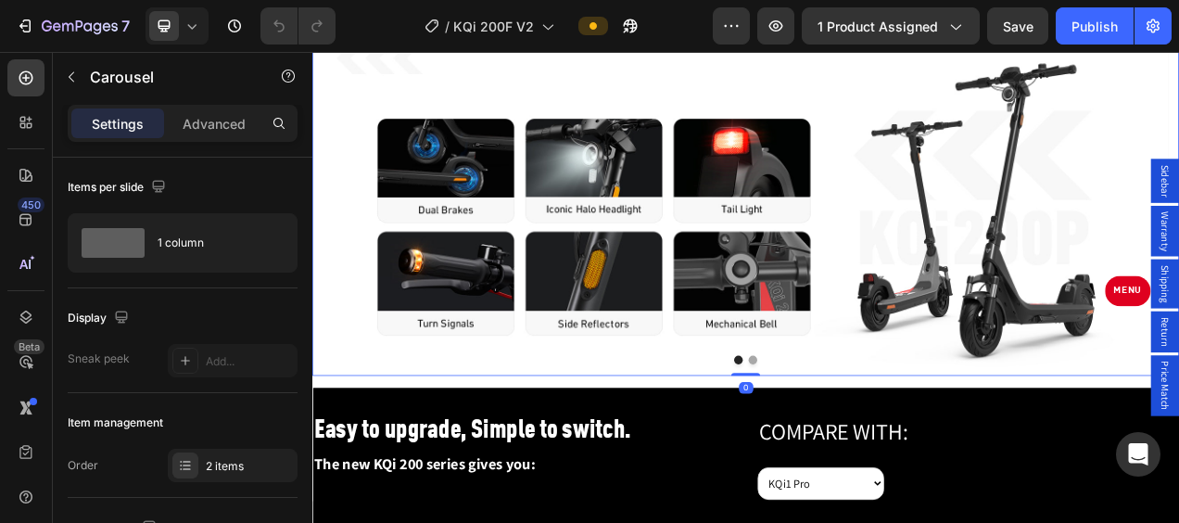
click at [872, 448] on button "Dot" at bounding box center [877, 447] width 11 height 11
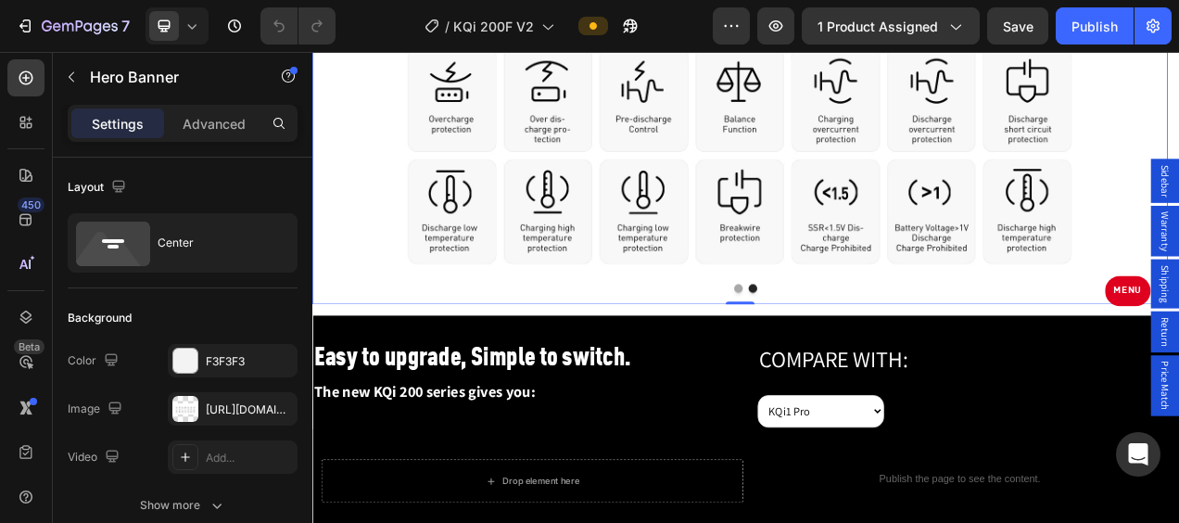
click at [899, 266] on div "NIU BMS Heading The KQi 200 Series features the NIU ENERGY BMS system, a patent…" at bounding box center [861, 147] width 1098 height 540
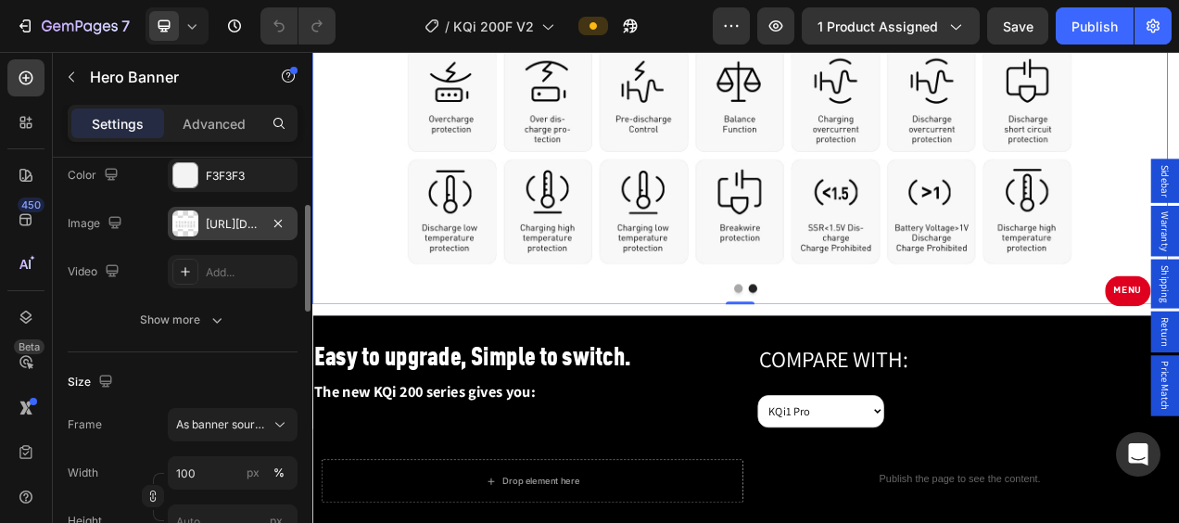
click at [184, 225] on div at bounding box center [185, 223] width 26 height 26
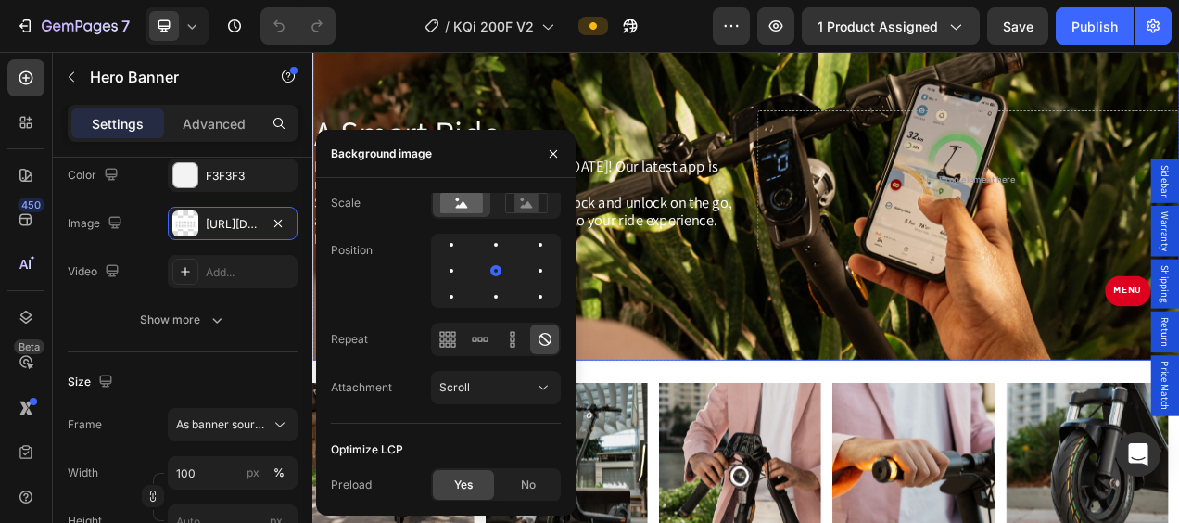
scroll to position [4727, 0]
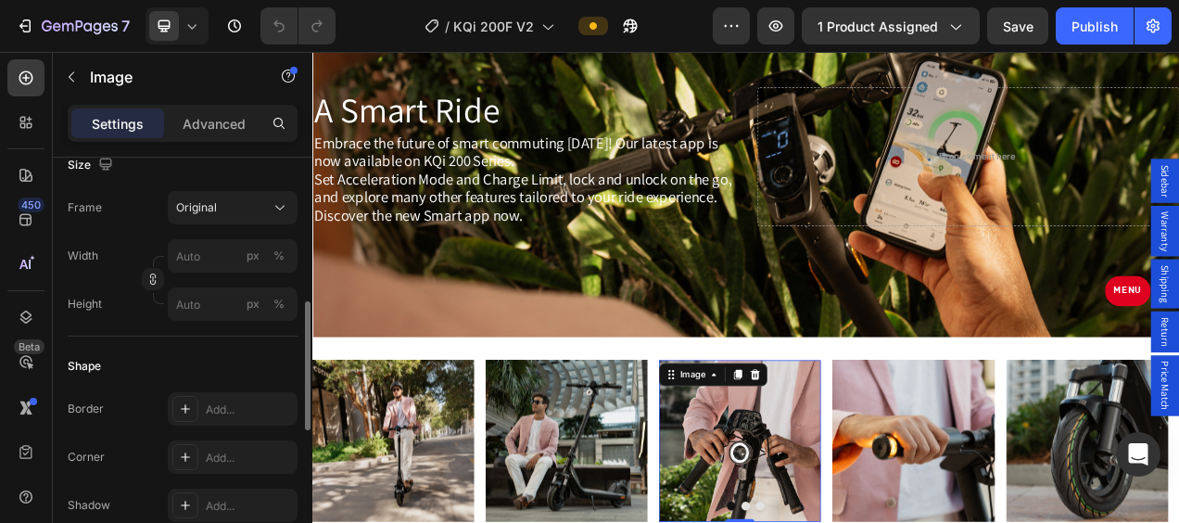
scroll to position [927, 0]
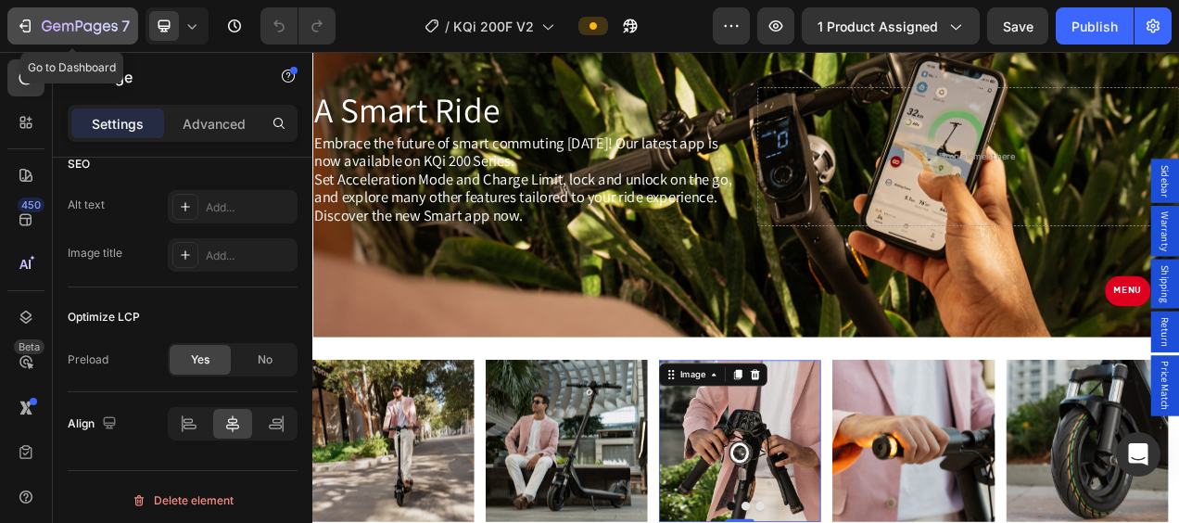
click at [17, 32] on icon "button" at bounding box center [25, 26] width 19 height 19
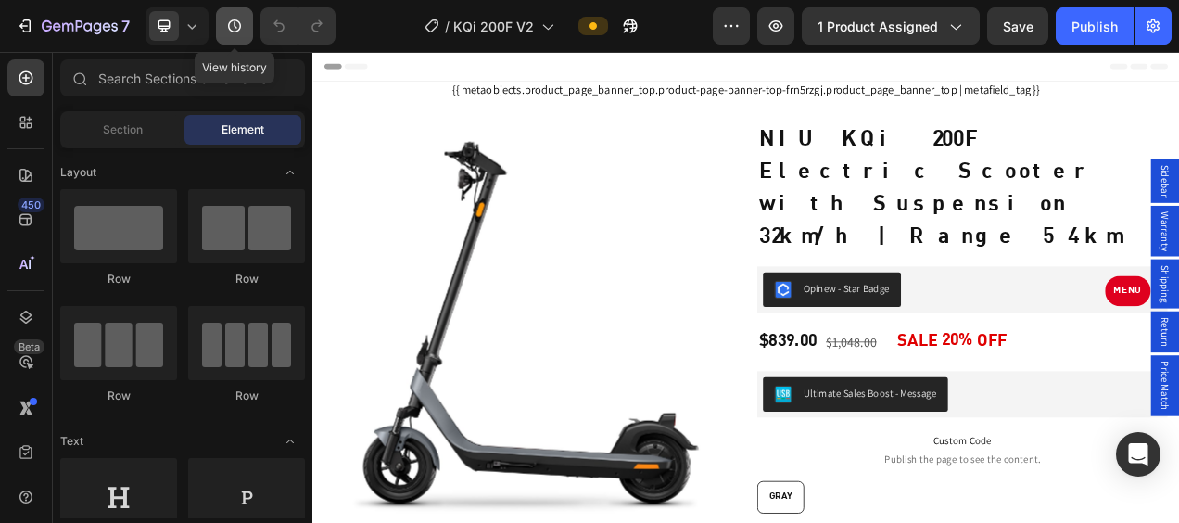
click at [237, 33] on icon "button" at bounding box center [234, 26] width 19 height 19
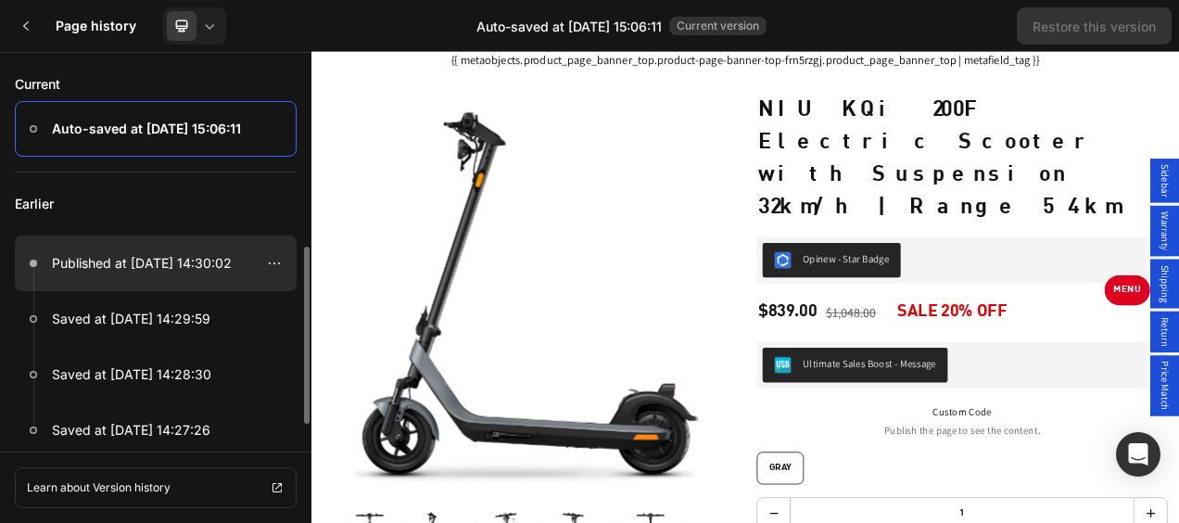
click at [130, 260] on p "Published at Aug 18, 14:30:02" at bounding box center [142, 263] width 180 height 22
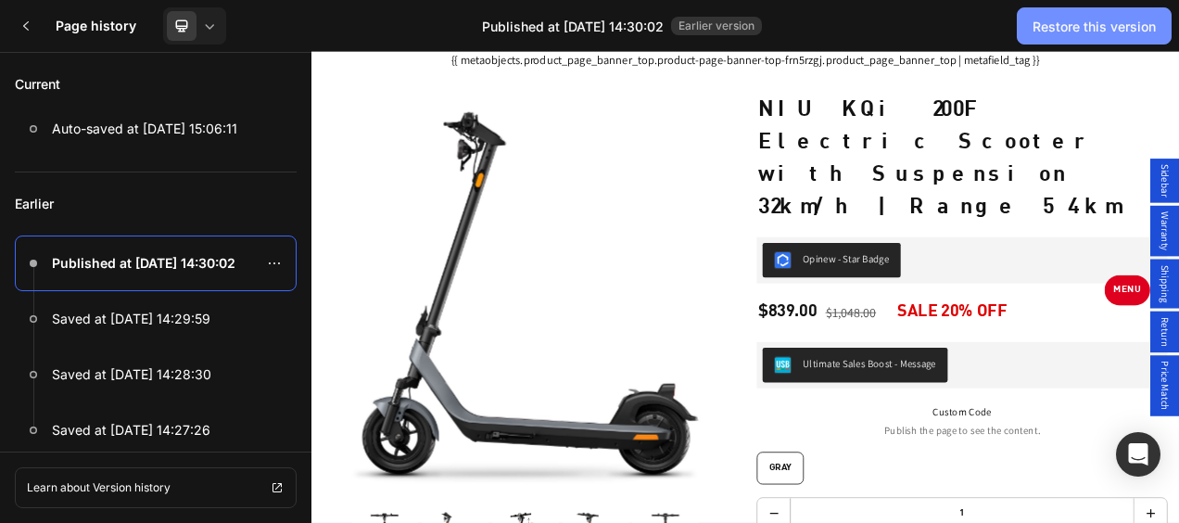
click at [1081, 35] on div "Restore this version" at bounding box center [1093, 26] width 123 height 19
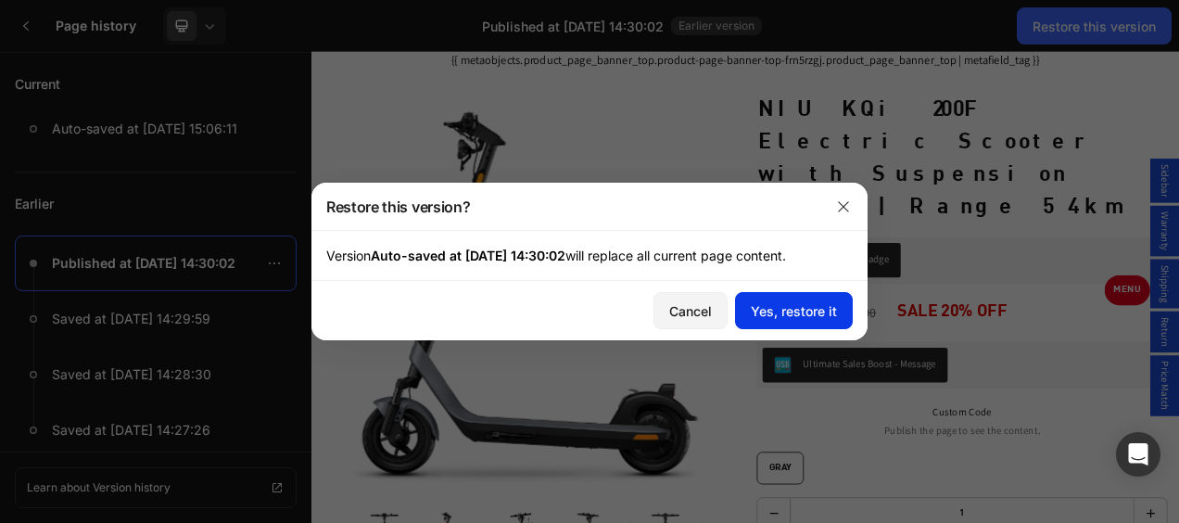
click at [795, 321] on button "Yes, restore it" at bounding box center [794, 310] width 118 height 37
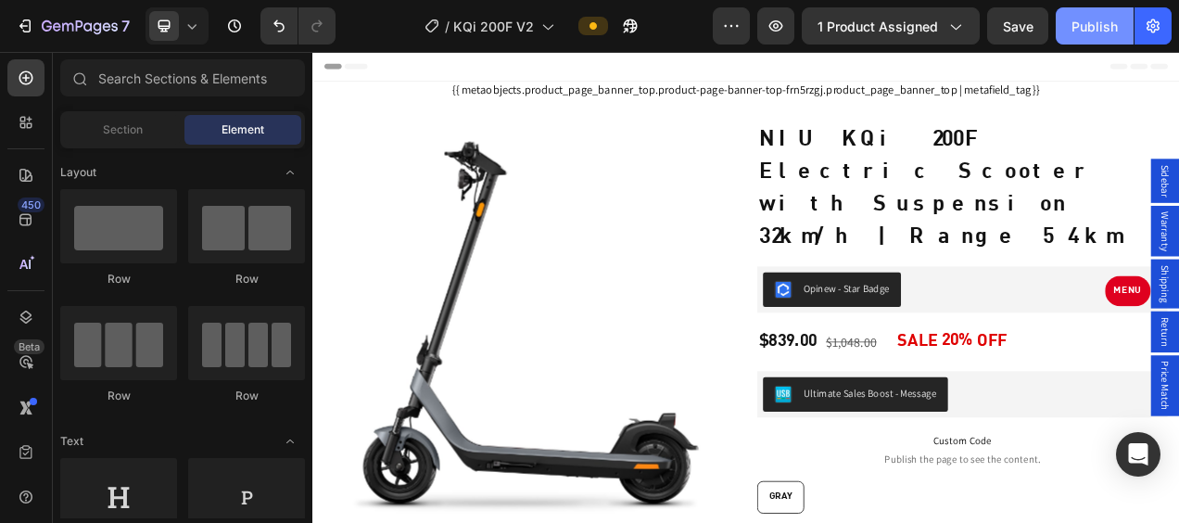
click at [1081, 39] on button "Publish" at bounding box center [1095, 25] width 78 height 37
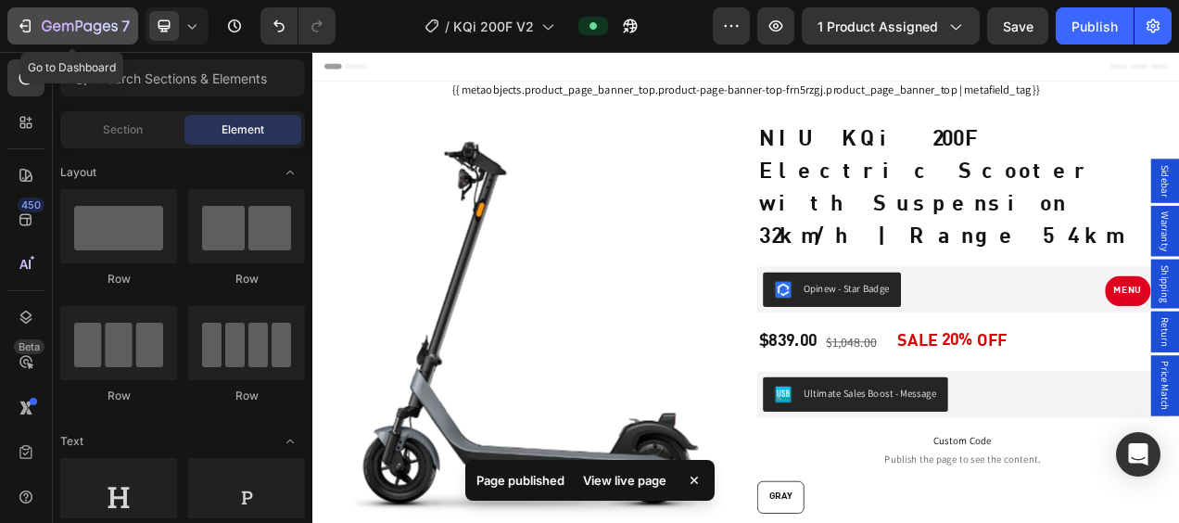
click at [22, 31] on icon "button" at bounding box center [25, 26] width 19 height 19
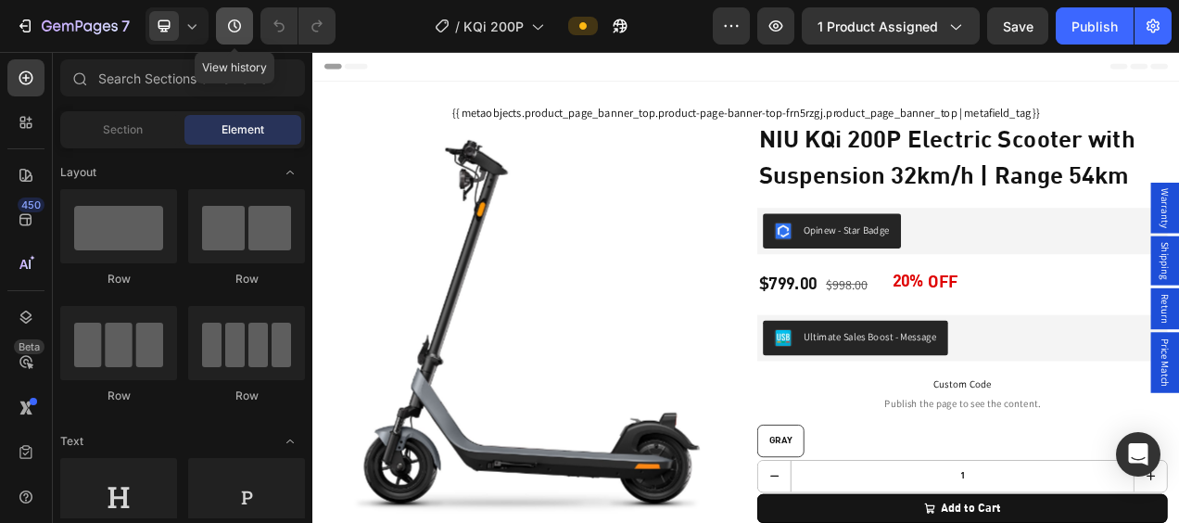
click at [228, 35] on icon "button" at bounding box center [234, 26] width 19 height 19
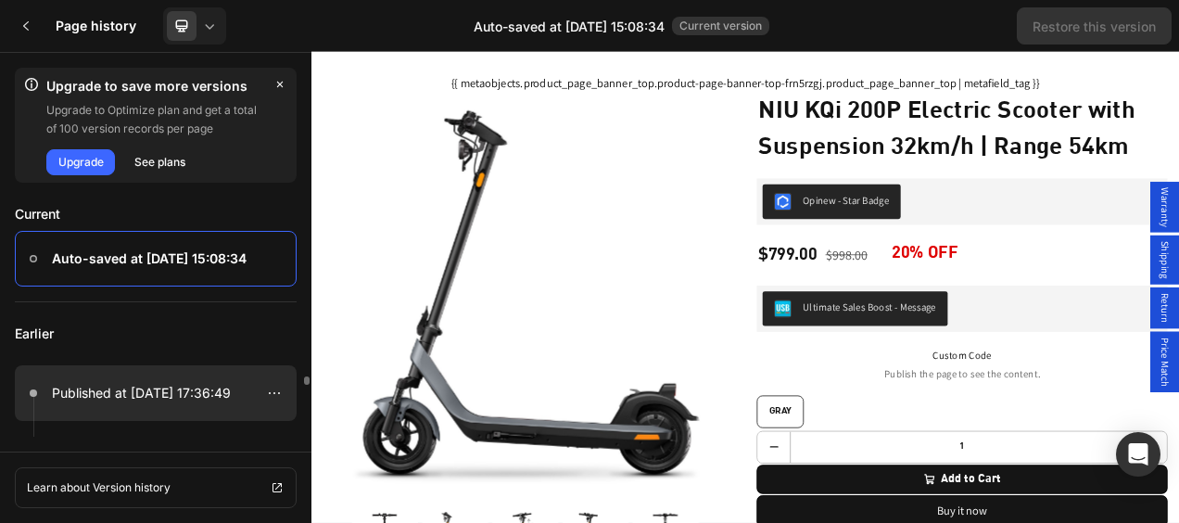
click at [143, 395] on p "Published at [DATE] 17:36:49" at bounding box center [141, 393] width 179 height 22
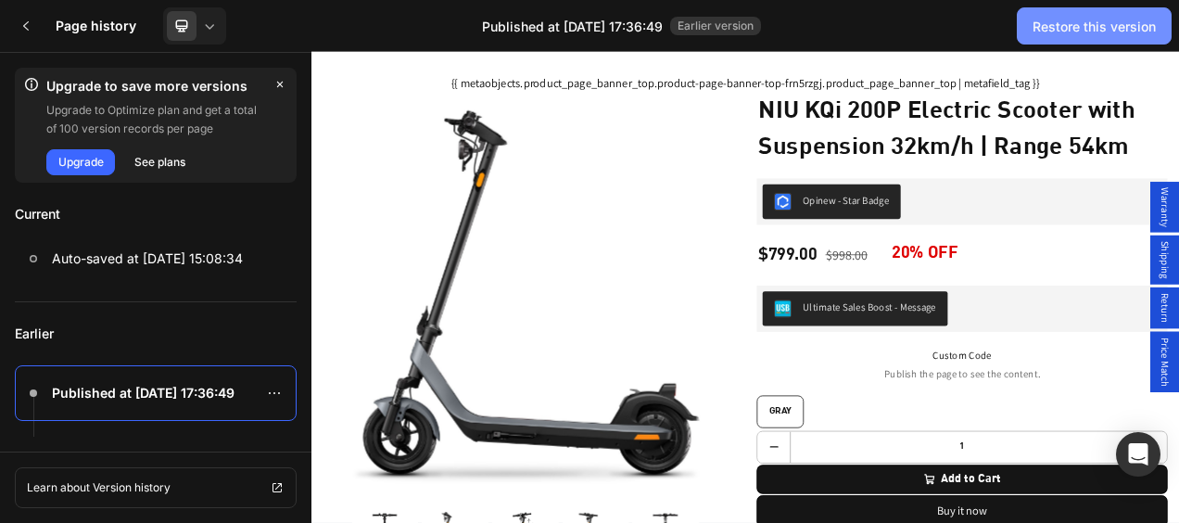
click at [1077, 24] on div "Restore this version" at bounding box center [1093, 26] width 123 height 19
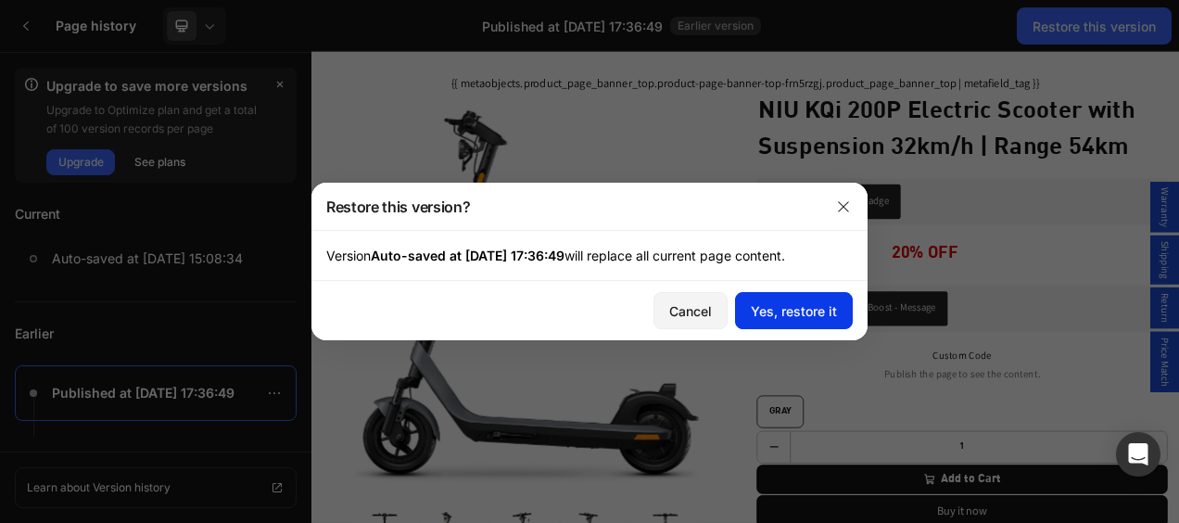
click at [793, 318] on div "Yes, restore it" at bounding box center [794, 310] width 86 height 19
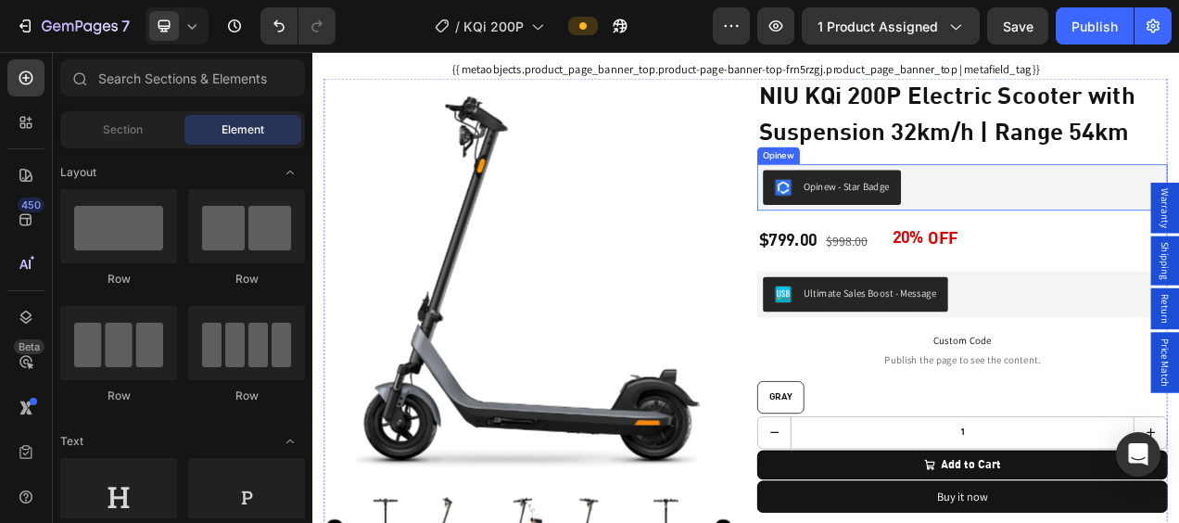
scroll to position [93, 0]
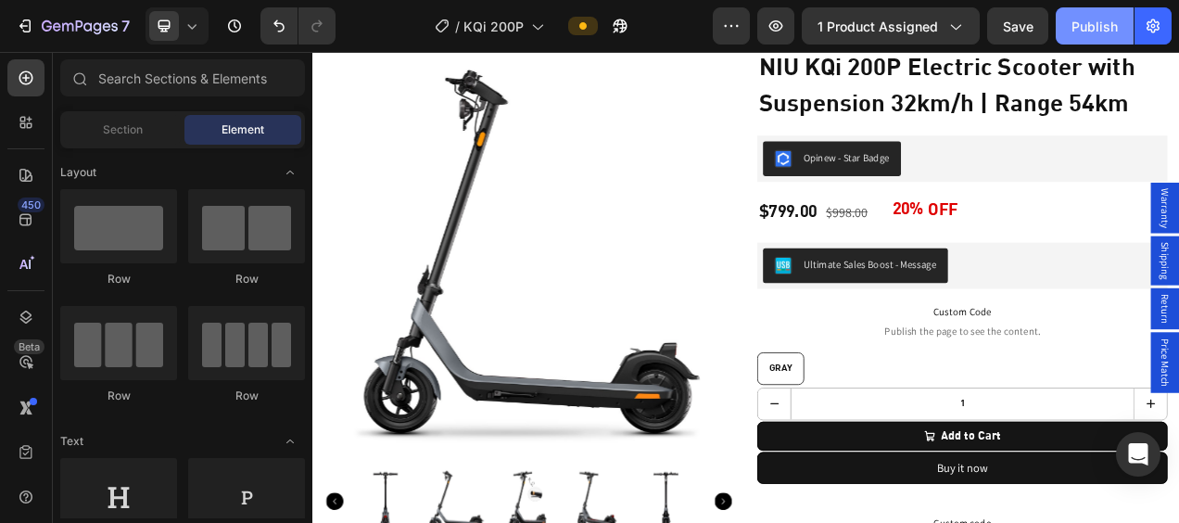
click at [1089, 13] on button "Publish" at bounding box center [1095, 25] width 78 height 37
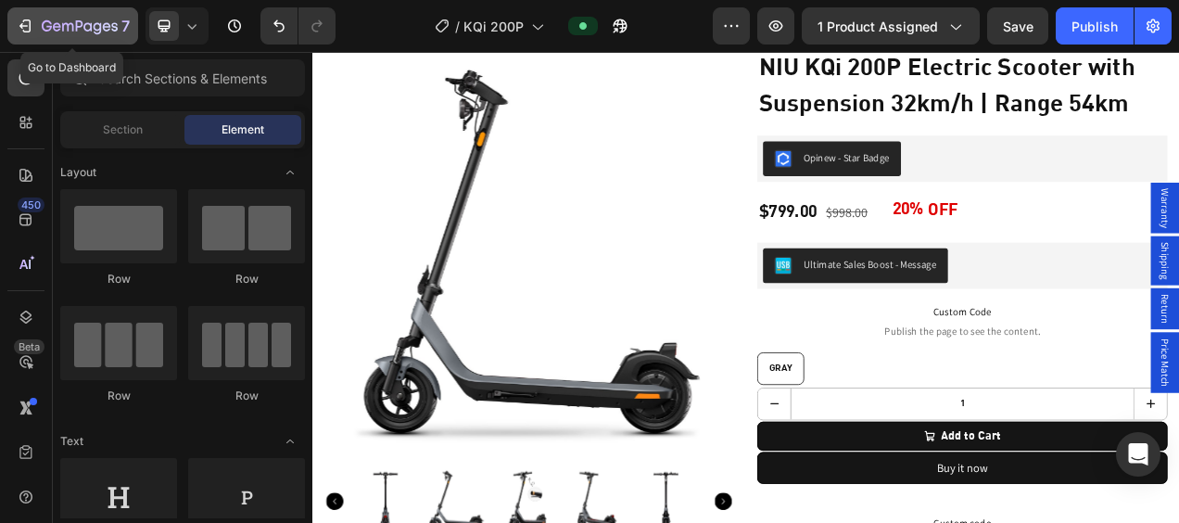
click at [38, 32] on div "7" at bounding box center [73, 26] width 114 height 22
